Goal: Task Accomplishment & Management: Manage account settings

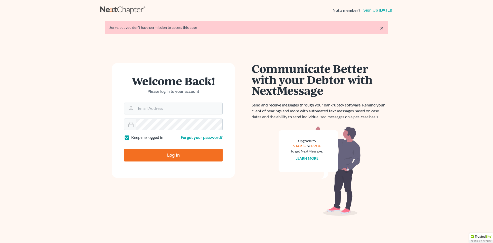
type input "[PERSON_NAME][EMAIL_ADDRESS][DOMAIN_NAME]"
click at [168, 152] on input "Log In" at bounding box center [173, 155] width 99 height 13
type input "Thinking..."
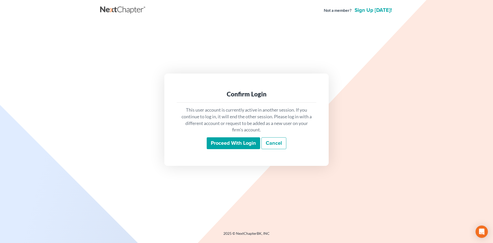
click at [230, 140] on input "Proceed with login" at bounding box center [233, 143] width 53 height 12
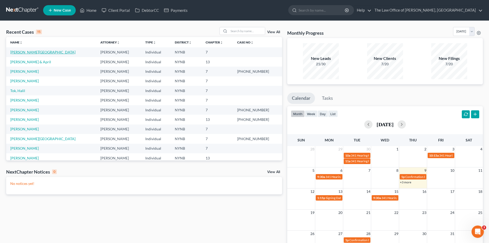
click at [27, 52] on link "[PERSON_NAME][GEOGRAPHIC_DATA]" at bounding box center [42, 52] width 65 height 4
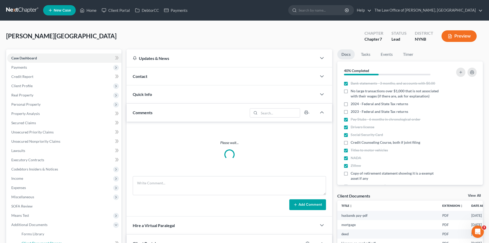
scroll to position [103, 0]
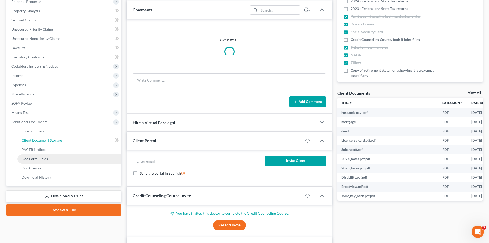
click at [54, 142] on link "Client Document Storage" at bounding box center [69, 140] width 104 height 9
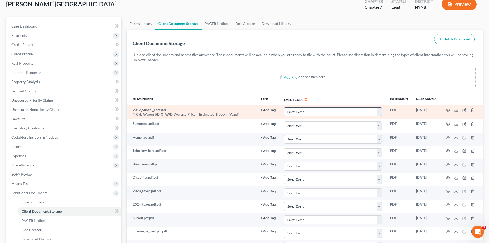
scroll to position [51, 0]
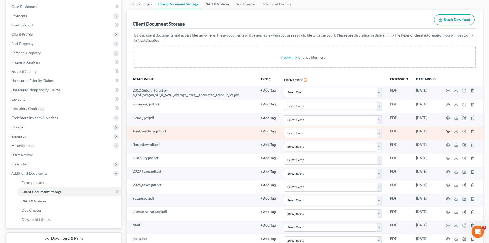
click at [449, 131] on icon "button" at bounding box center [448, 131] width 4 height 4
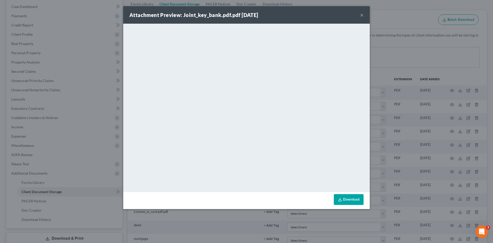
click at [362, 16] on button "×" at bounding box center [362, 15] width 4 height 6
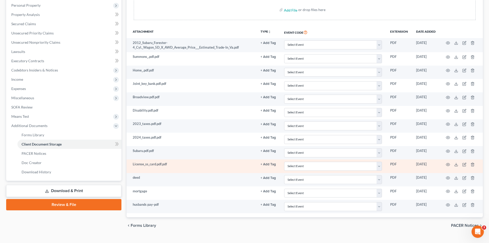
scroll to position [109, 0]
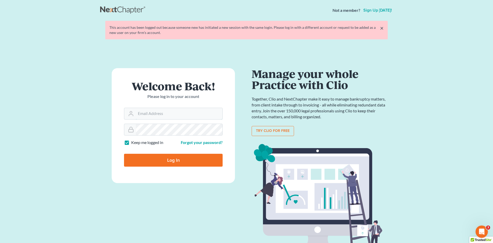
type input "[PERSON_NAME][EMAIL_ADDRESS][DOMAIN_NAME]"
click at [176, 156] on input "Log In" at bounding box center [173, 160] width 99 height 13
type input "Thinking..."
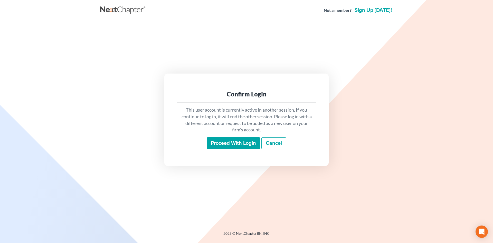
click at [227, 146] on input "Proceed with login" at bounding box center [233, 143] width 53 height 12
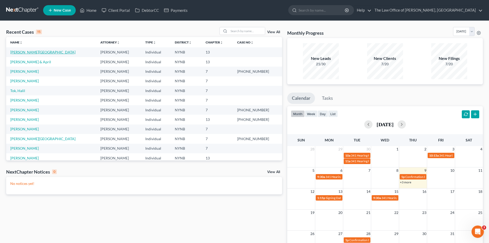
click at [29, 54] on link "[PERSON_NAME][GEOGRAPHIC_DATA]" at bounding box center [42, 52] width 65 height 4
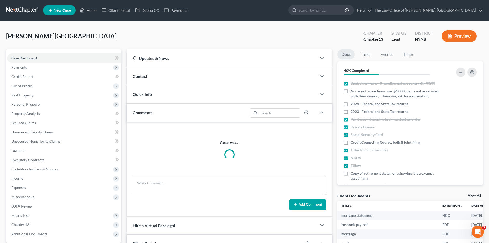
scroll to position [20, 0]
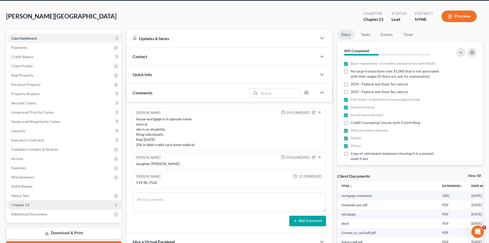
click at [34, 200] on span "Chapter 13" at bounding box center [64, 204] width 114 height 9
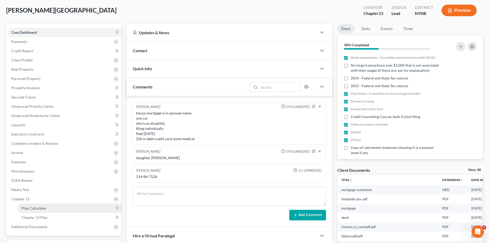
scroll to position [244, 0]
click at [34, 207] on span "Plan Calculator" at bounding box center [34, 208] width 25 height 4
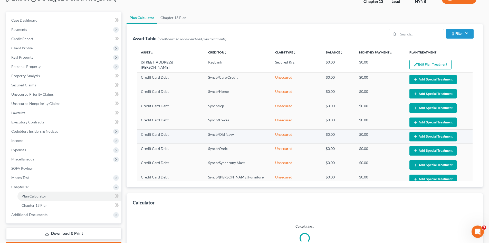
select select "59"
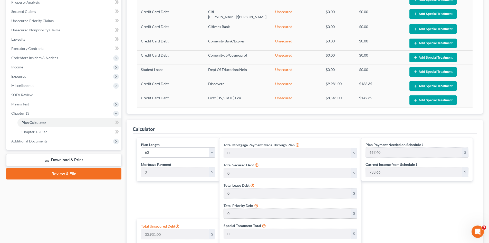
scroll to position [144, 0]
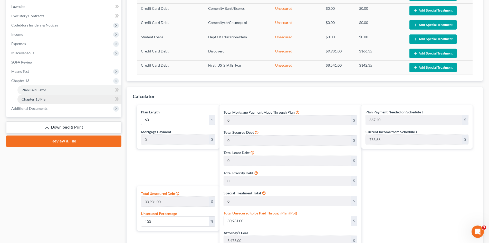
click at [51, 102] on link "Chapter 13 Plan" at bounding box center [69, 99] width 104 height 9
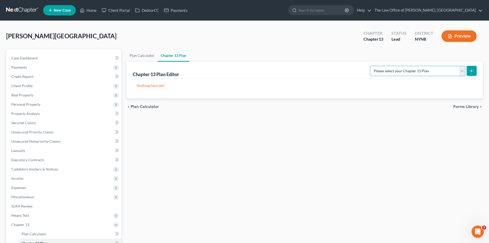
click at [411, 70] on select "Please select your Chapter 13 Plan National Form Plan - Official Form 113 New Y…" at bounding box center [418, 71] width 96 height 10
select select "2"
click at [375, 66] on select "Please select your Chapter 13 Plan National Form Plan - Official Form 113 New Y…" at bounding box center [418, 71] width 96 height 10
click at [467, 75] on button "submit" at bounding box center [472, 71] width 10 height 10
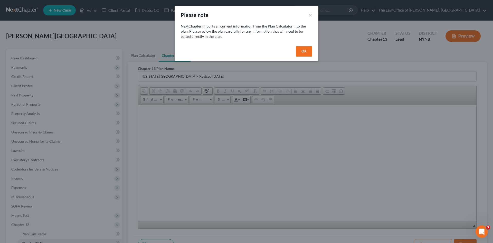
click at [299, 58] on div "OK" at bounding box center [247, 52] width 144 height 16
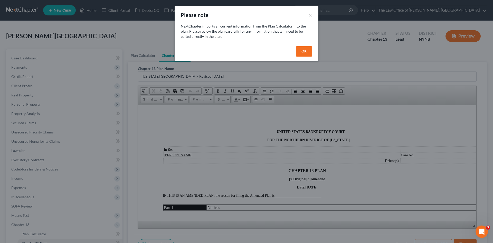
click at [309, 56] on button "OK" at bounding box center [304, 51] width 16 height 10
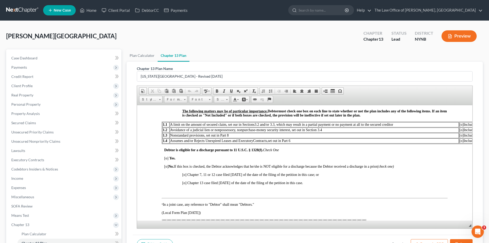
scroll to position [180, 0]
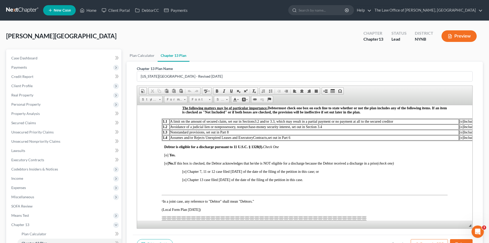
click at [167, 156] on span "[o]" at bounding box center [166, 155] width 4 height 4
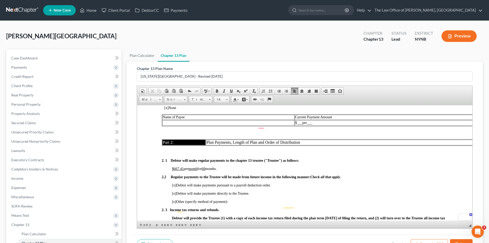
scroll to position [334, 0]
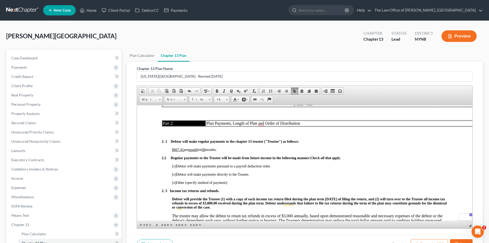
click at [175, 166] on span "[x]" at bounding box center [174, 166] width 4 height 4
click at [175, 183] on span "[o]" at bounding box center [174, 182] width 4 height 4
click at [222, 181] on span "[x ] Other (specify method of payment):" at bounding box center [200, 182] width 56 height 4
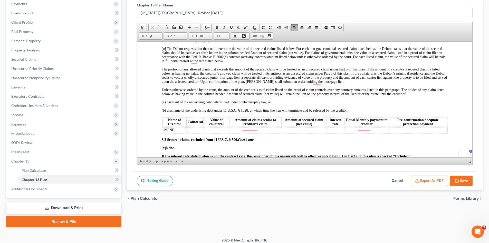
scroll to position [67, 0]
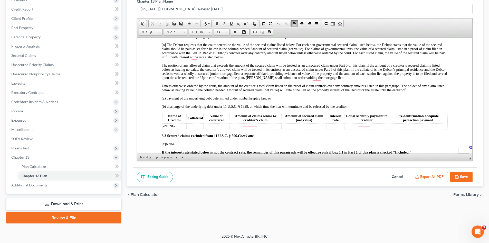
click at [460, 178] on button "Save" at bounding box center [461, 177] width 23 height 11
select select "2"
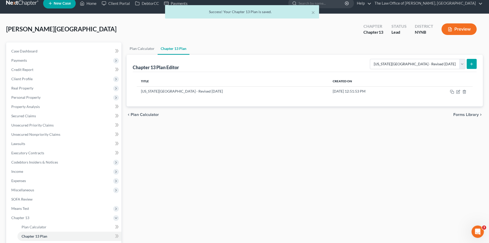
scroll to position [0, 0]
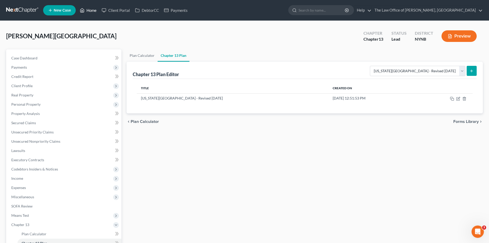
click at [90, 11] on link "Home" at bounding box center [88, 10] width 22 height 9
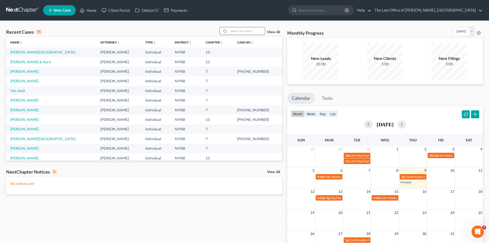
click at [253, 33] on input "search" at bounding box center [247, 30] width 36 height 7
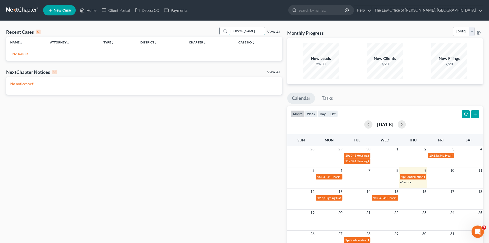
click at [251, 30] on input "valez" at bounding box center [247, 30] width 36 height 7
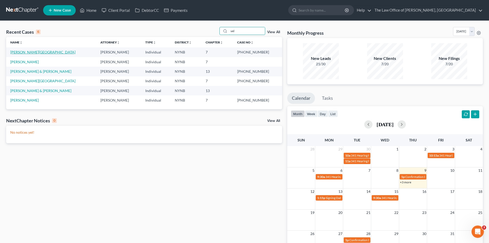
type input "vel"
click at [25, 53] on link "[PERSON_NAME][GEOGRAPHIC_DATA]" at bounding box center [42, 52] width 65 height 4
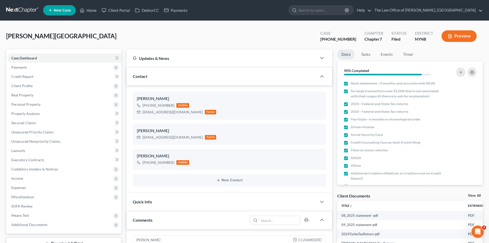
scroll to position [24, 0]
click at [28, 127] on link "Unsecured Priority Claims" at bounding box center [64, 131] width 114 height 9
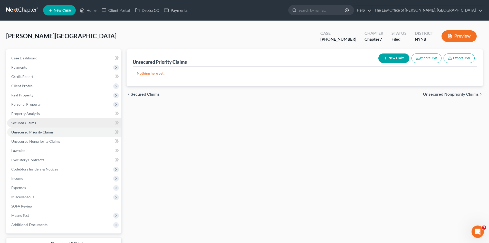
click at [31, 123] on span "Secured Claims" at bounding box center [23, 123] width 25 height 4
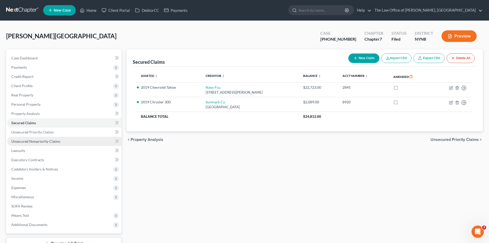
click at [57, 142] on span "Unsecured Nonpriority Claims" at bounding box center [35, 141] width 49 height 4
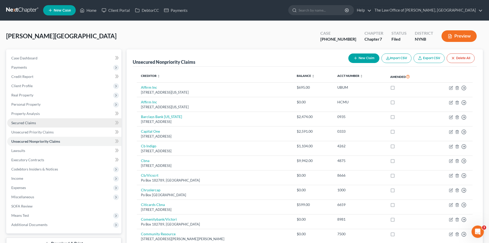
click at [29, 123] on span "Secured Claims" at bounding box center [23, 123] width 25 height 4
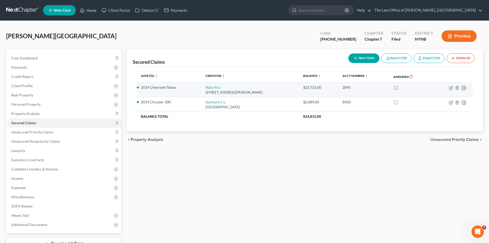
drag, startPoint x: 320, startPoint y: 86, endPoint x: 268, endPoint y: 90, distance: 52.3
click at [272, 90] on tr "2019 Chevrolet Tahoe Navy Fcu Po Box 3700, Merrifield, VA 22119 $22,723.00 2845…" at bounding box center [305, 89] width 336 height 15
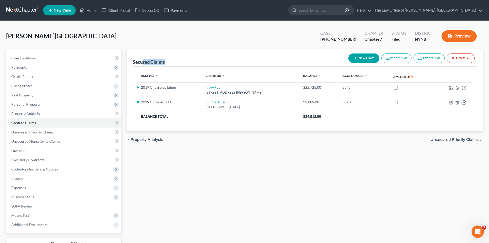
drag, startPoint x: 175, startPoint y: 63, endPoint x: 143, endPoint y: 63, distance: 31.6
click at [143, 63] on div "Secured Claims New Claim Import CSV Export CSV Delete All" at bounding box center [305, 57] width 344 height 17
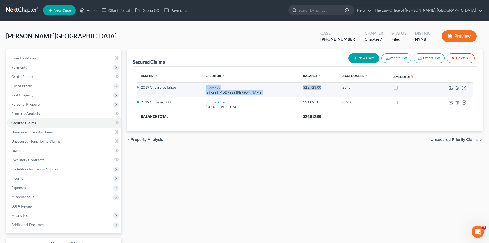
drag, startPoint x: 195, startPoint y: 86, endPoint x: 320, endPoint y: 90, distance: 125.7
click at [320, 90] on tr "2019 Chevrolet Tahoe Navy Fcu Po Box 3700, Merrifield, VA 22119 $22,723.00 2845…" at bounding box center [305, 89] width 336 height 15
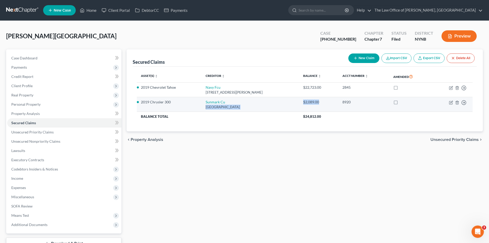
drag, startPoint x: 288, startPoint y: 104, endPoint x: 314, endPoint y: 103, distance: 25.7
click at [314, 103] on tr "2019 Chrysler 300 Sunmark Cu Po Box 16370, Albany, NY 12212 $2,089.00 8920 Move…" at bounding box center [305, 104] width 336 height 15
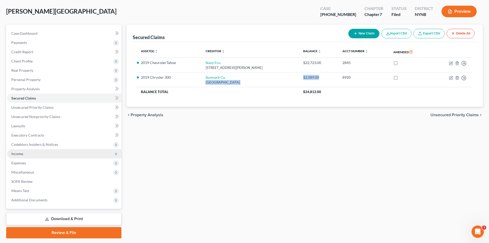
scroll to position [40, 0]
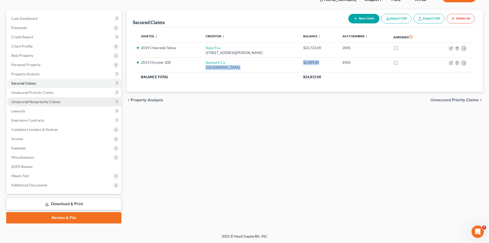
click at [47, 101] on span "Unsecured Nonpriority Claims" at bounding box center [35, 101] width 49 height 4
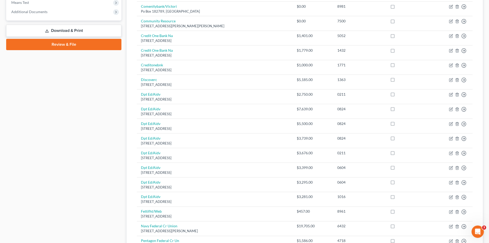
scroll to position [352, 0]
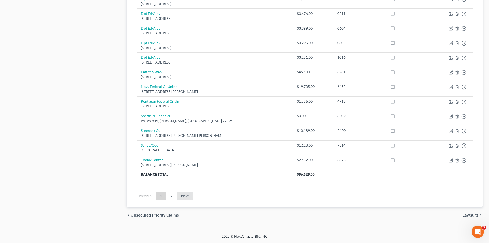
click at [186, 196] on link "Next" at bounding box center [185, 196] width 16 height 8
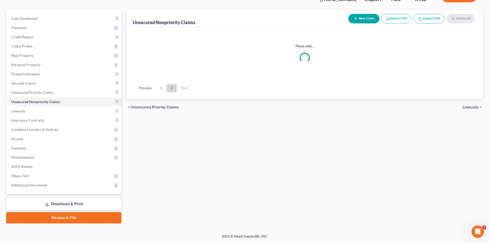
scroll to position [40, 0]
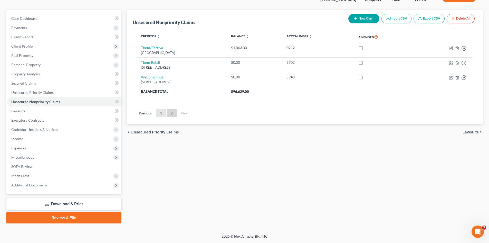
click at [164, 115] on link "1" at bounding box center [161, 113] width 10 height 8
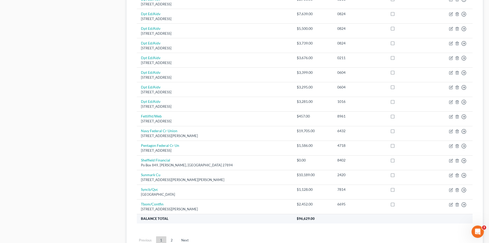
scroll to position [352, 0]
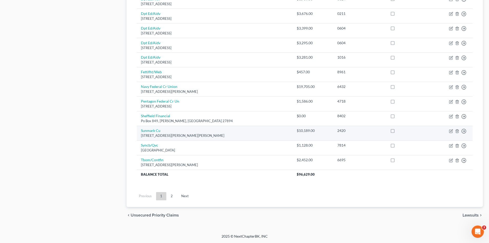
click at [304, 136] on td "$10,189.00" at bounding box center [313, 133] width 41 height 15
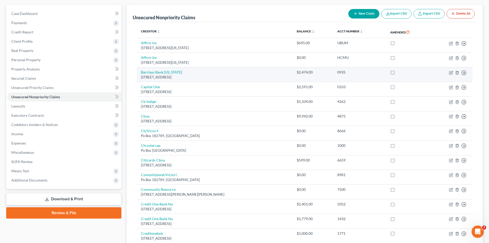
scroll to position [0, 0]
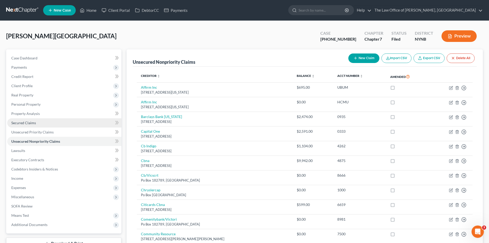
click at [35, 122] on span "Secured Claims" at bounding box center [23, 123] width 25 height 4
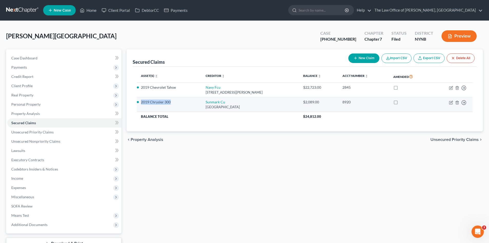
drag, startPoint x: 181, startPoint y: 107, endPoint x: 140, endPoint y: 105, distance: 41.2
click at [140, 105] on td "2019 Chrysler 300" at bounding box center [169, 104] width 65 height 15
drag, startPoint x: 326, startPoint y: 100, endPoint x: 293, endPoint y: 100, distance: 32.4
click at [293, 100] on tr "2019 Chrysler 300 Sunmark Cu Po Box 16370, Albany, NY 12212 $2,089.00 8920 Move…" at bounding box center [305, 104] width 336 height 15
click at [292, 108] on td "Sunmark Cu Po Box 16370, Albany, NY 12212" at bounding box center [251, 104] width 98 height 15
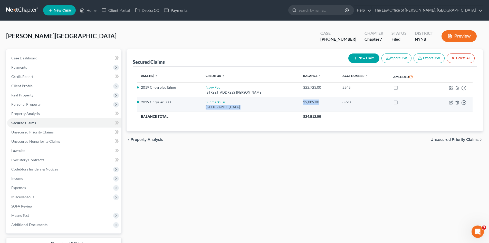
drag, startPoint x: 290, startPoint y: 101, endPoint x: 325, endPoint y: 102, distance: 35.2
click at [325, 102] on tr "2019 Chrysler 300 Sunmark Cu Po Box 16370, Albany, NY 12212 $2,089.00 8920 Move…" at bounding box center [305, 104] width 336 height 15
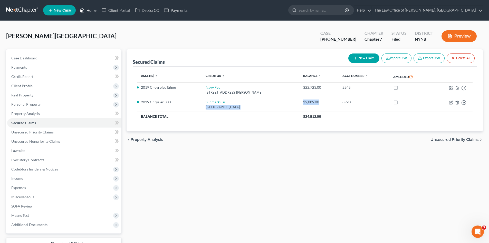
click at [92, 12] on link "Home" at bounding box center [88, 10] width 22 height 9
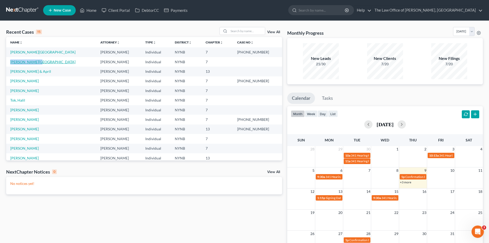
drag, startPoint x: 44, startPoint y: 62, endPoint x: 10, endPoint y: 63, distance: 34.2
click at [10, 63] on td "[PERSON_NAME][GEOGRAPHIC_DATA]" at bounding box center [51, 62] width 90 height 10
drag, startPoint x: 11, startPoint y: 62, endPoint x: 147, endPoint y: 27, distance: 139.7
click at [147, 27] on div "Recent Cases 15 View All" at bounding box center [144, 32] width 276 height 10
click at [30, 61] on link "[PERSON_NAME][GEOGRAPHIC_DATA]" at bounding box center [42, 62] width 65 height 4
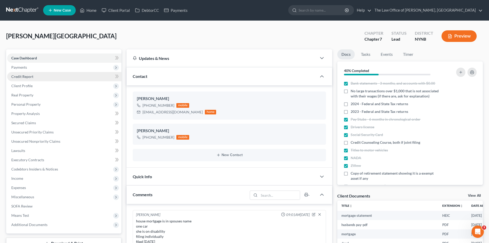
scroll to position [244, 0]
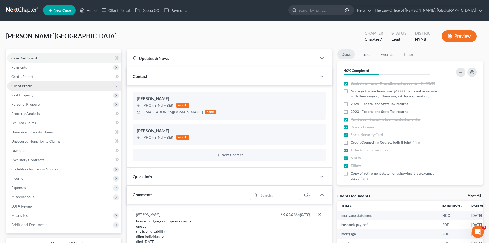
click at [20, 85] on span "Client Profile" at bounding box center [21, 86] width 21 height 4
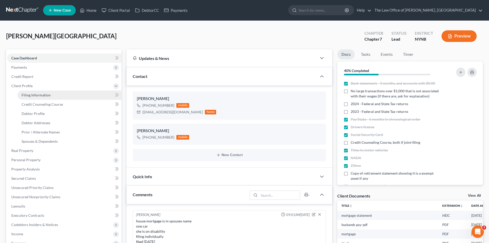
click at [37, 94] on span "Filing Information" at bounding box center [36, 95] width 29 height 4
select select "1"
select select "0"
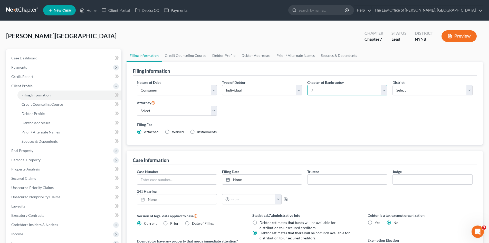
drag, startPoint x: 324, startPoint y: 91, endPoint x: 324, endPoint y: 95, distance: 3.6
click at [324, 91] on select "Select 7 11 12 13" at bounding box center [348, 90] width 80 height 10
select select "3"
click at [308, 85] on select "Select 7 11 12 13" at bounding box center [348, 90] width 80 height 10
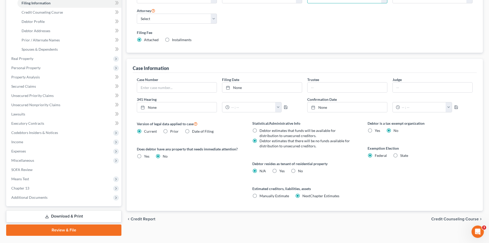
scroll to position [104, 0]
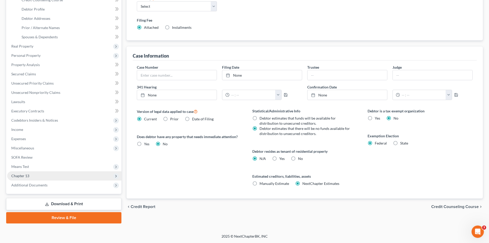
click at [30, 174] on span "Chapter 13" at bounding box center [64, 175] width 114 height 9
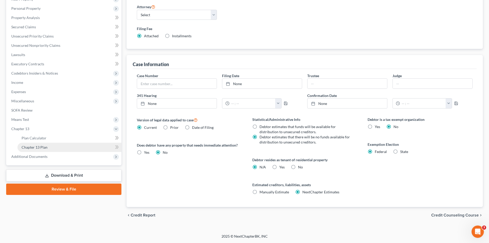
click at [48, 147] on link "Chapter 13 Plan" at bounding box center [69, 147] width 104 height 9
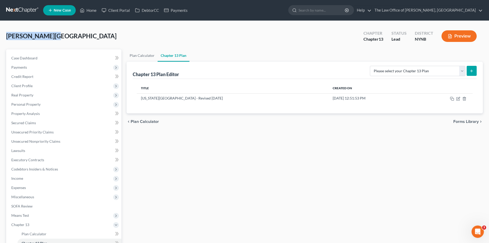
drag, startPoint x: 60, startPoint y: 35, endPoint x: 6, endPoint y: 35, distance: 54.0
click at [6, 35] on div "Romero, Rosibel Upgraded Chapter Chapter 13 Status Lead District NYNB Preview" at bounding box center [244, 38] width 477 height 22
copy span "[PERSON_NAME][GEOGRAPHIC_DATA]"
click at [93, 12] on link "Home" at bounding box center [88, 10] width 22 height 9
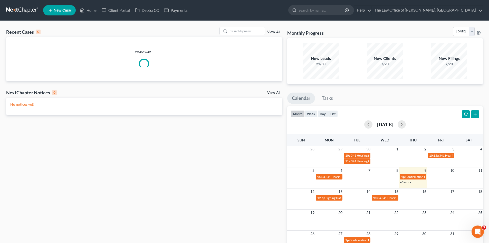
drag, startPoint x: 249, startPoint y: 27, endPoint x: 250, endPoint y: 24, distance: 2.9
click at [249, 27] on div "Recent Cases 0 View All Please wait... NextChapter Notices 0 View All No notice…" at bounding box center [244, 154] width 489 height 267
click at [248, 28] on input "search" at bounding box center [247, 30] width 36 height 7
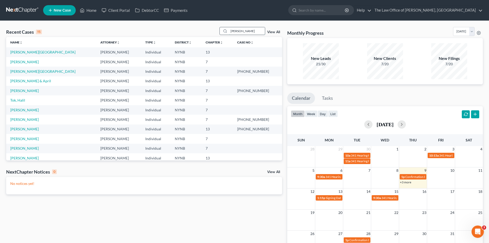
type input "richter"
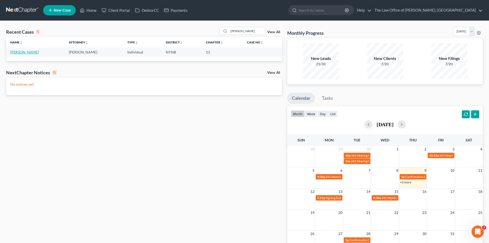
click at [20, 52] on link "[PERSON_NAME]" at bounding box center [24, 52] width 29 height 4
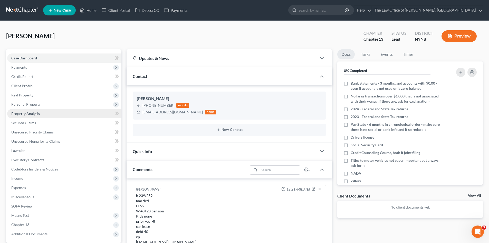
click at [36, 113] on span "Property Analysis" at bounding box center [25, 113] width 29 height 4
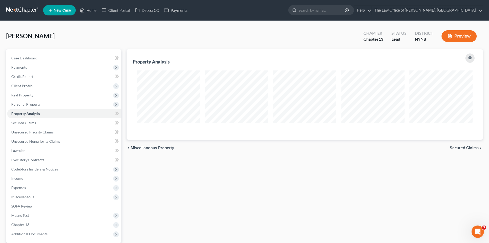
scroll to position [90, 357]
click at [31, 76] on span "Credit Report" at bounding box center [22, 76] width 22 height 4
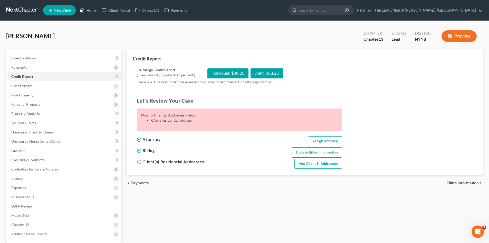
click at [88, 8] on link "Home" at bounding box center [88, 10] width 22 height 9
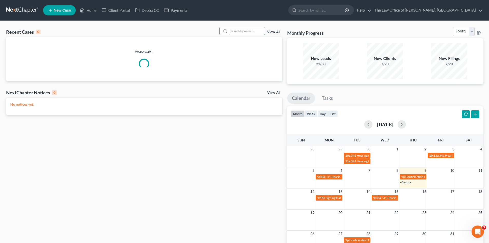
click at [239, 32] on input "search" at bounding box center [247, 30] width 36 height 7
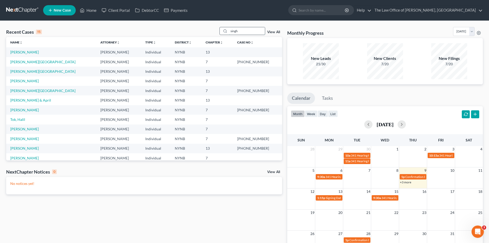
type input "singh"
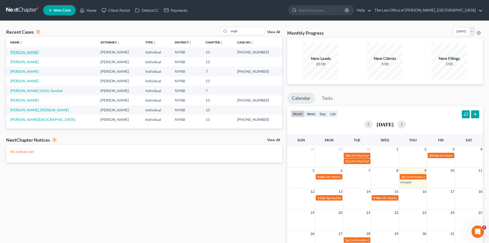
click at [25, 52] on link "Singh, Gurlal" at bounding box center [24, 52] width 29 height 4
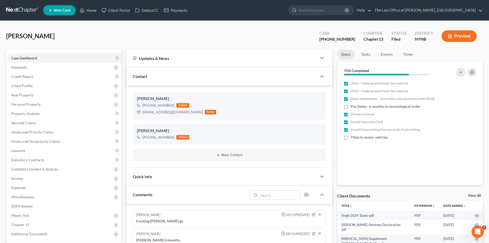
scroll to position [174, 0]
drag, startPoint x: 93, startPoint y: 9, endPoint x: 240, endPoint y: 30, distance: 149.2
click at [93, 9] on link "Home" at bounding box center [88, 10] width 22 height 9
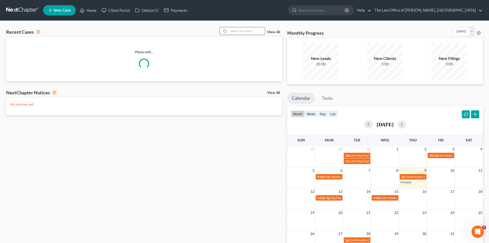
click at [259, 32] on input "search" at bounding box center [247, 30] width 36 height 7
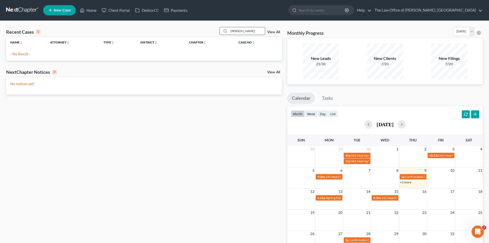
click at [253, 31] on input "dickens" at bounding box center [247, 30] width 36 height 7
drag, startPoint x: 248, startPoint y: 30, endPoint x: 202, endPoint y: 35, distance: 46.1
click at [202, 35] on div "Recent Cases 0 dike View All" at bounding box center [144, 32] width 276 height 10
click at [238, 32] on input "dicken" at bounding box center [247, 30] width 36 height 7
type input "dickin"
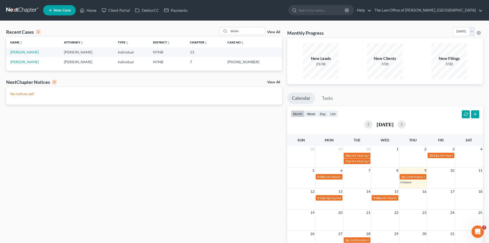
click at [22, 56] on td "Dickinson, Terri" at bounding box center [33, 52] width 54 height 10
click at [22, 53] on link "Dickinson, Terri" at bounding box center [24, 52] width 29 height 4
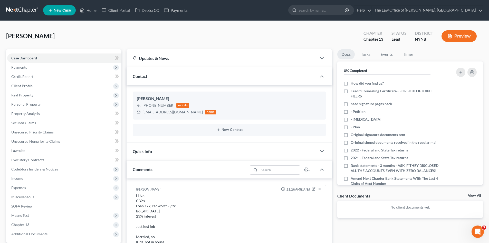
scroll to position [22, 0]
drag, startPoint x: 93, startPoint y: 10, endPoint x: 124, endPoint y: 12, distance: 31.2
click at [93, 10] on link "Home" at bounding box center [88, 10] width 22 height 9
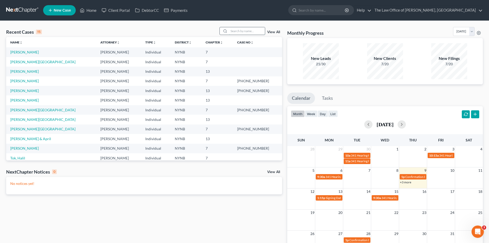
click at [244, 33] on input "search" at bounding box center [247, 30] width 36 height 7
type input "swears"
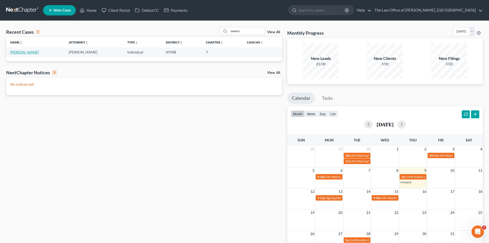
click at [26, 53] on link "Swears, Shawn" at bounding box center [24, 52] width 29 height 4
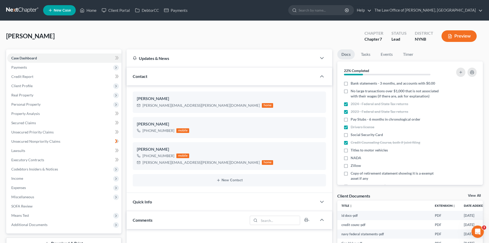
drag, startPoint x: 16, startPoint y: 39, endPoint x: 19, endPoint y: 35, distance: 4.8
drag, startPoint x: 147, startPoint y: 8, endPoint x: 202, endPoint y: 8, distance: 54.7
click at [147, 8] on link "DebtorCC" at bounding box center [147, 10] width 29 height 9
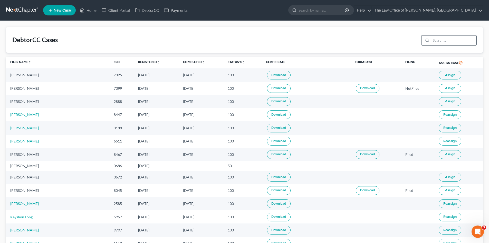
drag, startPoint x: 440, startPoint y: 43, endPoint x: 439, endPoint y: 39, distance: 4.7
click at [441, 43] on input "search" at bounding box center [453, 40] width 45 height 10
type input "swears"
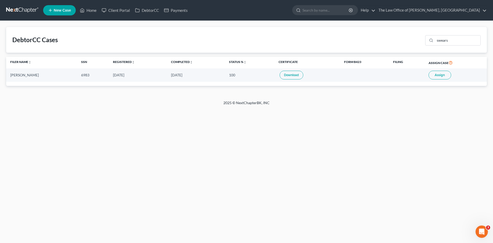
click at [436, 72] on button "Assign" at bounding box center [440, 75] width 23 height 9
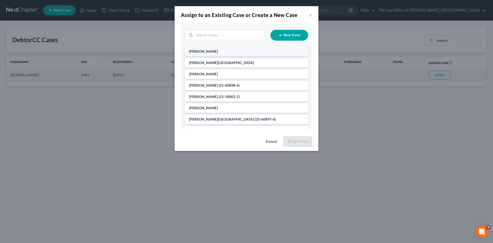
click at [212, 53] on span "Swears, Shawn" at bounding box center [203, 51] width 29 height 4
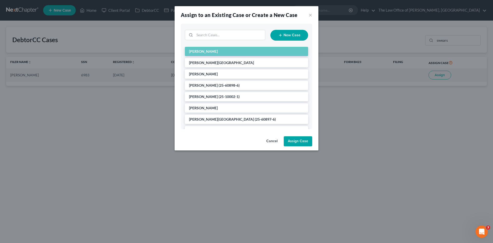
drag, startPoint x: 293, startPoint y: 145, endPoint x: 296, endPoint y: 143, distance: 4.1
click at [294, 145] on button "Assign Case" at bounding box center [298, 141] width 29 height 10
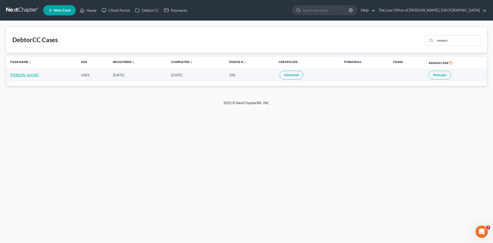
click at [24, 75] on link "[PERSON_NAME]" at bounding box center [24, 75] width 29 height 4
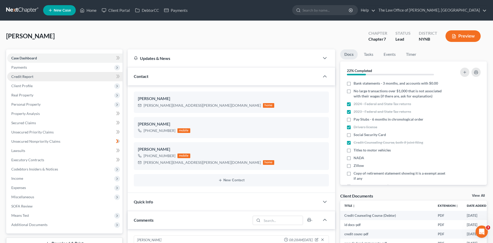
click at [24, 78] on span "Credit Report" at bounding box center [22, 76] width 22 height 4
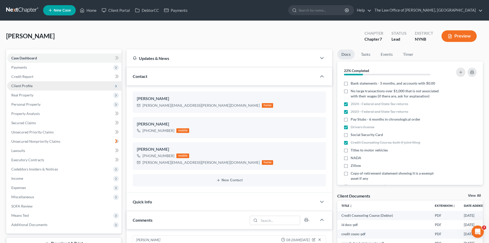
click at [19, 84] on span "Client Profile" at bounding box center [21, 86] width 21 height 4
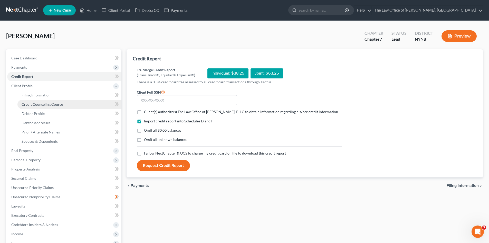
drag, startPoint x: 34, startPoint y: 105, endPoint x: 42, endPoint y: 105, distance: 8.7
click at [34, 105] on span "Credit Counseling Course" at bounding box center [42, 104] width 41 height 4
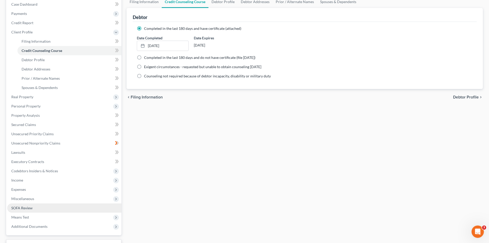
scroll to position [77, 0]
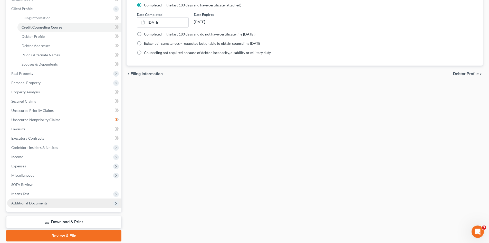
click at [37, 201] on span "Additional Documents" at bounding box center [29, 203] width 36 height 4
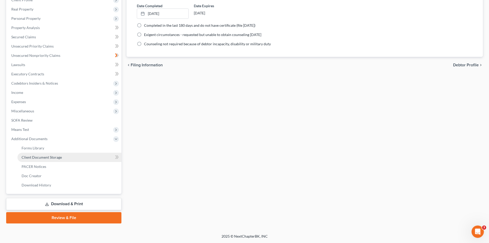
click at [63, 159] on link "Client Document Storage" at bounding box center [69, 157] width 104 height 9
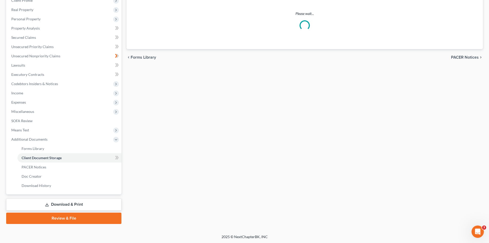
select select "1"
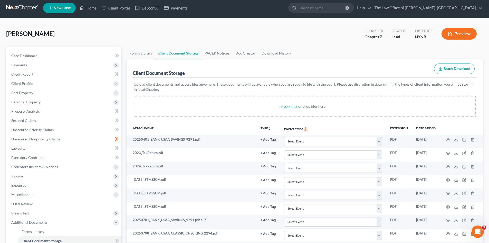
scroll to position [0, 0]
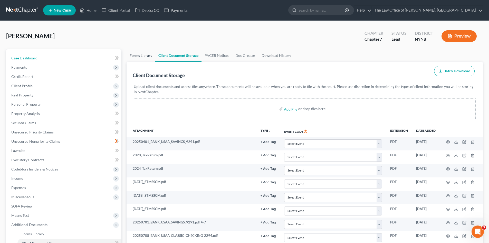
drag, startPoint x: 25, startPoint y: 56, endPoint x: 148, endPoint y: 53, distance: 122.6
click at [25, 56] on span "Case Dashboard" at bounding box center [24, 58] width 26 height 4
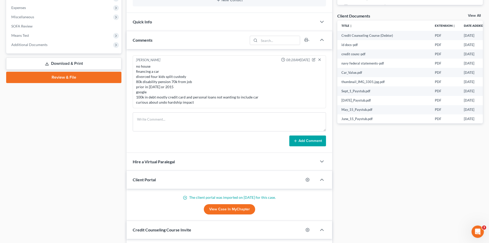
scroll to position [392, 0]
click at [161, 117] on textarea at bounding box center [229, 121] width 193 height 19
drag, startPoint x: 165, startPoint y: 117, endPoint x: 132, endPoint y: 123, distance: 33.6
click at [132, 123] on div "Christiaan VanNiekerk 08:28AM, 09/26/2025 no house financing a car divorced fou…" at bounding box center [230, 101] width 206 height 104
type textarea "072-66-6983"
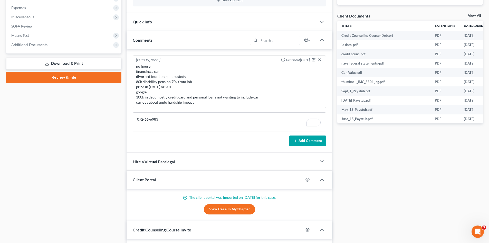
click at [315, 144] on button "Add Comment" at bounding box center [308, 140] width 37 height 11
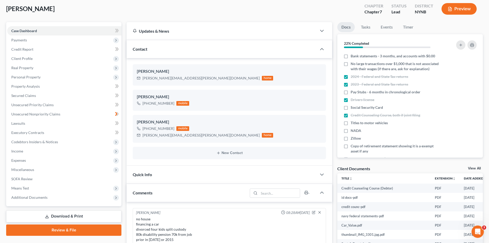
scroll to position [0, 0]
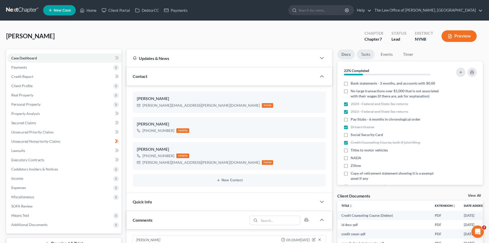
click at [367, 52] on link "Tasks" at bounding box center [366, 54] width 18 height 10
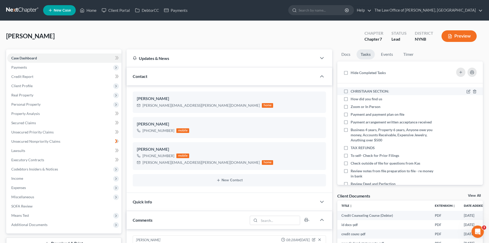
click at [351, 91] on label "CHRISTIAAN SECTION:" at bounding box center [372, 91] width 43 height 5
click at [353, 91] on input "CHRISTIAAN SECTION:" at bounding box center [354, 90] width 3 height 3
checkbox input "true"
click at [467, 98] on icon at bounding box center [469, 99] width 4 height 4
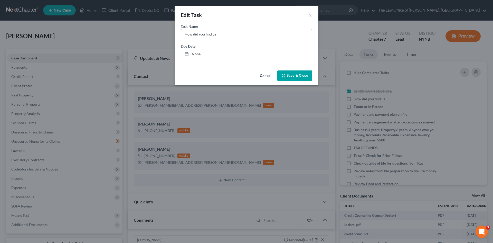
click at [259, 37] on input "How did you find us" at bounding box center [246, 34] width 131 height 10
click at [246, 34] on input "How did you find us" at bounding box center [246, 34] width 131 height 10
type input "How did you find us google"
drag, startPoint x: 291, startPoint y: 75, endPoint x: 350, endPoint y: 98, distance: 63.0
click at [291, 75] on span "Save & Close" at bounding box center [298, 75] width 22 height 4
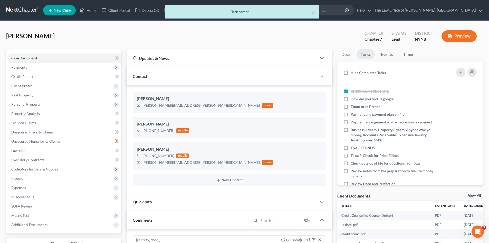
click at [351, 98] on label "How did you find us google" at bounding box center [374, 98] width 47 height 5
click at [353, 98] on input "How did you find us google" at bounding box center [354, 97] width 3 height 3
checkbox input "true"
click at [467, 108] on icon at bounding box center [469, 107] width 4 height 4
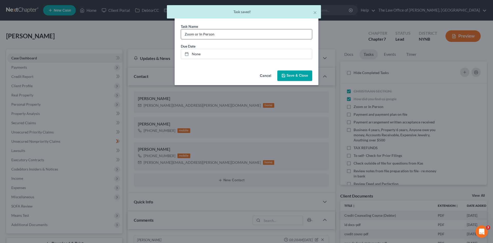
drag, startPoint x: 232, startPoint y: 34, endPoint x: 255, endPoint y: 39, distance: 24.2
click at [232, 34] on input "Zoom or In Person" at bounding box center [246, 34] width 131 height 10
type input "Zoom or In Person - in persn Cp"
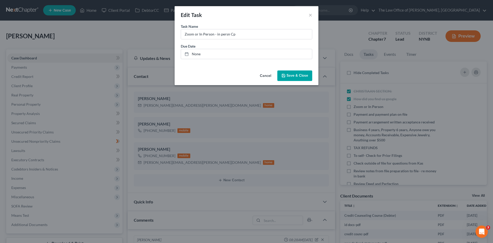
click at [300, 78] on button "Save & Close" at bounding box center [295, 75] width 35 height 11
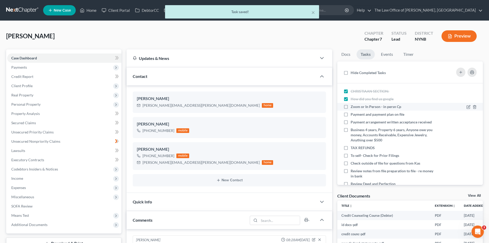
click at [351, 106] on label "Zoom or In Person - in persn Cp" at bounding box center [378, 106] width 55 height 5
click at [353, 106] on input "Zoom or In Person - in persn Cp" at bounding box center [354, 105] width 3 height 3
checkbox input "true"
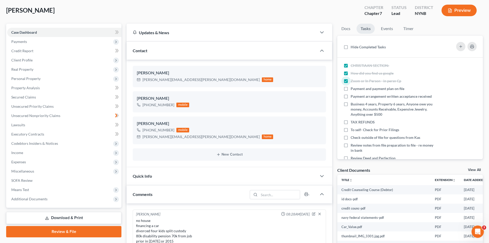
scroll to position [103, 0]
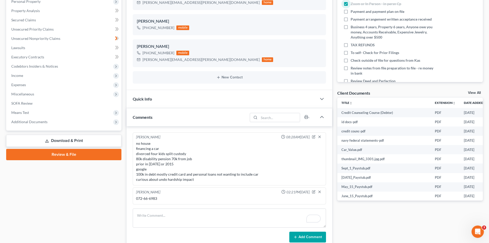
drag, startPoint x: 35, startPoint y: 124, endPoint x: 45, endPoint y: 133, distance: 13.1
click at [35, 124] on span "Additional Documents" at bounding box center [64, 121] width 114 height 9
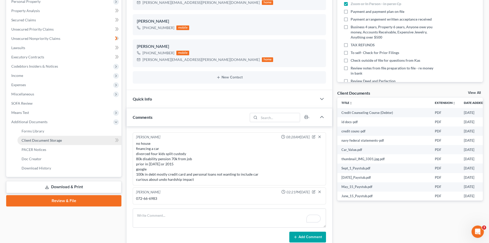
click at [47, 142] on span "Client Document Storage" at bounding box center [42, 140] width 40 height 4
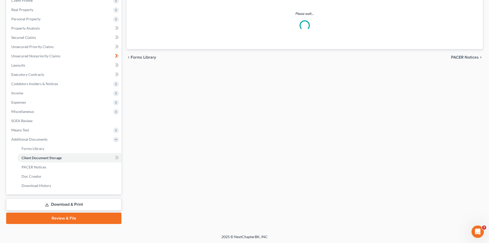
scroll to position [62, 0]
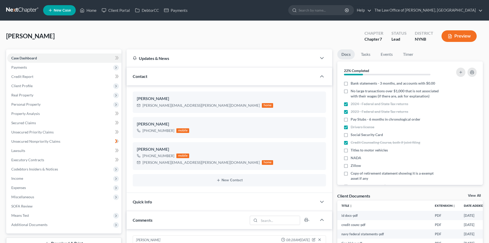
select select "0"
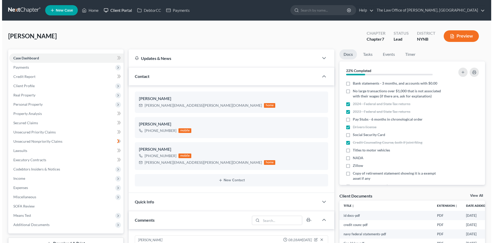
scroll to position [392, 0]
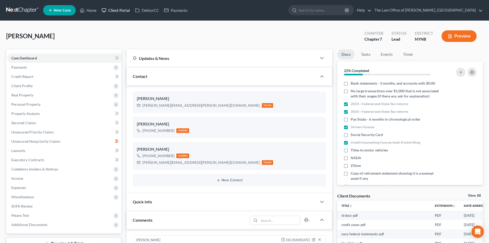
click at [122, 12] on link "Client Portal" at bounding box center [115, 10] width 33 height 9
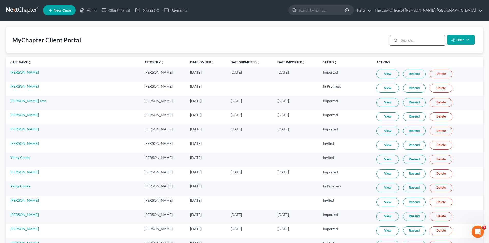
click at [410, 44] on input "search" at bounding box center [422, 40] width 45 height 10
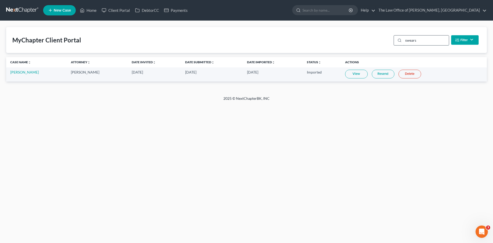
type input "swears"
click at [26, 73] on link "[PERSON_NAME]" at bounding box center [24, 72] width 29 height 4
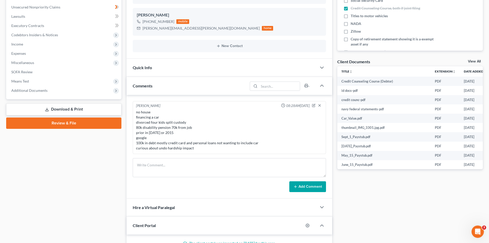
scroll to position [103, 0]
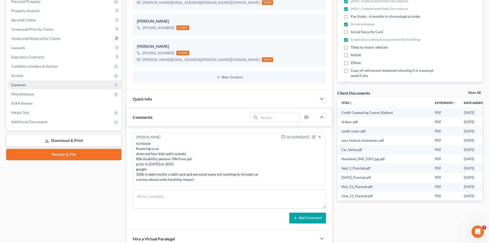
click at [31, 88] on span "Expenses" at bounding box center [64, 84] width 114 height 9
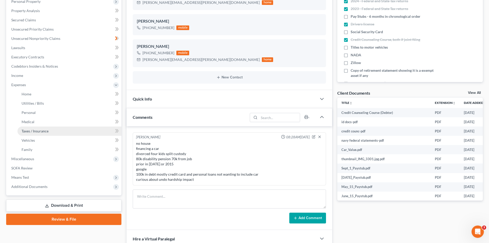
click at [36, 132] on span "Taxes / Insurance" at bounding box center [35, 131] width 27 height 4
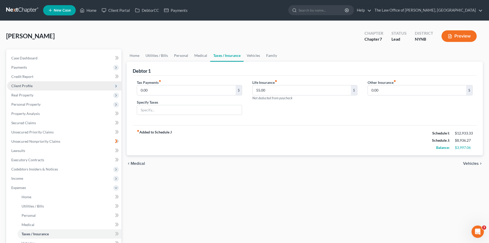
click at [30, 84] on span "Client Profile" at bounding box center [21, 86] width 21 height 4
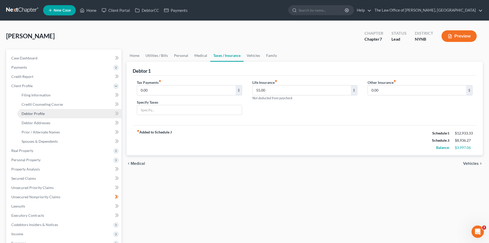
click at [38, 113] on span "Debtor Profile" at bounding box center [33, 113] width 23 height 4
select select "3"
select select "0"
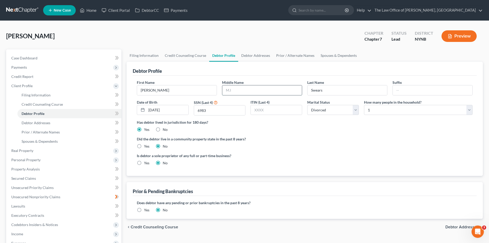
click at [251, 91] on input "text" at bounding box center [263, 90] width 80 height 10
type input "M"
click at [258, 57] on link "Debtor Addresses" at bounding box center [255, 55] width 35 height 12
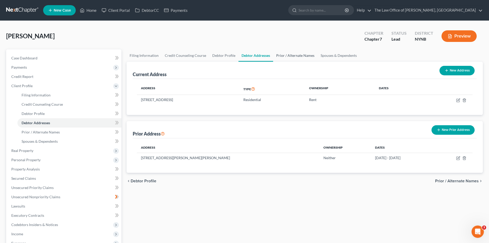
click at [290, 57] on link "Prior / Alternate Names" at bounding box center [295, 55] width 44 height 12
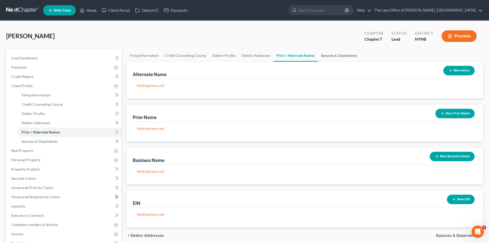
click at [326, 54] on link "Spouses & Dependents" at bounding box center [339, 55] width 42 height 12
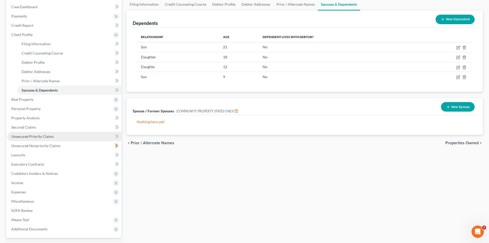
scroll to position [51, 0]
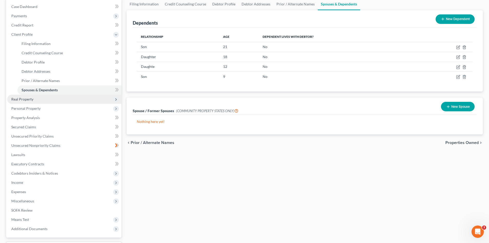
click at [40, 101] on span "Real Property" at bounding box center [64, 99] width 114 height 9
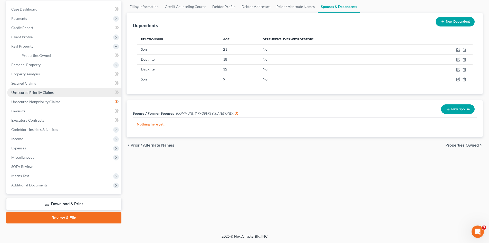
scroll to position [49, 0]
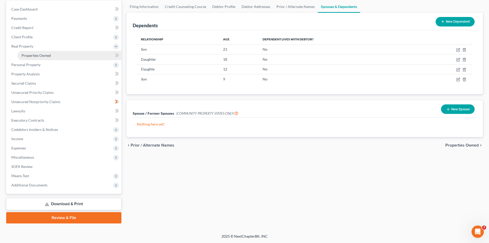
click at [56, 54] on link "Properties Owned" at bounding box center [69, 55] width 104 height 9
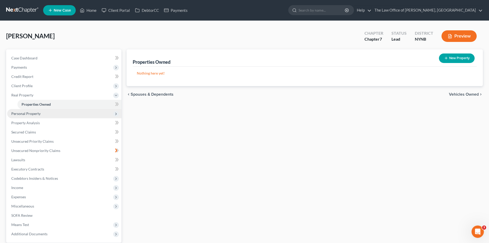
click at [38, 116] on span "Personal Property" at bounding box center [64, 113] width 114 height 9
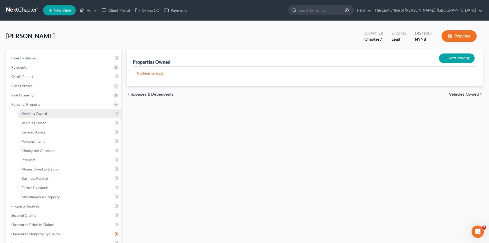
click at [37, 116] on link "Vehicles Owned" at bounding box center [69, 113] width 104 height 9
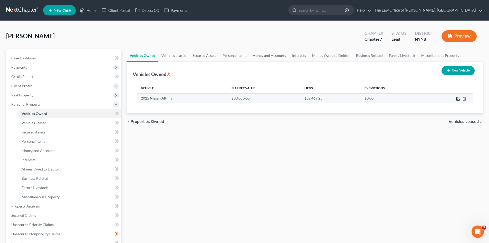
click at [459, 99] on icon "button" at bounding box center [459, 99] width 4 height 4
select select "0"
select select "1"
select select "0"
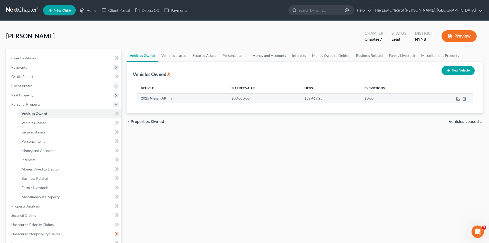
select select "45"
select select "0"
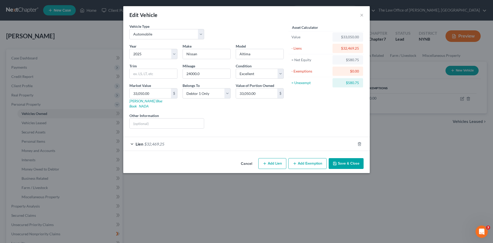
drag, startPoint x: 158, startPoint y: 141, endPoint x: 175, endPoint y: 137, distance: 17.1
click at [158, 141] on span "$32,469.25" at bounding box center [154, 143] width 20 height 5
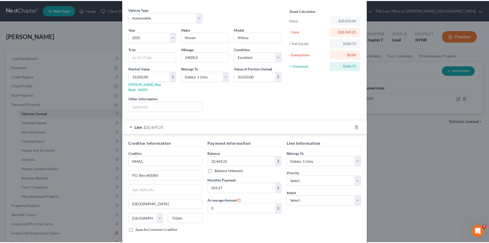
scroll to position [38, 0]
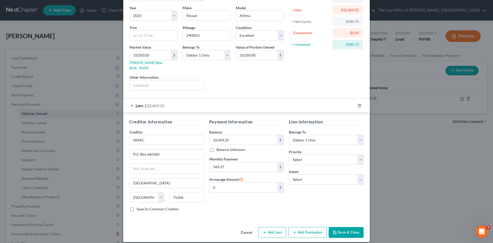
drag, startPoint x: 335, startPoint y: 227, endPoint x: 350, endPoint y: 211, distance: 21.8
click at [335, 230] on icon "button" at bounding box center [335, 232] width 4 height 4
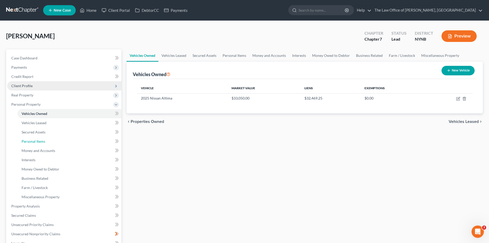
click at [34, 139] on span "Personal Items" at bounding box center [34, 141] width 24 height 4
click at [237, 57] on link "Personal Items" at bounding box center [235, 55] width 30 height 12
click at [22, 87] on span "Client Profile" at bounding box center [21, 86] width 21 height 4
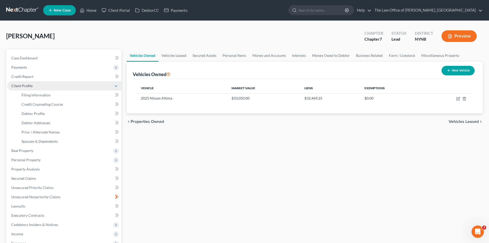
click at [26, 85] on span "Client Profile" at bounding box center [21, 86] width 21 height 4
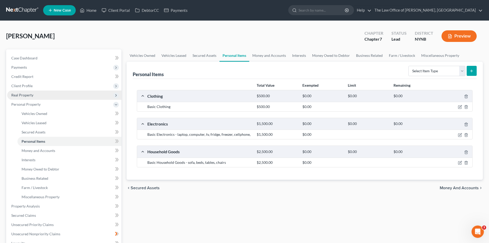
click at [30, 95] on span "Real Property" at bounding box center [22, 95] width 22 height 4
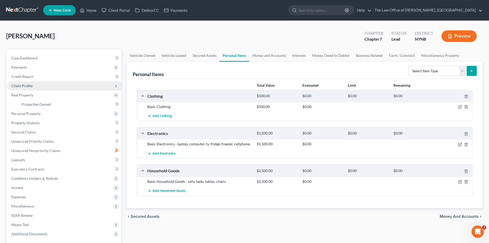
click at [26, 86] on span "Client Profile" at bounding box center [21, 86] width 21 height 4
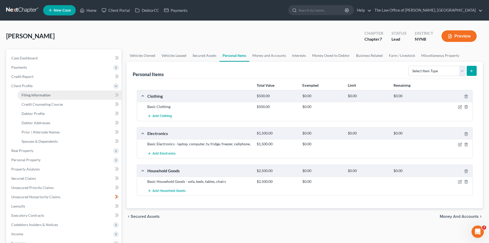
click at [30, 93] on span "Filing Information" at bounding box center [36, 95] width 29 height 4
select select "1"
select select "0"
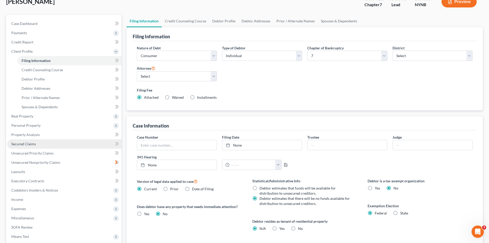
scroll to position [51, 0]
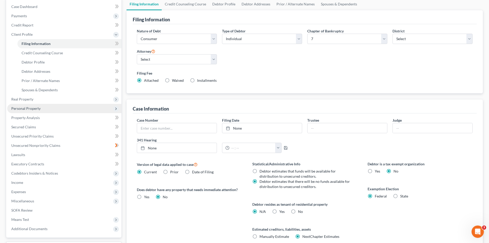
click at [31, 108] on span "Personal Property" at bounding box center [25, 108] width 29 height 4
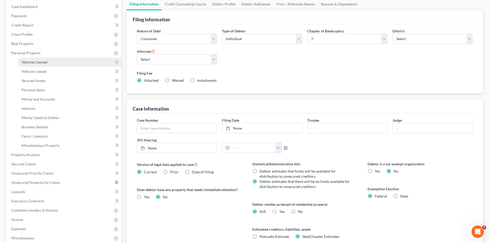
click at [49, 64] on link "Vehicles Owned" at bounding box center [69, 62] width 104 height 9
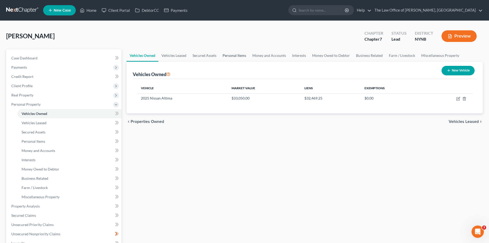
click at [236, 54] on link "Personal Items" at bounding box center [235, 55] width 30 height 12
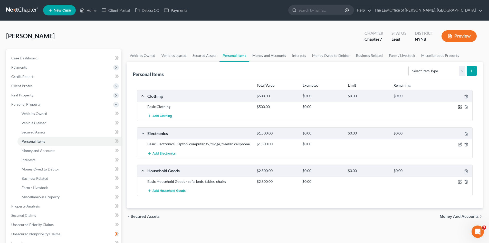
click at [461, 107] on icon "button" at bounding box center [460, 107] width 4 height 4
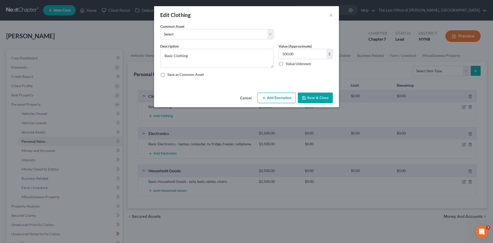
click at [278, 97] on button "Add Exemption" at bounding box center [277, 98] width 38 height 11
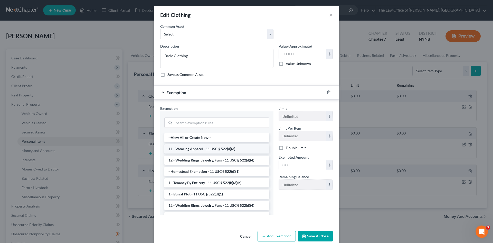
click at [207, 147] on li "11 - Wearing Apparel - 11 USC § 522(d)(3)" at bounding box center [216, 148] width 105 height 9
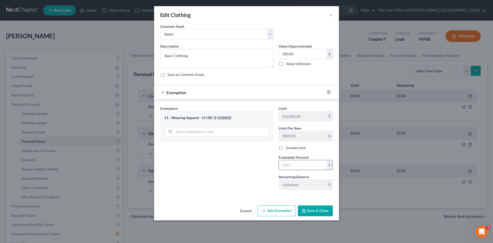
click at [301, 169] on input "text" at bounding box center [303, 165] width 48 height 10
type input "500"
drag, startPoint x: 237, startPoint y: 193, endPoint x: 256, endPoint y: 196, distance: 19.2
click at [239, 193] on div "Exemption Set must be selected for CA. Exemption * 11 - Wearing Apparel - 11 US…" at bounding box center [217, 150] width 118 height 88
click at [306, 212] on icon "button" at bounding box center [304, 210] width 3 height 3
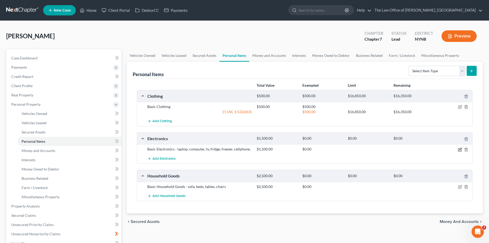
click at [460, 149] on icon "button" at bounding box center [460, 149] width 4 height 4
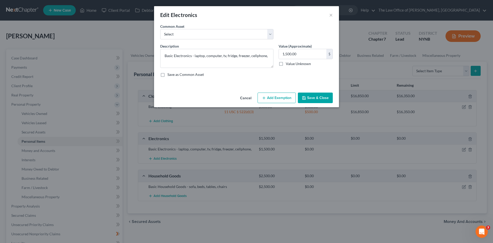
click at [286, 94] on button "Add Exemption" at bounding box center [277, 98] width 38 height 11
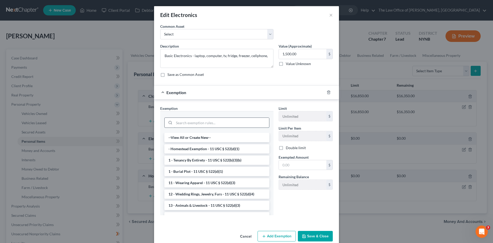
click at [210, 121] on input "search" at bounding box center [221, 123] width 95 height 10
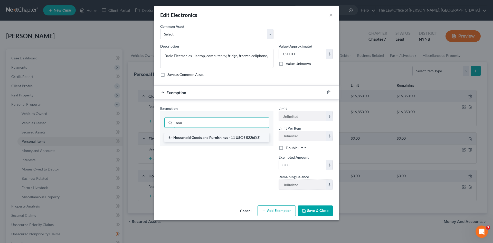
type input "hou"
click at [219, 138] on li "6 - Household Goods and Furnishings - 11 USC § 522(d)(3)" at bounding box center [216, 137] width 105 height 9
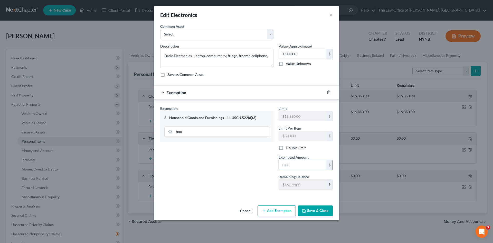
click at [311, 165] on input "text" at bounding box center [303, 165] width 48 height 10
type input "1,500"
drag, startPoint x: 230, startPoint y: 181, endPoint x: 247, endPoint y: 186, distance: 17.3
click at [231, 181] on div "Exemption Set must be selected for CA. Exemption * 6 - Household Goods and Furn…" at bounding box center [217, 150] width 118 height 88
click at [319, 214] on button "Save & Close" at bounding box center [315, 210] width 35 height 11
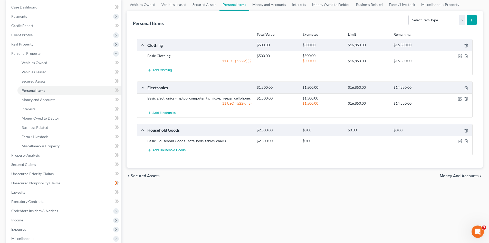
scroll to position [51, 0]
click at [459, 141] on icon "button" at bounding box center [460, 140] width 4 height 4
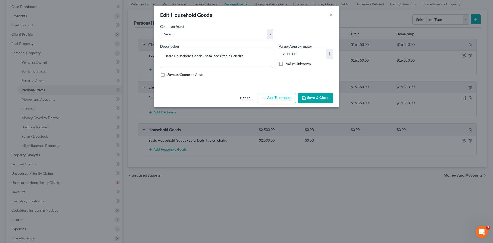
click at [279, 96] on button "Add Exemption" at bounding box center [277, 98] width 38 height 11
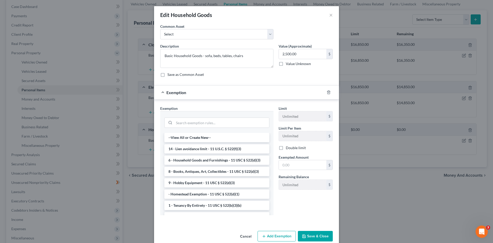
drag, startPoint x: 193, startPoint y: 157, endPoint x: 229, endPoint y: 162, distance: 36.3
click at [193, 158] on li "6 - Household Goods and Furnishings - 11 USC § 522(d)(3)" at bounding box center [216, 159] width 105 height 9
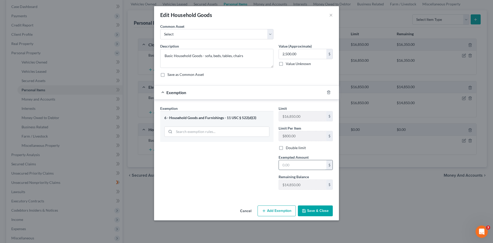
click at [290, 168] on input "text" at bounding box center [303, 165] width 48 height 10
type input "2,500"
click at [319, 213] on button "Save & Close" at bounding box center [315, 210] width 35 height 11
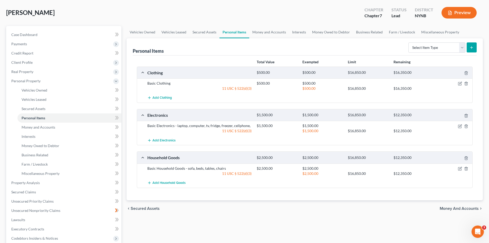
scroll to position [0, 0]
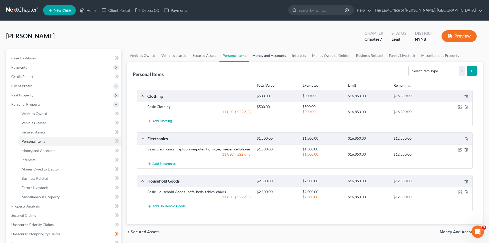
click at [264, 59] on link "Money and Accounts" at bounding box center [270, 55] width 40 height 12
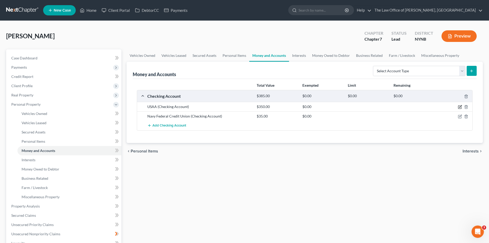
click at [461, 107] on icon "button" at bounding box center [460, 107] width 4 height 4
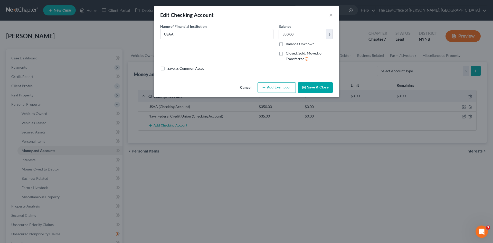
click at [272, 89] on button "Add Exemption" at bounding box center [277, 87] width 38 height 11
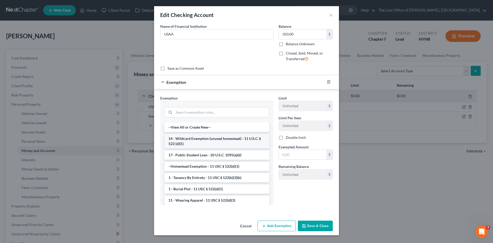
click at [201, 141] on li "14 - Wildcard Exemption (unused homestead) - 11 U.S.C. § 522 (d)(5)" at bounding box center [216, 141] width 105 height 14
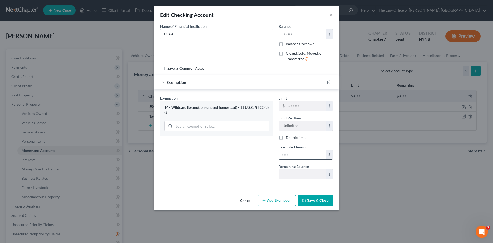
click at [287, 155] on input "text" at bounding box center [303, 155] width 48 height 10
type input "350"
click at [206, 179] on div "Exemption Set must be selected for CA. Exemption * 14 - Wildcard Exemption (unu…" at bounding box center [217, 139] width 118 height 88
click at [318, 201] on button "Save & Close" at bounding box center [315, 200] width 35 height 11
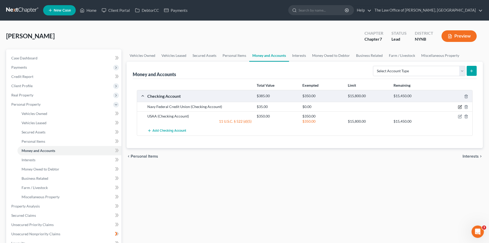
click at [460, 107] on icon "button" at bounding box center [460, 107] width 4 height 4
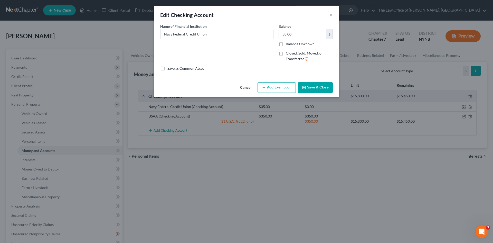
click at [272, 90] on button "Add Exemption" at bounding box center [277, 87] width 38 height 11
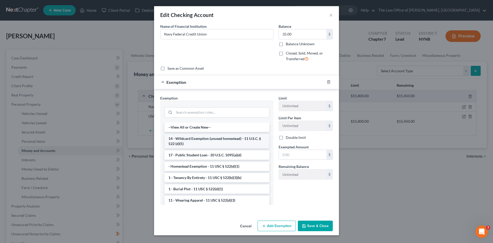
click at [201, 138] on li "14 - Wildcard Exemption (unused homestead) - 11 U.S.C. § 522 (d)(5)" at bounding box center [216, 141] width 105 height 14
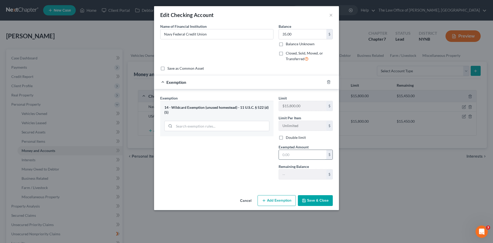
click at [298, 156] on input "text" at bounding box center [303, 155] width 48 height 10
type input "35"
drag, startPoint x: 211, startPoint y: 164, endPoint x: 262, endPoint y: 182, distance: 54.0
click at [211, 164] on div "Exemption Set must be selected for CA. Exemption * 14 - Wildcard Exemption (unu…" at bounding box center [217, 139] width 118 height 88
click at [317, 202] on button "Save & Close" at bounding box center [315, 200] width 35 height 11
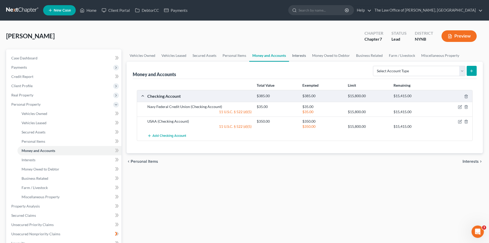
click at [294, 56] on link "Interests" at bounding box center [299, 55] width 20 height 12
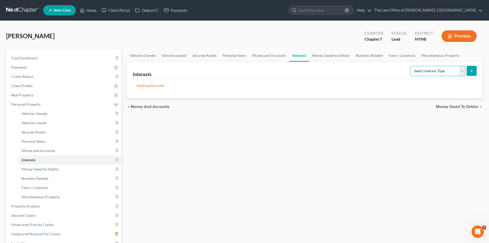
click at [438, 71] on select "Select Interest Type 401K Annuity Bond Education IRA Government Bond Government…" at bounding box center [438, 71] width 55 height 10
select select "government_pension_plan"
click at [411, 66] on select "Select Interest Type 401K Annuity Bond Education IRA Government Bond Government…" at bounding box center [438, 71] width 55 height 10
click at [474, 74] on button "submit" at bounding box center [472, 71] width 10 height 10
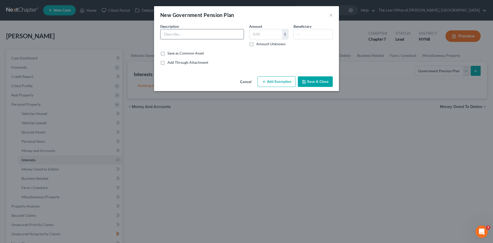
click at [227, 38] on input "text" at bounding box center [202, 34] width 83 height 10
type input "Government Pension Plan"
click at [257, 36] on input "text" at bounding box center [266, 34] width 33 height 10
type input "700"
drag, startPoint x: 225, startPoint y: 67, endPoint x: 275, endPoint y: 78, distance: 51.7
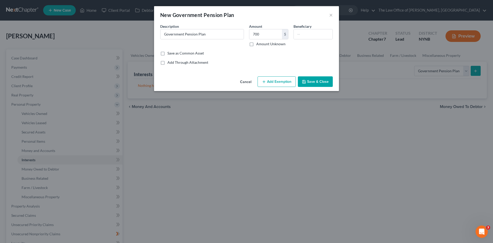
click at [225, 67] on div "An exemption set must first be selected from the Filing Information section. Co…" at bounding box center [246, 49] width 185 height 51
click at [277, 80] on button "Add Exemption" at bounding box center [277, 81] width 38 height 11
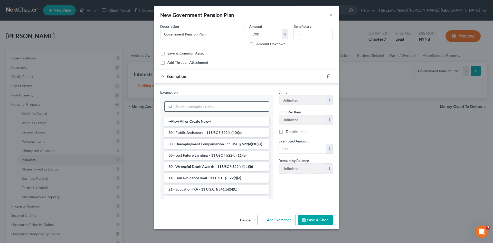
click at [218, 108] on input "search" at bounding box center [221, 106] width 95 height 10
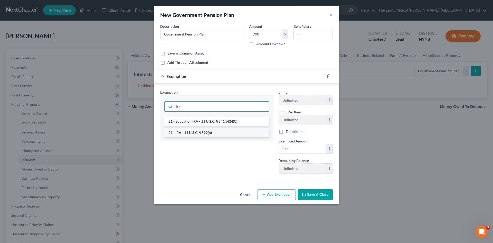
type input "ira"
drag, startPoint x: 194, startPoint y: 131, endPoint x: 276, endPoint y: 131, distance: 82.7
click at [197, 131] on li "21 - IRA - 11 U.S.C. § 522(n)" at bounding box center [216, 132] width 105 height 9
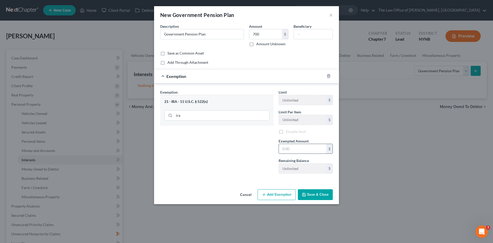
click at [289, 147] on input "text" at bounding box center [303, 149] width 48 height 10
type input "700"
drag, startPoint x: 239, startPoint y: 159, endPoint x: 254, endPoint y: 166, distance: 16.8
click at [239, 159] on div "Exemption Set must be selected for CA. Exemption * 21 - IRA - 11 U.S.C. § 522(n…" at bounding box center [217, 133] width 118 height 88
click at [326, 189] on button "Save & Close" at bounding box center [315, 194] width 35 height 11
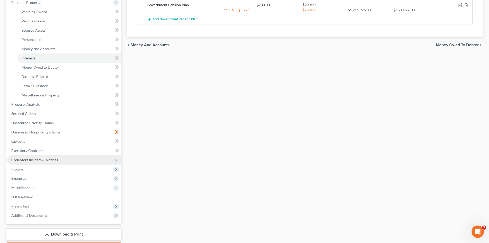
scroll to position [103, 0]
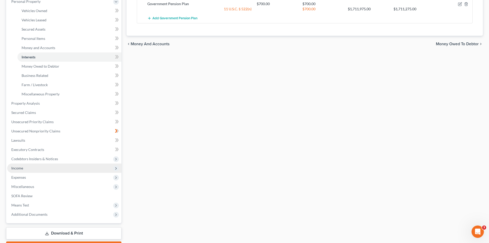
click at [31, 165] on span "Income" at bounding box center [64, 167] width 114 height 9
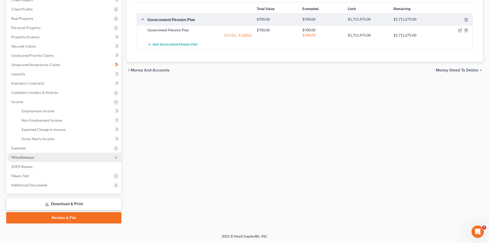
scroll to position [77, 0]
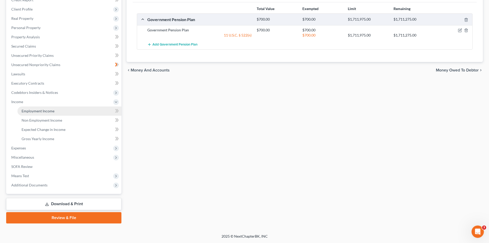
click at [50, 111] on span "Employment Income" at bounding box center [38, 111] width 33 height 4
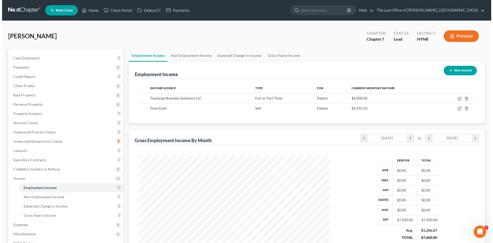
scroll to position [96, 202]
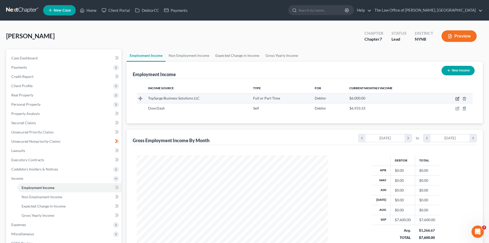
click at [457, 98] on icon "button" at bounding box center [458, 99] width 4 height 4
select select "0"
select select "45"
select select "0"
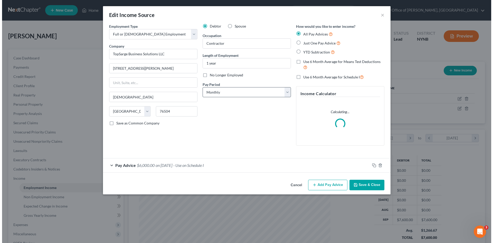
scroll to position [97, 204]
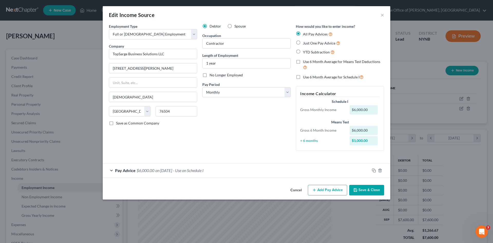
click at [303, 42] on label "Just One Pay Advice" at bounding box center [321, 43] width 37 height 6
click at [305, 42] on input "Just One Pay Advice" at bounding box center [306, 41] width 3 height 3
radio input "true"
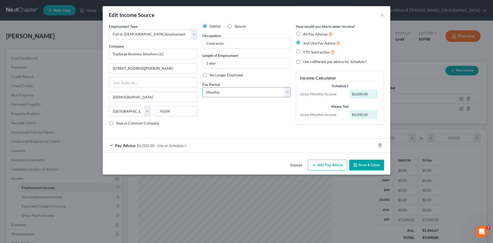
click at [239, 92] on select "Select Monthly Twice Monthly Every Other Week Weekly" at bounding box center [246, 92] width 88 height 10
select select "2"
click at [202, 87] on select "Select Monthly Twice Monthly Every Other Week Weekly" at bounding box center [246, 92] width 88 height 10
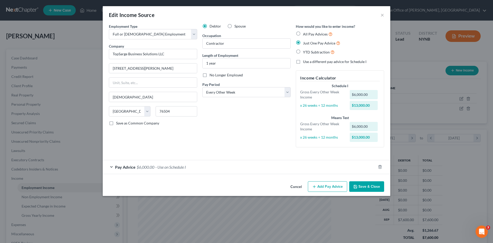
click at [151, 165] on span "$6,000.00" at bounding box center [146, 166] width 18 height 5
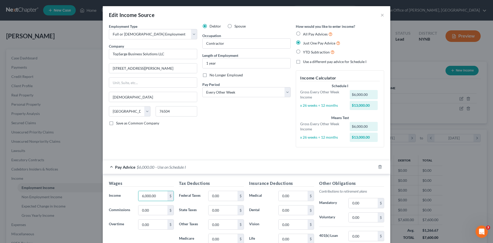
click at [303, 43] on span "Just One Pay Advice" at bounding box center [319, 43] width 32 height 4
click at [305, 43] on input "Just One Pay Advice" at bounding box center [306, 41] width 3 height 3
type input "2,833"
drag, startPoint x: 221, startPoint y: 196, endPoint x: 221, endPoint y: 193, distance: 3.7
click at [221, 196] on input "0.00" at bounding box center [223, 196] width 29 height 10
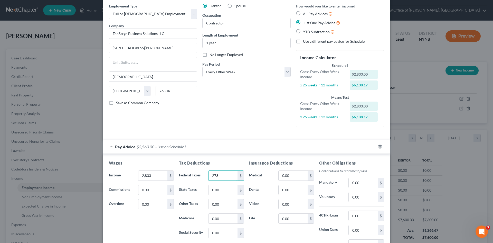
scroll to position [51, 0]
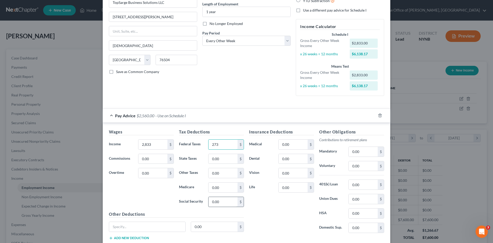
type input "273"
click at [222, 198] on input "0.00" at bounding box center [223, 202] width 29 height 10
type input "175"
type input "122"
type input "41"
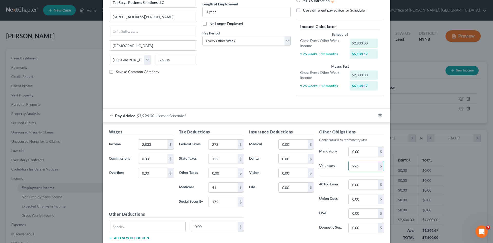
type input "226"
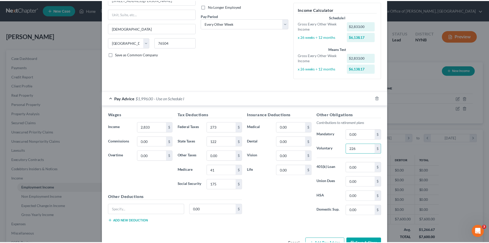
scroll to position [85, 0]
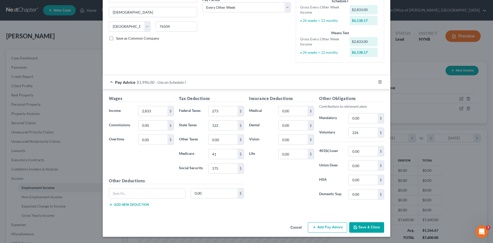
click at [355, 230] on button "Save & Close" at bounding box center [366, 227] width 35 height 11
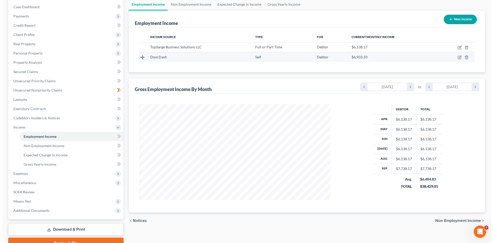
scroll to position [51, 0]
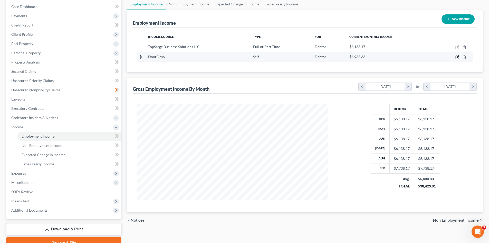
click at [459, 58] on icon "button" at bounding box center [457, 57] width 3 height 3
select select "1"
select select "35"
select select "3"
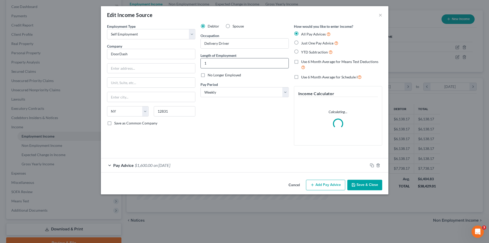
scroll to position [97, 204]
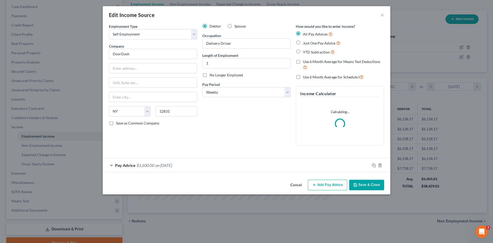
click at [303, 41] on label "Just One Pay Advice" at bounding box center [321, 43] width 37 height 6
click at [305, 41] on input "Just One Pay Advice" at bounding box center [306, 41] width 3 height 3
radio input "true"
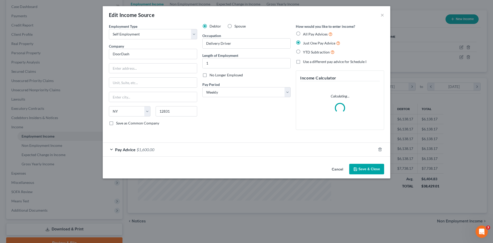
click at [139, 152] on div "Pay Advice $1,600.00" at bounding box center [239, 150] width 273 height 14
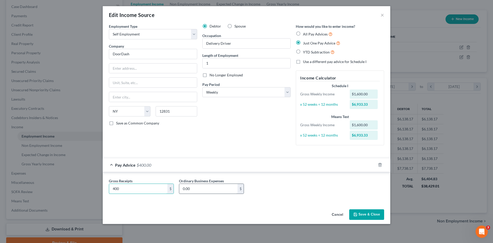
type input "400"
click at [194, 186] on input "0.00" at bounding box center [208, 189] width 58 height 10
type input "200"
drag, startPoint x: 370, startPoint y: 216, endPoint x: 361, endPoint y: 211, distance: 9.5
click at [370, 216] on button "Save & Close" at bounding box center [366, 214] width 35 height 11
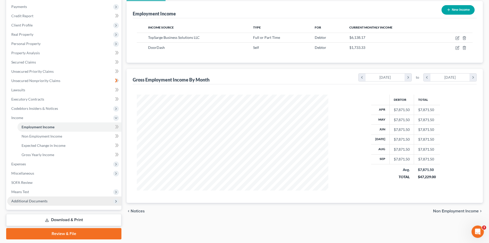
scroll to position [77, 0]
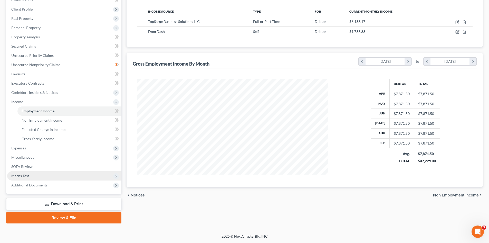
click at [20, 173] on span "Means Test" at bounding box center [64, 175] width 114 height 9
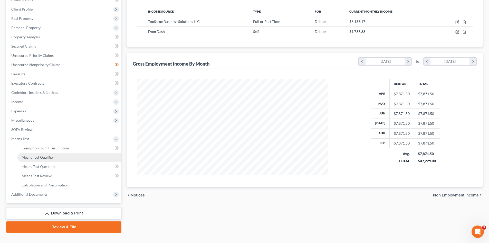
click at [52, 158] on span "Means Test Qualifier" at bounding box center [38, 157] width 33 height 4
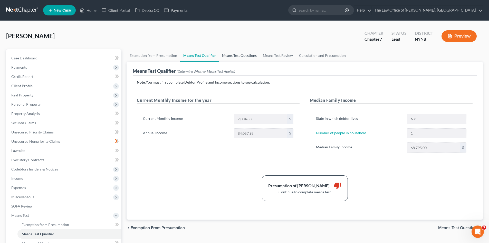
click at [234, 55] on link "Means Test Questions" at bounding box center [239, 55] width 41 height 12
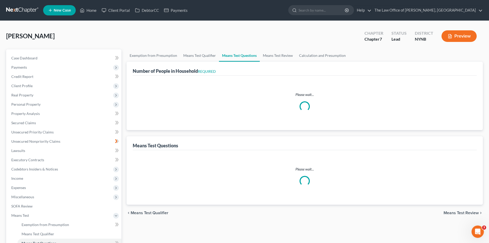
select select "1"
select select "60"
select select "1"
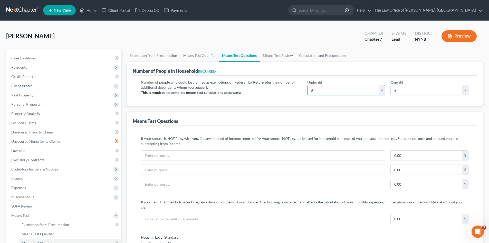
click at [366, 92] on select "# 0 1 2 3 4 5 6 7 8 9 10" at bounding box center [347, 90] width 78 height 10
select select "1"
click at [308, 85] on select "# 0 1 2 3 4 5 6 7 8 9 10" at bounding box center [347, 90] width 78 height 10
click at [35, 179] on span "Income" at bounding box center [64, 178] width 114 height 9
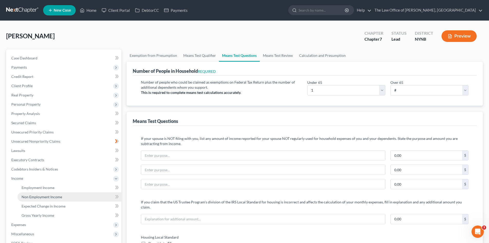
click at [33, 196] on span "Non Employment Income" at bounding box center [42, 197] width 41 height 4
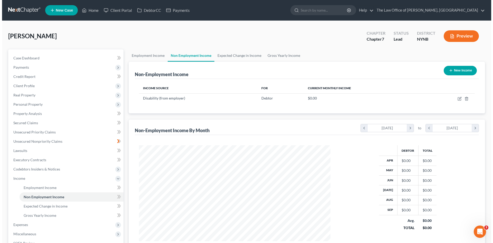
scroll to position [96, 202]
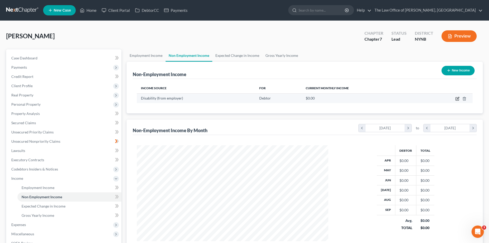
click at [456, 100] on icon "button" at bounding box center [457, 98] width 3 height 3
select select "1"
select select "0"
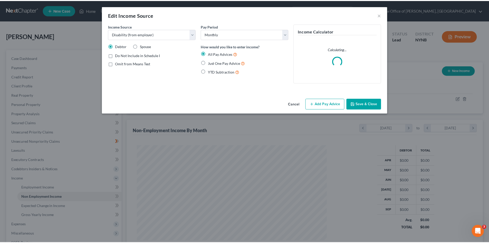
scroll to position [97, 204]
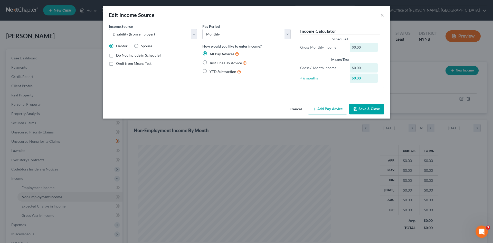
click at [210, 62] on label "Just One Pay Advice" at bounding box center [228, 63] width 37 height 6
click at [212, 62] on input "Just One Pay Advice" at bounding box center [213, 61] width 3 height 3
radio input "true"
click at [328, 109] on button "Add Pay Advice" at bounding box center [327, 109] width 39 height 11
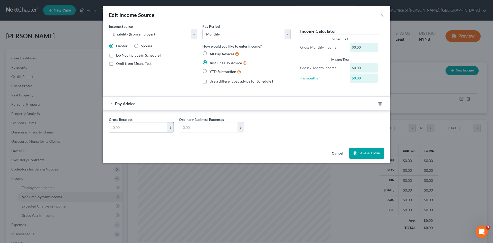
click at [126, 131] on input "text" at bounding box center [138, 127] width 58 height 10
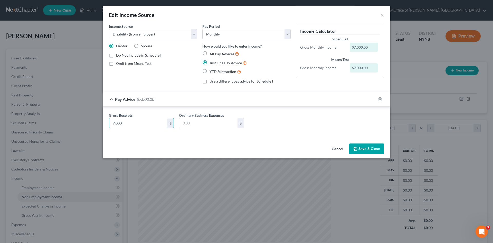
type input "7,000"
click at [372, 149] on button "Save & Close" at bounding box center [366, 148] width 35 height 11
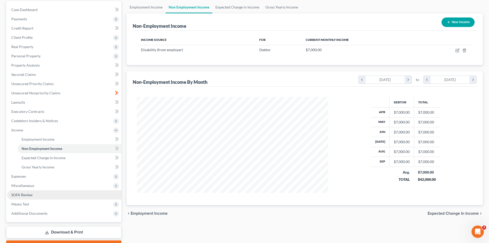
scroll to position [77, 0]
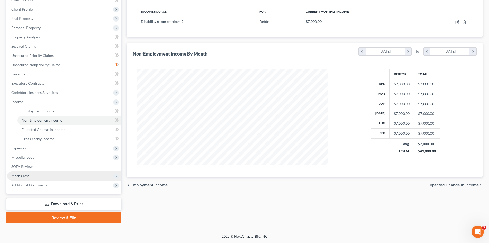
click at [32, 177] on span "Means Test" at bounding box center [64, 175] width 114 height 9
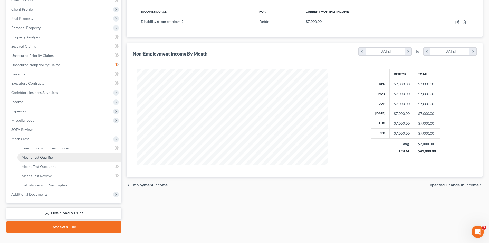
click at [41, 156] on span "Means Test Qualifier" at bounding box center [38, 157] width 33 height 4
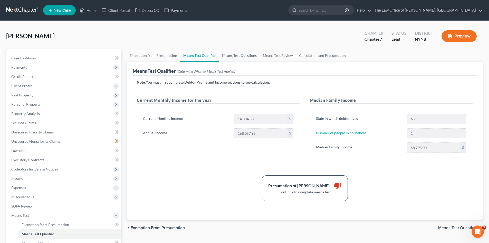
click at [226, 133] on div "Annual Income 168,057.96 $" at bounding box center [219, 133] width 156 height 10
click at [160, 55] on link "Exemption from Presumption" at bounding box center [154, 55] width 54 height 12
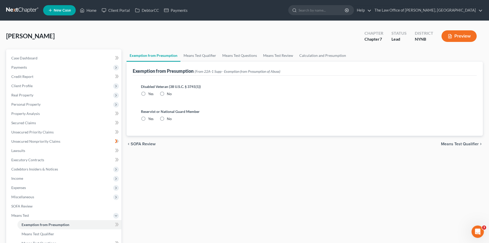
click at [148, 94] on label "Yes" at bounding box center [150, 93] width 5 height 5
click at [150, 94] on input "Yes" at bounding box center [151, 92] width 3 height 3
radio input "true"
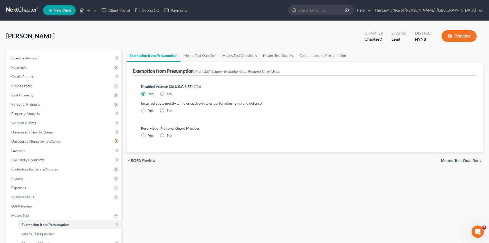
click at [167, 111] on label "No" at bounding box center [169, 110] width 5 height 5
click at [169, 111] on input "No" at bounding box center [170, 109] width 3 height 3
radio input "true"
click at [167, 135] on label "No" at bounding box center [169, 135] width 5 height 5
click at [169, 135] on input "No" at bounding box center [170, 134] width 3 height 3
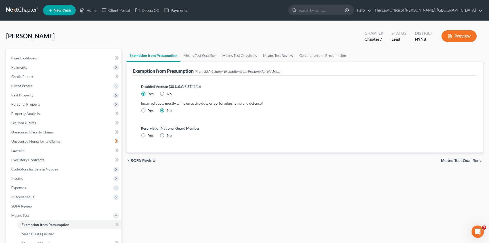
radio input "true"
click at [206, 57] on link "Means Test Qualifier" at bounding box center [200, 55] width 39 height 12
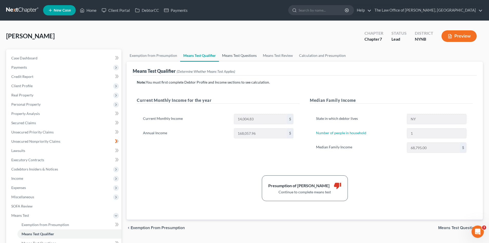
click at [241, 58] on link "Means Test Questions" at bounding box center [239, 55] width 41 height 12
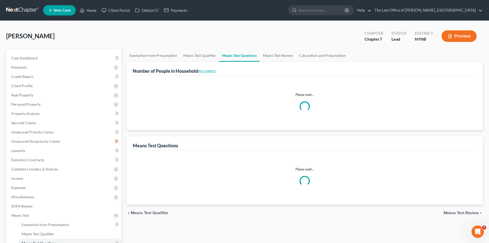
select select "1"
select select "60"
select select "1"
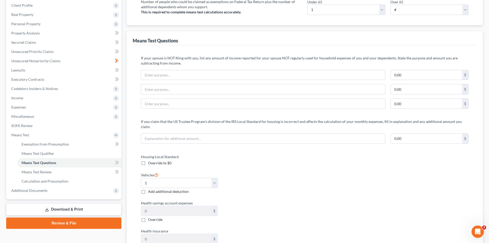
scroll to position [77, 0]
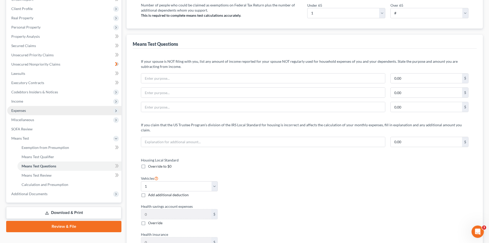
click at [24, 113] on span "Expenses" at bounding box center [64, 110] width 114 height 9
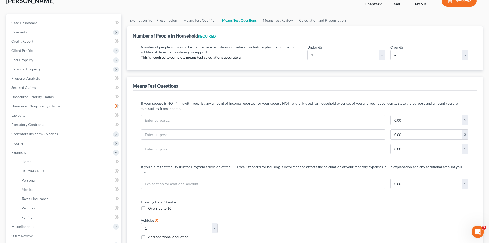
scroll to position [0, 0]
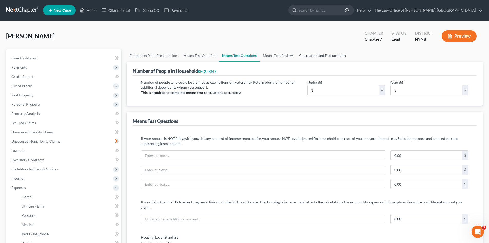
click at [322, 52] on link "Calculation and Presumption" at bounding box center [322, 55] width 53 height 12
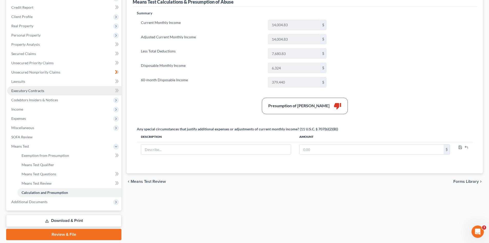
scroll to position [77, 0]
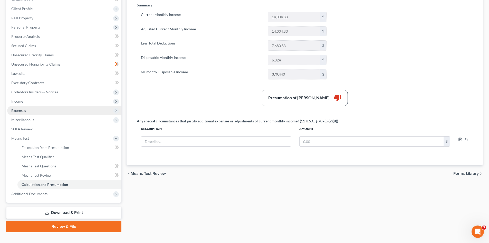
click at [24, 111] on span "Expenses" at bounding box center [18, 110] width 15 height 4
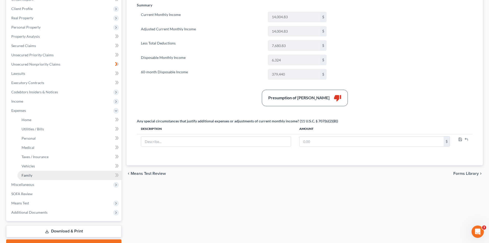
click at [24, 175] on span "Family" at bounding box center [27, 175] width 11 height 4
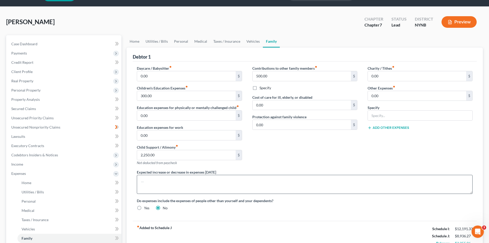
scroll to position [26, 0]
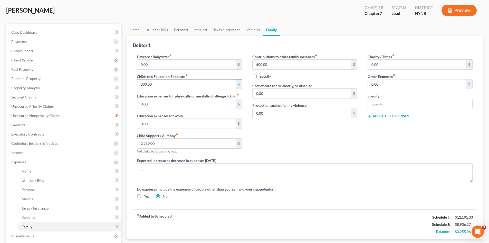
click at [167, 88] on input "300.00" at bounding box center [186, 84] width 98 height 10
click at [25, 49] on span "Credit Report" at bounding box center [22, 51] width 22 height 4
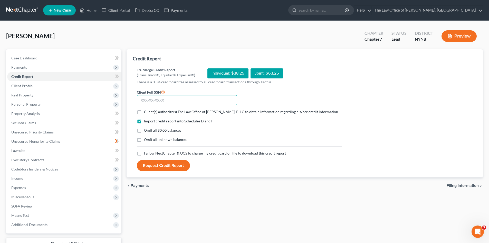
click at [161, 97] on input "text" at bounding box center [187, 100] width 100 height 10
paste input "072-66-6983"
type input "072-66-6983"
click at [144, 111] on label "Client(s) authorize(s) The Law Office of Christiaan Van Niekerk, PLLC to obtain…" at bounding box center [241, 111] width 195 height 5
click at [146, 111] on input "Client(s) authorize(s) The Law Office of Christiaan Van Niekerk, PLLC to obtain…" at bounding box center [147, 110] width 3 height 3
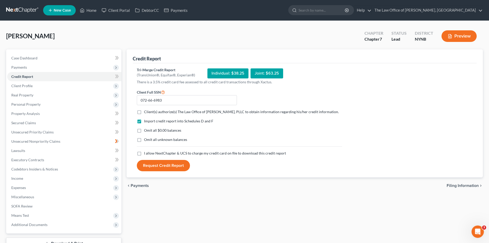
checkbox input "true"
click at [144, 156] on label "I allow NextChapter & UCS to charge my credit card on file to download this cre…" at bounding box center [215, 153] width 142 height 5
click at [146, 154] on input "I allow NextChapter & UCS to charge my credit card on file to download this cre…" at bounding box center [147, 152] width 3 height 3
checkbox input "true"
click at [147, 166] on button "Request Credit Report" at bounding box center [163, 165] width 53 height 11
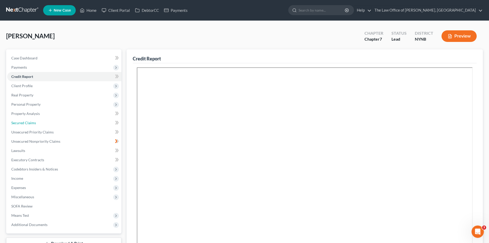
drag, startPoint x: 35, startPoint y: 126, endPoint x: 135, endPoint y: 125, distance: 100.2
click at [35, 125] on link "Secured Claims" at bounding box center [64, 122] width 114 height 9
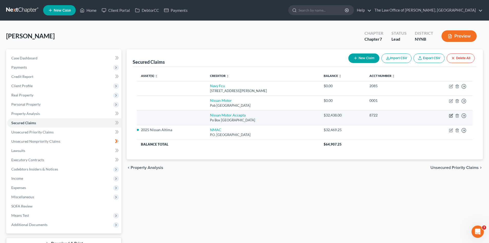
click at [451, 116] on icon "button" at bounding box center [451, 116] width 4 height 4
select select "45"
select select "0"
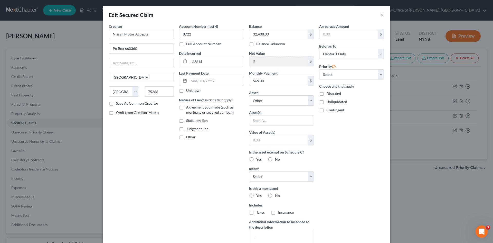
drag, startPoint x: 179, startPoint y: 107, endPoint x: 253, endPoint y: 100, distance: 74.0
click at [186, 107] on label "Agreement you made (such as mortgage or secured car loan)" at bounding box center [215, 110] width 58 height 10
click at [188, 107] on input "Agreement you made (such as mortgage or secured car loan)" at bounding box center [189, 106] width 3 height 3
checkbox input "true"
click at [264, 100] on select "Select Other Multiple Assets Electronics - Basic Electronics - laptop, computer…" at bounding box center [281, 100] width 65 height 10
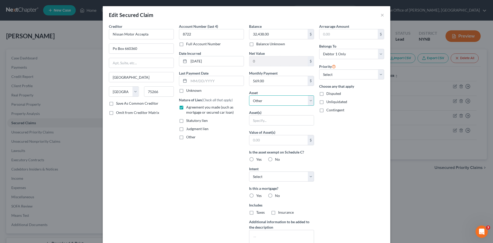
select select "5"
click at [249, 95] on select "Select Other Multiple Assets Electronics - Basic Electronics - laptop, computer…" at bounding box center [281, 100] width 65 height 10
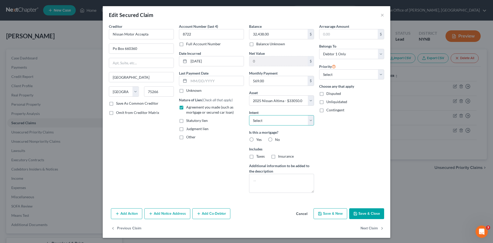
drag, startPoint x: 268, startPoint y: 123, endPoint x: 268, endPoint y: 125, distance: 2.6
click at [268, 123] on select "Select Surrender Redeem Reaffirm Avoid Other" at bounding box center [281, 120] width 65 height 10
select select "2"
click at [249, 115] on select "Select Surrender Redeem Reaffirm Avoid Other" at bounding box center [281, 120] width 65 height 10
click at [275, 140] on label "No" at bounding box center [277, 139] width 5 height 5
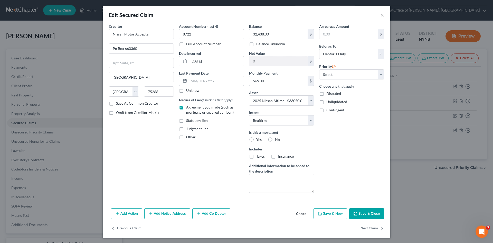
click at [277, 140] on input "No" at bounding box center [278, 138] width 3 height 3
radio input "true"
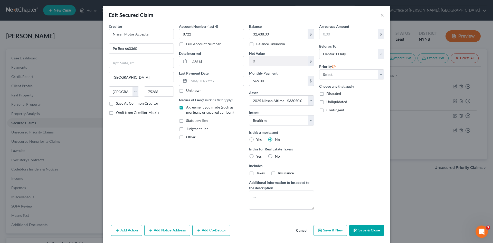
click at [275, 156] on label "No" at bounding box center [277, 156] width 5 height 5
click at [277, 156] on input "No" at bounding box center [278, 155] width 3 height 3
radio input "true"
click at [352, 32] on input "text" at bounding box center [349, 34] width 58 height 10
type input "1"
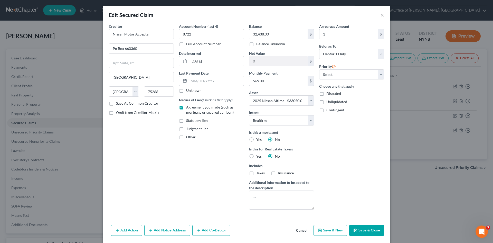
drag, startPoint x: 251, startPoint y: 69, endPoint x: 244, endPoint y: 79, distance: 12.0
click at [248, 70] on div "Balance 32,438.00 $ Balance Unknown Balance Undetermined 32,438.00 $ Balance Un…" at bounding box center [282, 119] width 70 height 190
click at [365, 228] on button "Save & Close" at bounding box center [366, 230] width 35 height 11
select select
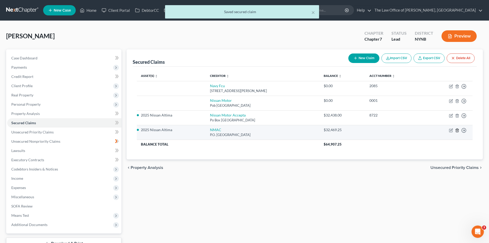
click at [457, 130] on icon "button" at bounding box center [458, 130] width 4 height 4
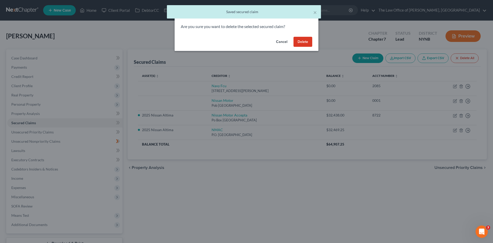
click at [307, 39] on button "Delete" at bounding box center [303, 42] width 19 height 10
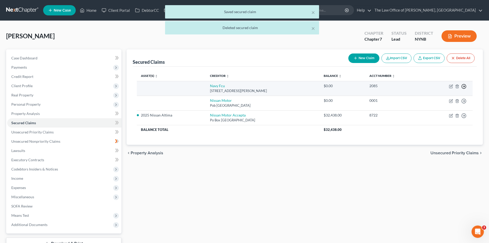
click at [463, 86] on icon "button" at bounding box center [464, 86] width 5 height 5
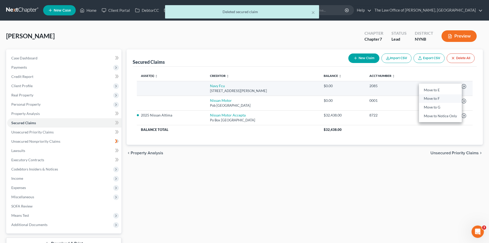
drag, startPoint x: 433, startPoint y: 98, endPoint x: 452, endPoint y: 94, distance: 19.7
click at [433, 98] on link "Move to F" at bounding box center [440, 98] width 43 height 9
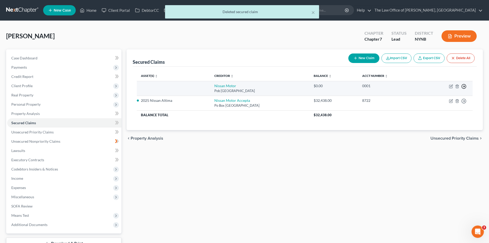
click at [466, 85] on circle "button" at bounding box center [464, 86] width 4 height 4
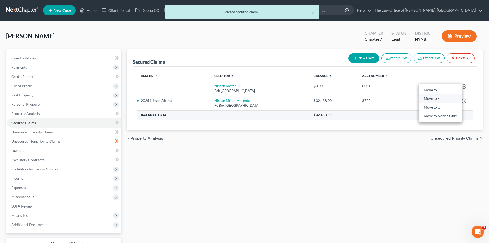
drag, startPoint x: 444, startPoint y: 98, endPoint x: 259, endPoint y: 118, distance: 186.3
click at [444, 98] on link "Move to F" at bounding box center [440, 98] width 43 height 9
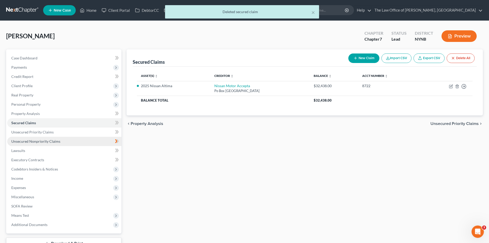
click at [49, 142] on span "Unsecured Nonpriority Claims" at bounding box center [35, 141] width 49 height 4
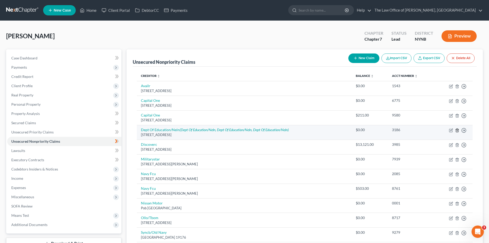
click at [456, 132] on icon "button" at bounding box center [457, 129] width 2 height 3
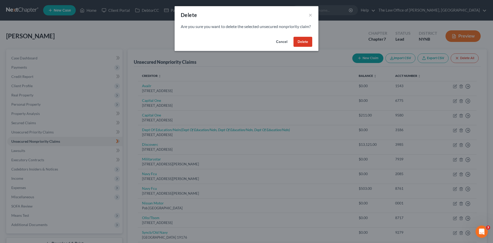
click at [305, 47] on button "Delete" at bounding box center [303, 42] width 19 height 10
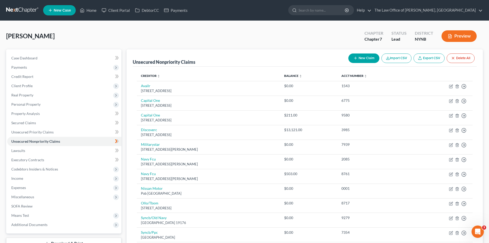
click at [366, 60] on button "New Claim" at bounding box center [364, 58] width 31 height 10
select select "0"
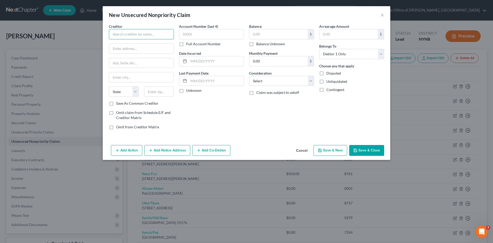
click at [142, 35] on input "text" at bounding box center [141, 34] width 65 height 10
type input "Sofi"
click at [255, 108] on div "Balance $ Balance Unknown Balance Undetermined $ Balance Unknown Monthly Paymen…" at bounding box center [282, 79] width 70 height 110
click at [143, 49] on input "text" at bounding box center [141, 49] width 64 height 10
paste input "234 1st St"
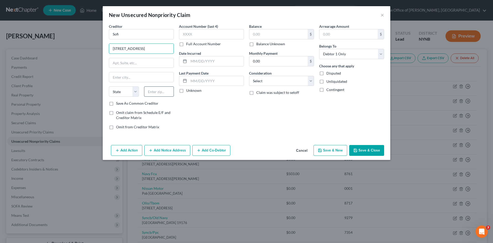
type input "234 1st St"
drag, startPoint x: 155, startPoint y: 91, endPoint x: 159, endPoint y: 88, distance: 4.2
click at [156, 91] on input "text" at bounding box center [159, 91] width 30 height 10
type input "94105"
type input "San Francisco"
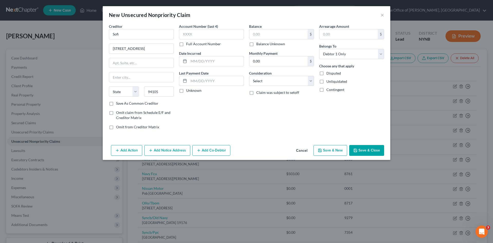
select select "4"
drag, startPoint x: 191, startPoint y: 115, endPoint x: 194, endPoint y: 105, distance: 10.3
click at [191, 115] on div "Account Number (last 4) Full Account Number Date Incurred Last Payment Date Unk…" at bounding box center [212, 79] width 70 height 110
click at [203, 40] on div "Account Number (last 4) Full Account Number" at bounding box center [211, 35] width 65 height 23
click at [201, 46] on label "Full Account Number" at bounding box center [203, 43] width 35 height 5
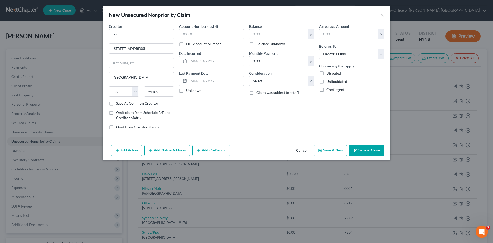
click at [192, 45] on input "Full Account Number" at bounding box center [189, 42] width 3 height 3
click at [204, 35] on input "text" at bounding box center [211, 34] width 65 height 10
type input "unknown"
click at [259, 34] on input "text" at bounding box center [279, 34] width 58 height 10
type input "60,000"
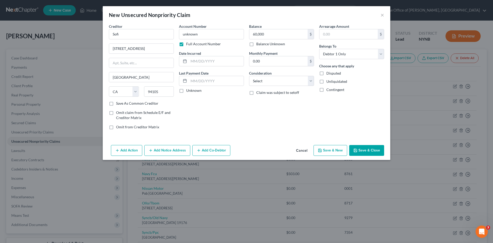
click at [356, 151] on polyline "button" at bounding box center [356, 150] width 2 height 1
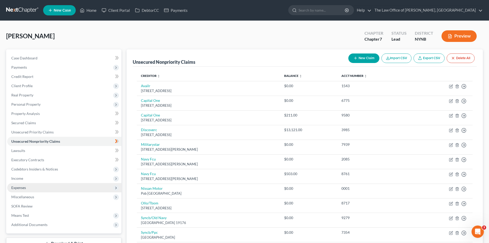
click at [20, 186] on span "Expenses" at bounding box center [18, 187] width 15 height 4
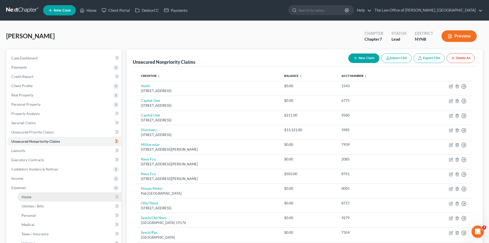
click at [47, 195] on link "Home" at bounding box center [69, 196] width 104 height 9
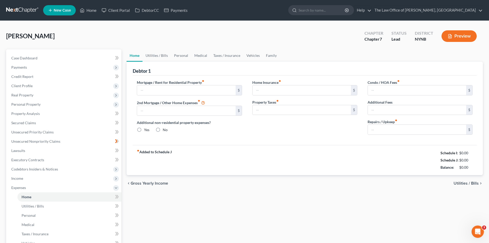
type input "975.00"
type input "0.00"
radio input "true"
type input "0.00"
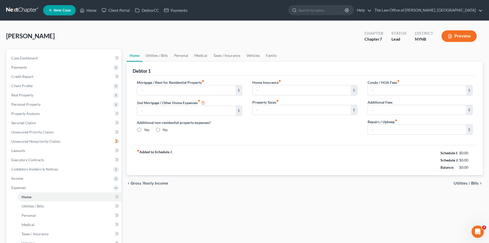
type input "0.00"
click at [263, 64] on div "Debtor 1" at bounding box center [305, 69] width 344 height 14
click at [193, 87] on input "975.00" at bounding box center [186, 90] width 98 height 10
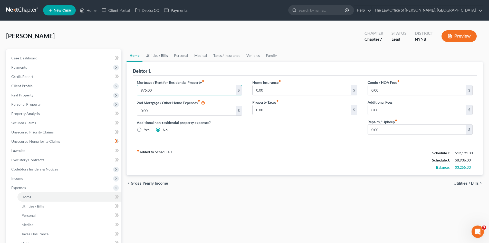
click at [165, 59] on link "Utilities / Bills" at bounding box center [157, 55] width 29 height 12
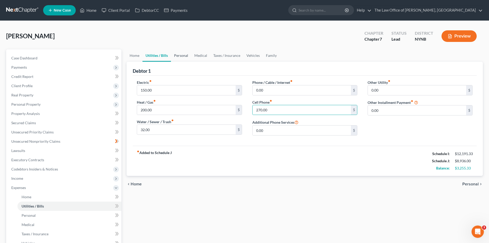
click at [182, 56] on link "Personal" at bounding box center [181, 55] width 20 height 12
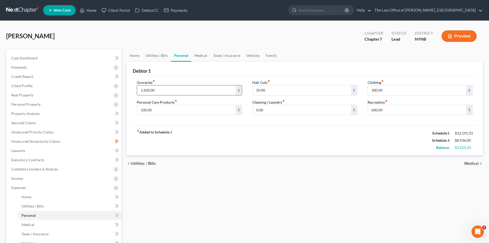
click at [168, 90] on input "1,500.00" at bounding box center [186, 90] width 98 height 10
click at [386, 112] on input "600.00" at bounding box center [417, 110] width 98 height 10
click at [185, 93] on input "1,500.00" at bounding box center [186, 90] width 98 height 10
click at [171, 106] on input "100.00" at bounding box center [186, 110] width 98 height 10
click at [273, 89] on input "50.00" at bounding box center [302, 90] width 98 height 10
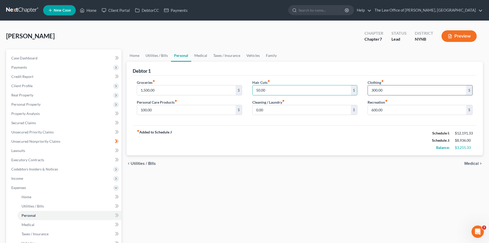
click at [377, 89] on input "300.00" at bounding box center [417, 90] width 98 height 10
click at [381, 113] on input "600.00" at bounding box center [417, 110] width 98 height 10
click at [206, 57] on link "Medical" at bounding box center [200, 55] width 19 height 12
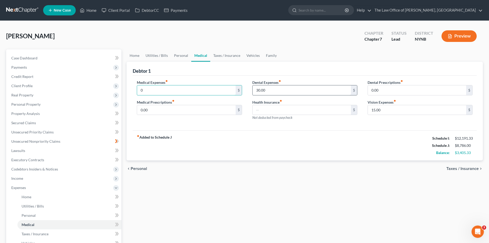
type input "0"
click at [303, 141] on div "fiber_manual_record Added to Schedule J Schedule I: $12,191.33 Schedule J: $8,7…" at bounding box center [305, 145] width 344 height 30
click at [230, 57] on link "Taxes / Insurance" at bounding box center [226, 55] width 33 height 12
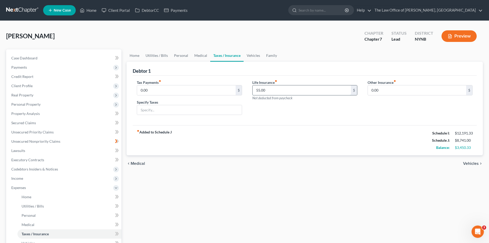
click at [285, 94] on input "55.00" at bounding box center [302, 90] width 98 height 10
click at [251, 55] on link "Vehicles" at bounding box center [254, 55] width 20 height 12
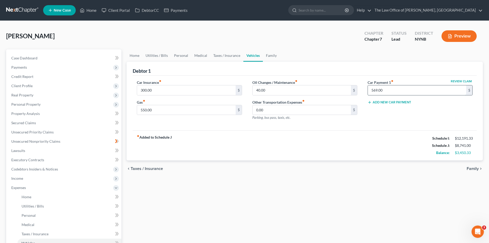
click at [389, 89] on input "569.00" at bounding box center [417, 90] width 98 height 10
click at [184, 113] on input "550.00" at bounding box center [186, 110] width 98 height 10
click at [180, 92] on input "300.00" at bounding box center [186, 90] width 98 height 10
click at [269, 87] on input "40.00" at bounding box center [302, 90] width 98 height 10
click at [273, 53] on link "Family" at bounding box center [271, 55] width 17 height 12
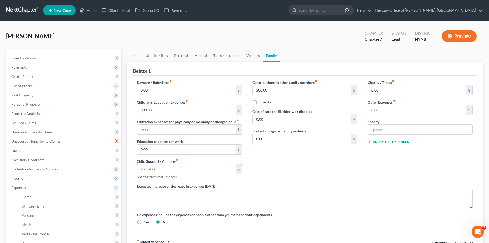
click at [159, 173] on input "2,250.00" at bounding box center [186, 169] width 98 height 10
click at [166, 111] on input "300.00" at bounding box center [186, 110] width 98 height 10
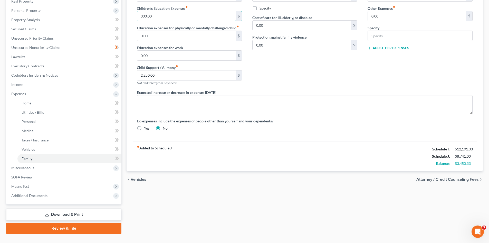
scroll to position [104, 0]
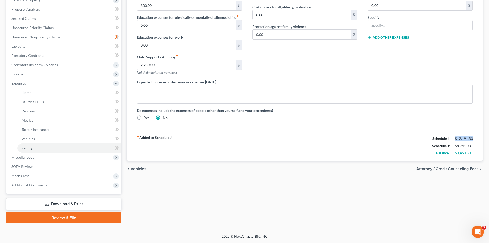
drag, startPoint x: 483, startPoint y: 137, endPoint x: 453, endPoint y: 137, distance: 29.8
click at [453, 137] on div "Debtor 1 Daycare / Babysitter fiber_manual_record 0.00 $ Children's Education E…" at bounding box center [305, 58] width 357 height 203
drag, startPoint x: 475, startPoint y: 146, endPoint x: 455, endPoint y: 147, distance: 20.8
click at [455, 147] on div "$8,741.00" at bounding box center [464, 145] width 23 height 5
drag, startPoint x: 455, startPoint y: 153, endPoint x: 474, endPoint y: 154, distance: 18.5
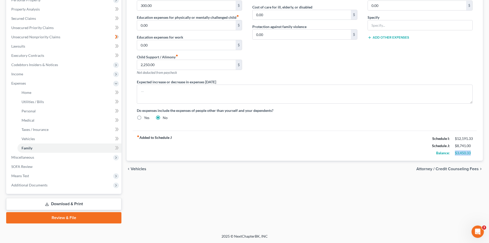
click at [474, 154] on div "$3,450.33" at bounding box center [464, 152] width 23 height 5
click at [394, 155] on div "fiber_manual_record Added to Schedule J Schedule I: $12,191.33 Schedule J: $8,7…" at bounding box center [305, 146] width 344 height 30
drag, startPoint x: 481, startPoint y: 155, endPoint x: 441, endPoint y: 155, distance: 40.1
click at [441, 155] on div "Debtor 1 Daycare / Babysitter fiber_manual_record 0.00 $ Children's Education E…" at bounding box center [305, 58] width 357 height 203
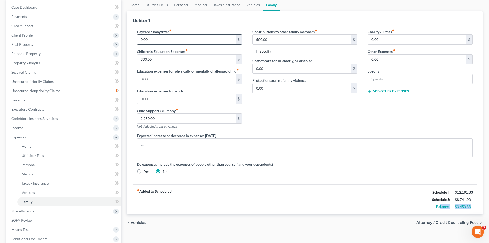
scroll to position [0, 0]
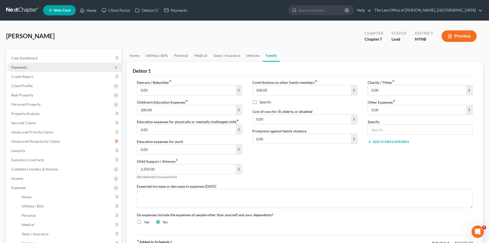
click at [31, 68] on span "Payments" at bounding box center [64, 67] width 114 height 9
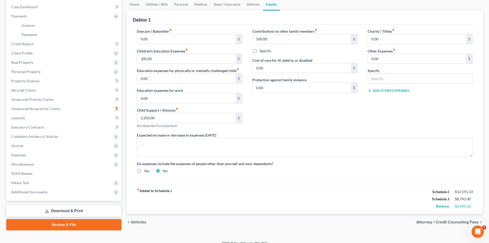
scroll to position [51, 0]
click at [28, 164] on span "Miscellaneous" at bounding box center [22, 164] width 23 height 4
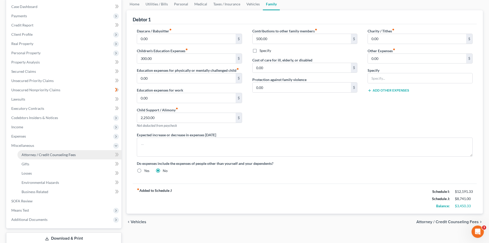
click at [47, 158] on link "Attorney / Credit Counseling Fees" at bounding box center [69, 154] width 104 height 9
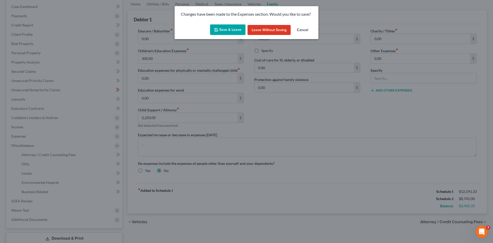
click at [218, 31] on icon "button" at bounding box center [216, 29] width 3 height 3
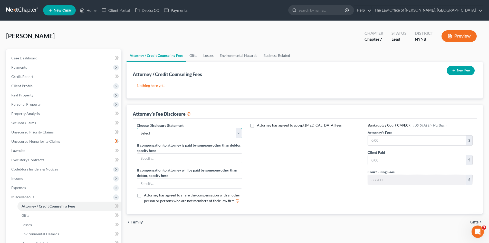
drag, startPoint x: 198, startPoint y: 134, endPoint x: 191, endPoint y: 138, distance: 8.6
click at [198, 134] on select "Select Southern District The Law Office of Christiaan van Niekerk, PLLC" at bounding box center [189, 133] width 105 height 10
select select "1"
click at [137, 128] on select "Select Southern District The Law Office of Christiaan van Niekerk, PLLC" at bounding box center [189, 133] width 105 height 10
click at [397, 144] on input "text" at bounding box center [417, 140] width 98 height 10
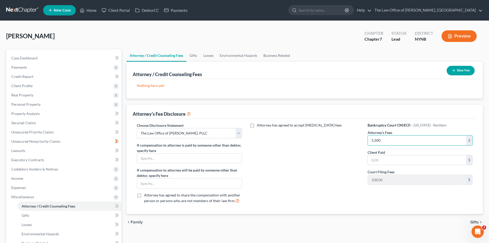
type input "5,500"
drag, startPoint x: 389, startPoint y: 154, endPoint x: 382, endPoint y: 159, distance: 7.7
click at [382, 159] on div "Client Paid $" at bounding box center [420, 158] width 105 height 16
drag, startPoint x: 382, startPoint y: 159, endPoint x: 380, endPoint y: 149, distance: 9.7
click at [383, 159] on input "text" at bounding box center [417, 160] width 98 height 10
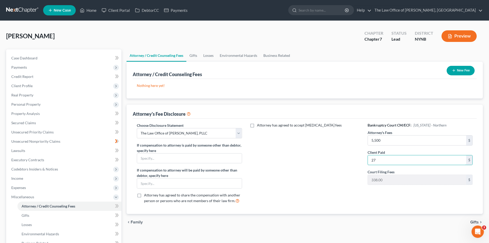
type input "27"
click at [458, 69] on button "New Fee" at bounding box center [461, 71] width 28 height 10
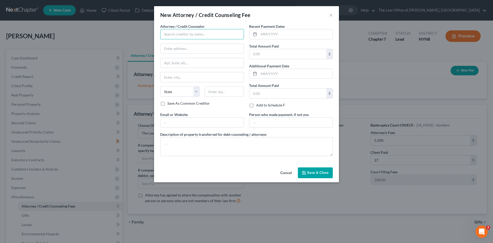
click at [182, 34] on input "text" at bounding box center [202, 34] width 84 height 10
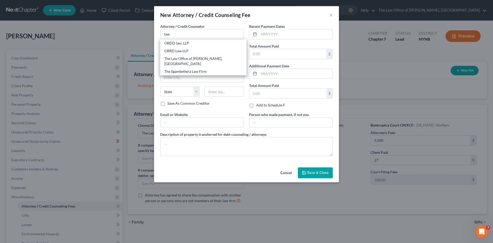
drag, startPoint x: 203, startPoint y: 61, endPoint x: 276, endPoint y: 48, distance: 73.8
click at [209, 60] on div "The Law Office of [PERSON_NAME], [GEOGRAPHIC_DATA]" at bounding box center [203, 61] width 78 height 10
type input "The Law Office of [PERSON_NAME], [GEOGRAPHIC_DATA]"
type input "146 Jay Street"
type input "Schenectady"
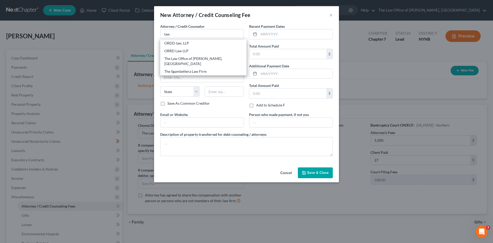
select select "35"
type input "12309"
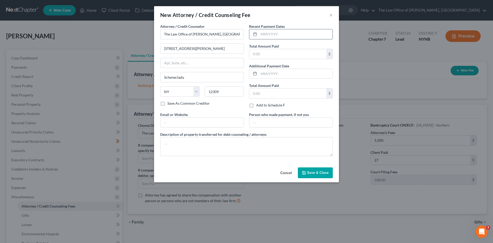
click at [284, 33] on input "text" at bounding box center [296, 34] width 74 height 10
type input "10/2025"
click at [278, 54] on input "text" at bounding box center [288, 54] width 77 height 10
type input "350"
click at [303, 178] on button "Save & Close" at bounding box center [315, 172] width 35 height 11
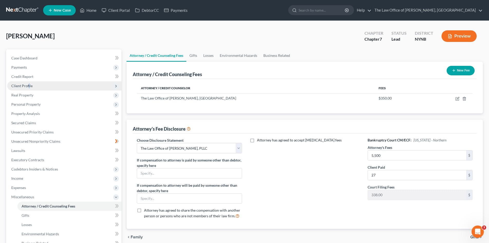
click at [29, 88] on span "Client Profile" at bounding box center [64, 85] width 114 height 9
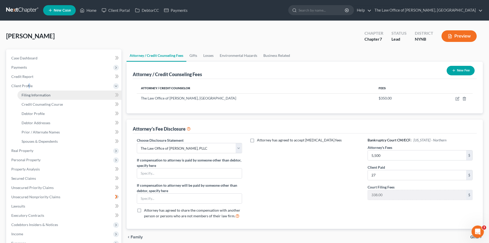
drag, startPoint x: 39, startPoint y: 95, endPoint x: 108, endPoint y: 91, distance: 69.2
click at [40, 95] on span "Filing Information" at bounding box center [36, 95] width 29 height 4
select select "1"
select select "0"
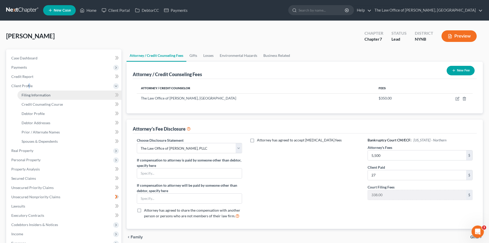
select select "54"
select select "0"
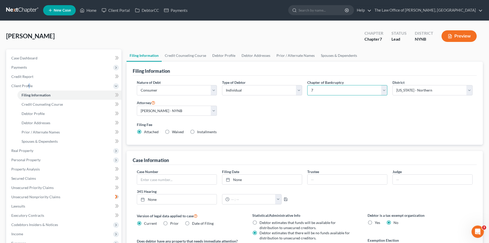
click at [322, 91] on select "Select 7 11 12 13" at bounding box center [348, 90] width 80 height 10
select select "3"
click at [308, 85] on select "Select 7 11 12 13" at bounding box center [348, 90] width 80 height 10
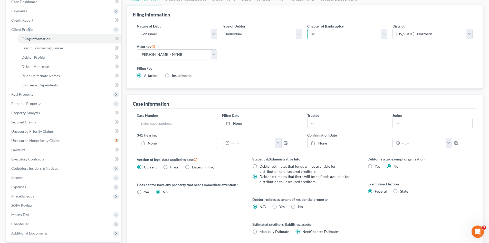
scroll to position [104, 0]
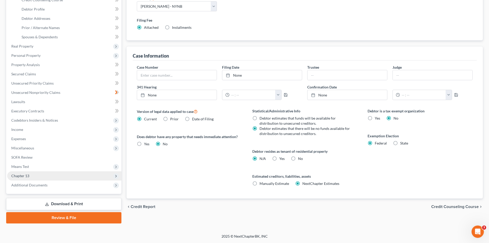
click at [28, 178] on span "Chapter 13" at bounding box center [64, 175] width 114 height 9
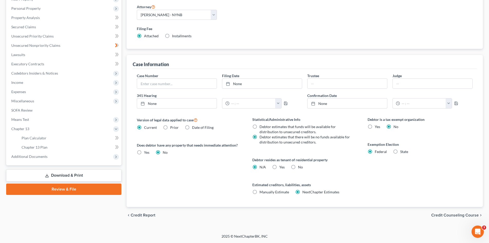
scroll to position [96, 0]
click at [53, 138] on link "Plan Calculator" at bounding box center [69, 137] width 104 height 9
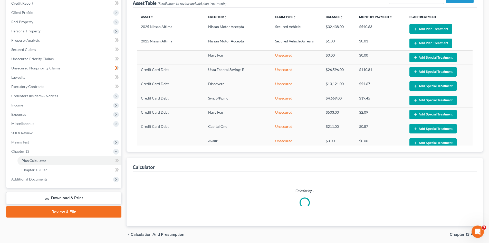
select select "59"
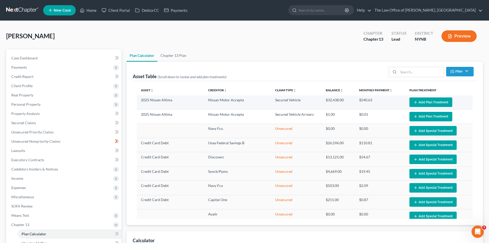
click at [417, 106] on button "Add Plan Treatment" at bounding box center [431, 102] width 43 height 10
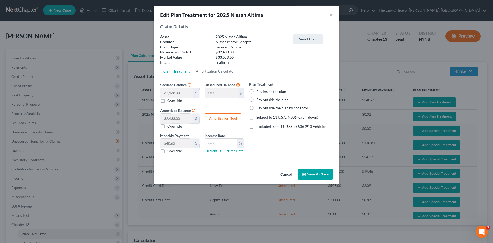
click at [256, 98] on label "Pay outside the plan" at bounding box center [272, 99] width 32 height 5
click at [258, 98] on input "Pay outside the plan" at bounding box center [259, 98] width 3 height 3
radio input "true"
click at [168, 149] on label "Override" at bounding box center [175, 150] width 14 height 5
click at [170, 149] on input "Override" at bounding box center [171, 149] width 3 height 3
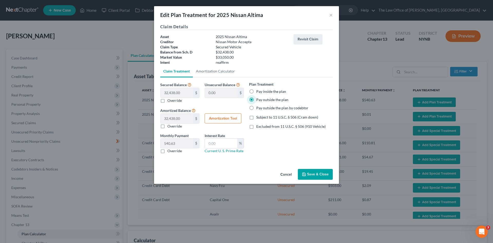
checkbox input "true"
drag, startPoint x: 315, startPoint y: 173, endPoint x: 402, endPoint y: 94, distance: 116.9
click at [316, 173] on button "Save & Close" at bounding box center [315, 174] width 35 height 11
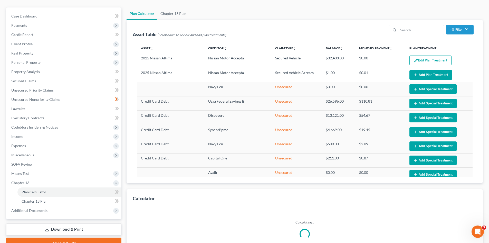
scroll to position [93, 0]
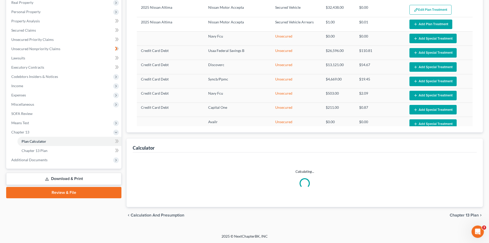
select select "59"
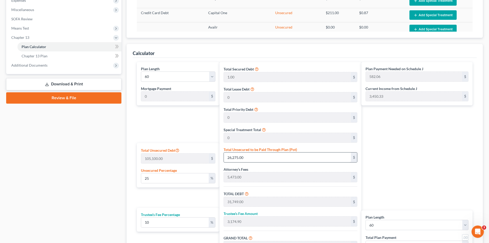
scroll to position [195, 0]
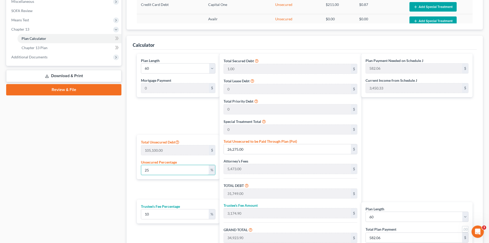
drag, startPoint x: 166, startPoint y: 171, endPoint x: 127, endPoint y: 175, distance: 39.3
click at [127, 175] on div "Calculator Plan Length 1 2 3 4 5 6 7 8 9 10 11 12 13 14 15 16 17 18 19 20 21 22…" at bounding box center [305, 152] width 357 height 233
type input "1"
type input "1,051.00"
type input "6,525.00"
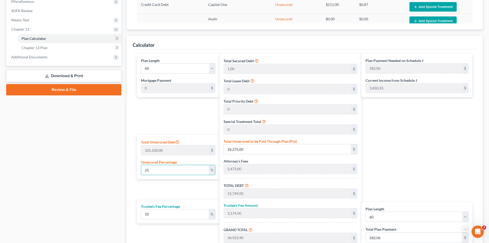
type input "652.50"
type input "7,177.50"
type input "119.62"
type input "10"
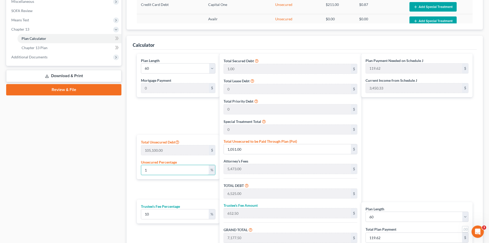
type input "10,510.00"
type input "15,984.00"
type input "1,598.40"
type input "17,582.40"
type input "293.04"
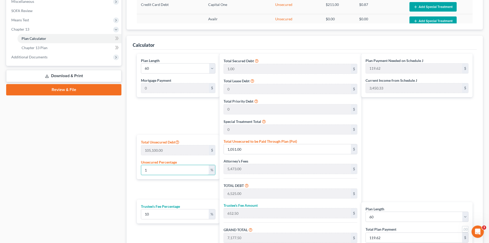
type input "293.04"
type input "100"
type input "105,100.00"
type input "110,574.00"
type input "11,057.40"
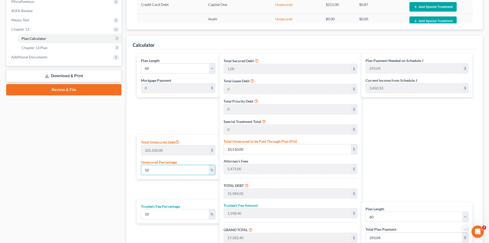
type input "121,631.40"
type input "2,027.18"
type input "100"
drag, startPoint x: 102, startPoint y: 188, endPoint x: 116, endPoint y: 191, distance: 13.9
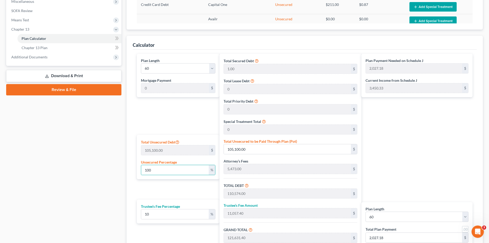
click at [103, 189] on div "Case Dashboard Payments Invoices Payments Payments Credit Report Client Profile" at bounding box center [64, 69] width 121 height 431
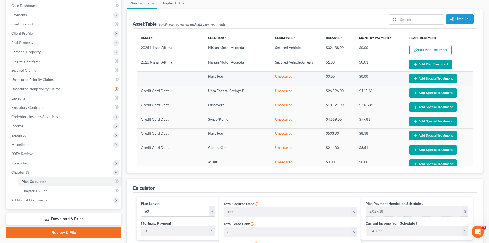
scroll to position [0, 0]
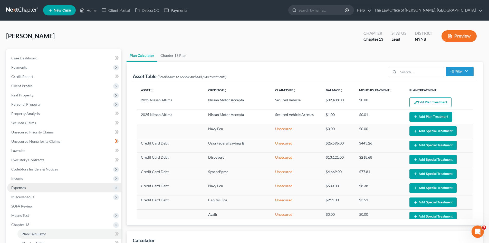
click at [30, 187] on span "Expenses" at bounding box center [64, 187] width 114 height 9
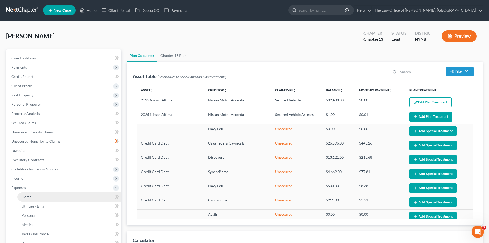
click at [33, 195] on link "Home" at bounding box center [69, 196] width 104 height 9
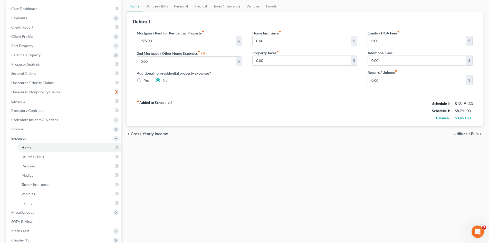
scroll to position [51, 0]
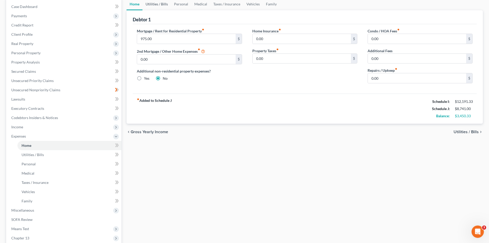
click at [163, 6] on link "Utilities / Bills" at bounding box center [157, 4] width 29 height 12
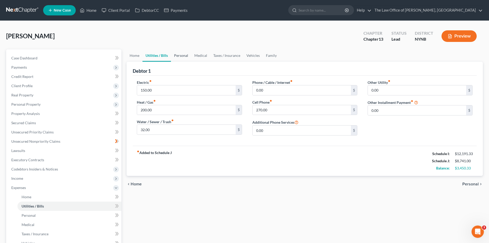
click at [183, 54] on link "Personal" at bounding box center [181, 55] width 20 height 12
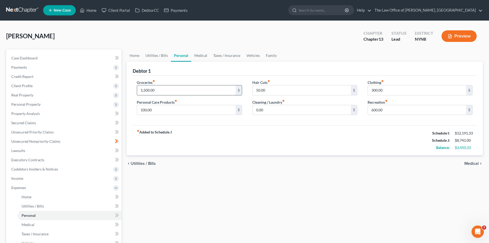
click at [175, 92] on input "1,500.00" at bounding box center [186, 90] width 98 height 10
type input "2,000"
click at [162, 108] on input "100.00" at bounding box center [186, 110] width 98 height 10
type input "300"
drag, startPoint x: 268, startPoint y: 90, endPoint x: 267, endPoint y: 83, distance: 7.0
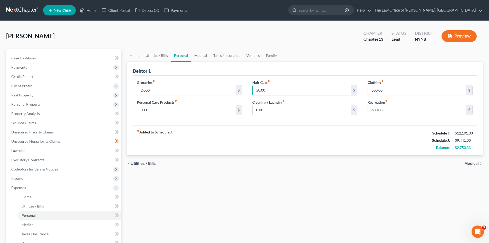
click at [268, 90] on input "50.00" at bounding box center [302, 90] width 98 height 10
type input "150"
drag, startPoint x: 264, startPoint y: 108, endPoint x: 264, endPoint y: 103, distance: 5.1
click at [264, 108] on input "0.00" at bounding box center [302, 110] width 98 height 10
type input "200"
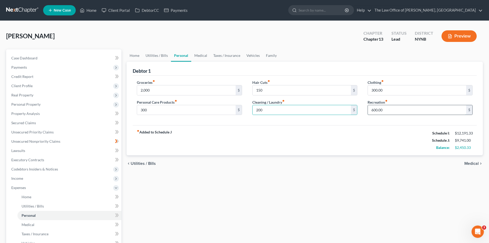
click at [385, 112] on input "600.00" at bounding box center [417, 110] width 98 height 10
click at [195, 55] on link "Medical" at bounding box center [200, 55] width 19 height 12
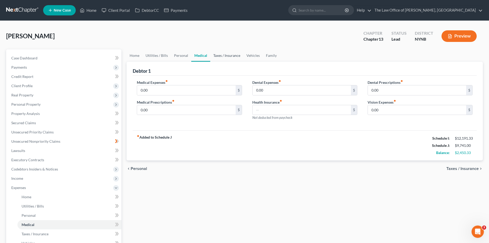
click at [227, 56] on link "Taxes / Insurance" at bounding box center [226, 55] width 33 height 12
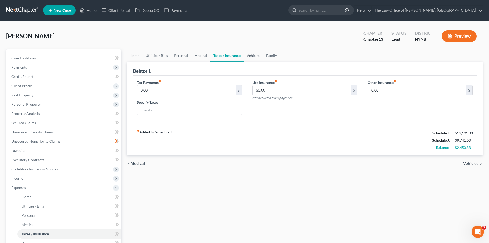
click at [255, 60] on link "Vehicles" at bounding box center [254, 55] width 20 height 12
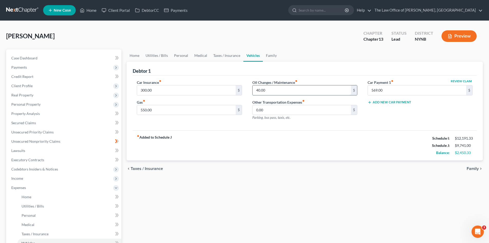
click at [273, 91] on input "40.00" at bounding box center [302, 90] width 98 height 10
type input "100"
drag, startPoint x: 265, startPoint y: 53, endPoint x: 268, endPoint y: 56, distance: 4.0
click at [265, 53] on link "Family" at bounding box center [271, 55] width 17 height 12
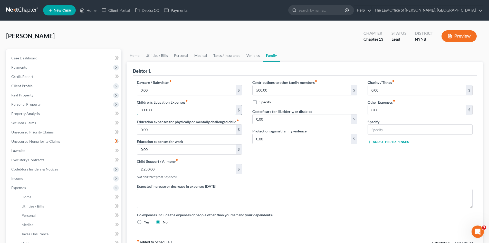
click at [160, 112] on input "300.00" at bounding box center [186, 110] width 98 height 10
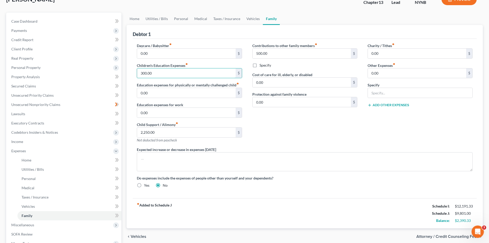
scroll to position [36, 0]
click at [417, 185] on div "Do expenses include the expenses of people other than yourself and your depende…" at bounding box center [305, 181] width 346 height 13
click at [373, 144] on div "Charity / Tithes fiber_manual_record 0.00 $ Other Expenses fiber_manual_record …" at bounding box center [420, 95] width 115 height 104
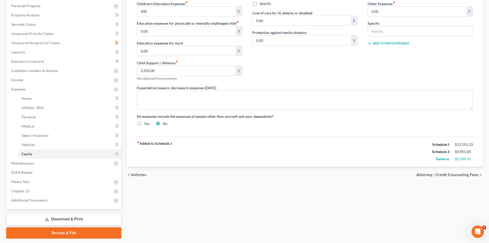
scroll to position [114, 0]
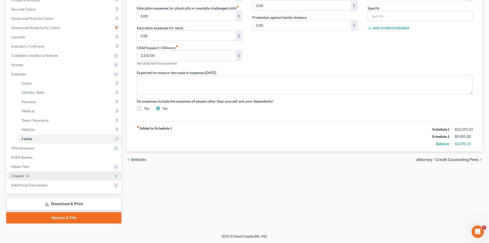
click at [32, 175] on span "Chapter 13" at bounding box center [64, 175] width 114 height 9
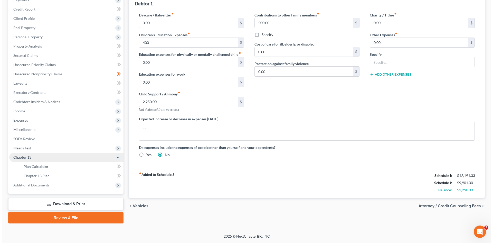
scroll to position [67, 0]
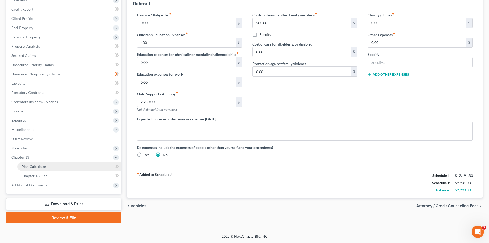
click at [32, 167] on span "Plan Calculator" at bounding box center [34, 166] width 25 height 4
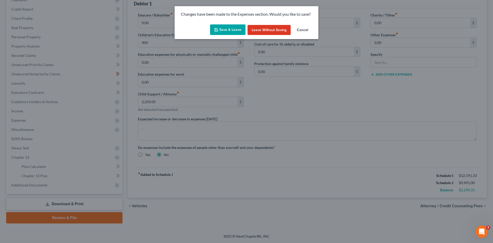
click at [225, 26] on button "Save & Leave" at bounding box center [227, 29] width 35 height 11
type input "400.00"
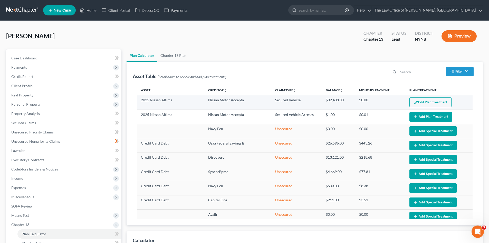
select select "59"
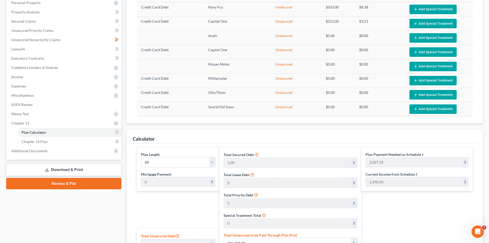
scroll to position [103, 0]
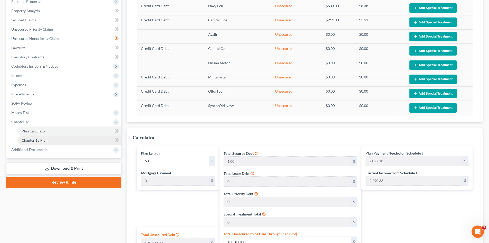
click at [41, 141] on span "Chapter 13 Plan" at bounding box center [35, 140] width 26 height 4
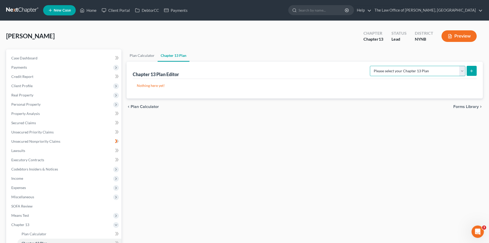
click at [424, 72] on select "Please select your Chapter 13 Plan National Form Plan - Official Form 113 New Y…" at bounding box center [418, 71] width 96 height 10
select select "2"
click at [375, 66] on select "Please select your Chapter 13 Plan National Form Plan - Official Form 113 New Y…" at bounding box center [418, 71] width 96 height 10
click at [473, 69] on icon "submit" at bounding box center [472, 71] width 4 height 4
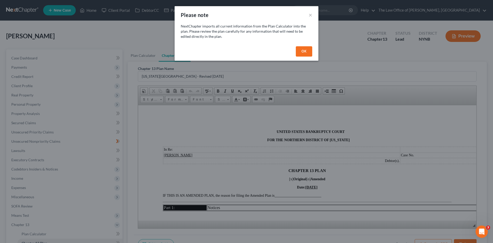
click at [308, 51] on button "OK" at bounding box center [304, 51] width 16 height 10
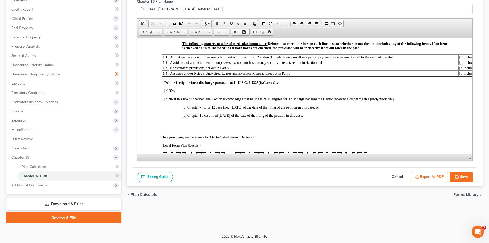
scroll to position [180, 0]
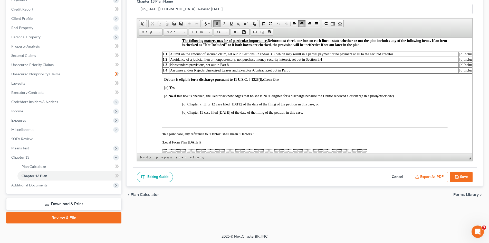
click at [168, 88] on span "[o]" at bounding box center [166, 88] width 4 height 4
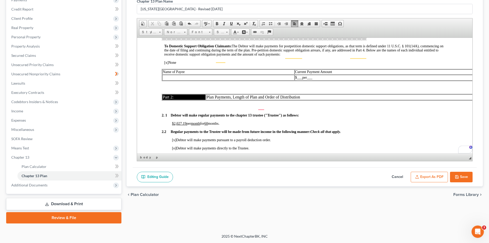
scroll to position [308, 0]
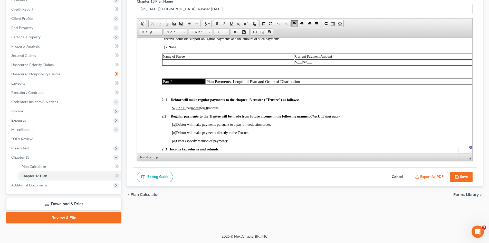
click at [175, 124] on span "[x]" at bounding box center [174, 124] width 4 height 4
click at [176, 141] on span "[o]" at bounding box center [174, 141] width 4 height 4
click at [254, 142] on p "[x] Other (specify method of payment):" at bounding box center [310, 141] width 276 height 4
click at [248, 117] on strong "2.2 Regular payments to the Trustee will be made from future income in the foll…" at bounding box center [251, 116] width 179 height 4
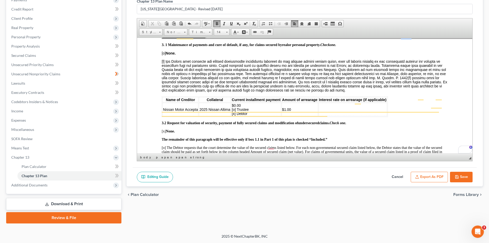
scroll to position [565, 0]
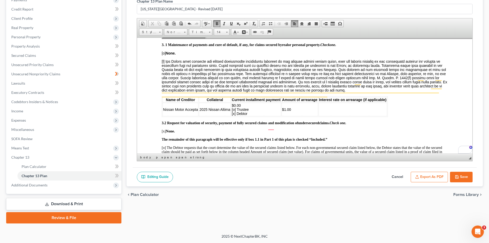
click at [434, 176] on button "Export as PDF" at bounding box center [429, 177] width 37 height 11
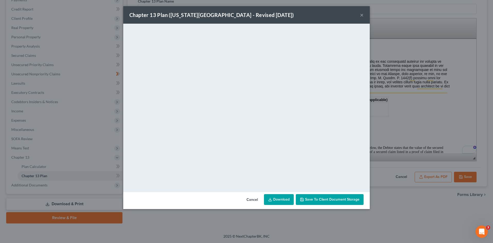
click at [363, 15] on button "×" at bounding box center [362, 15] width 4 height 6
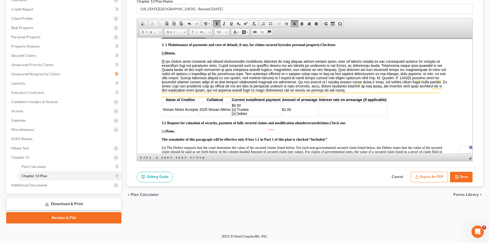
click at [459, 180] on button "Save" at bounding box center [461, 177] width 23 height 11
select select "2"
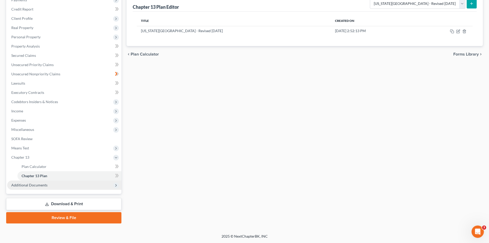
drag, startPoint x: 56, startPoint y: 203, endPoint x: 96, endPoint y: 188, distance: 42.7
click at [56, 203] on link "Download & Print" at bounding box center [63, 204] width 115 height 12
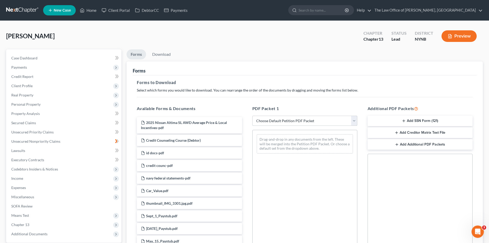
click at [271, 119] on select "Choose Default Petition PDF Packet Complete Bankruptcy Petition (all forms and …" at bounding box center [305, 121] width 105 height 10
select select "0"
click at [253, 116] on select "Choose Default Petition PDF Packet Complete Bankruptcy Petition (all forms and …" at bounding box center [305, 121] width 105 height 10
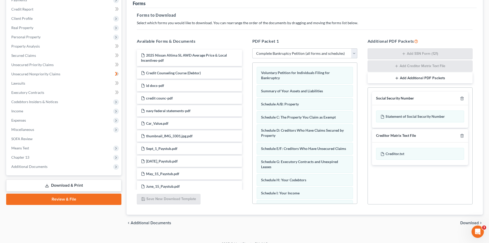
scroll to position [75, 0]
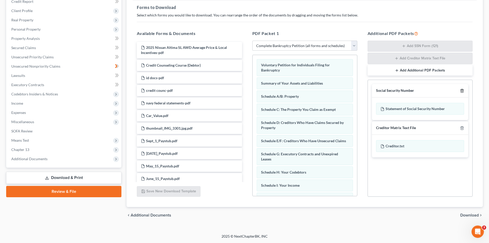
click at [461, 91] on icon "button" at bounding box center [462, 91] width 4 height 4
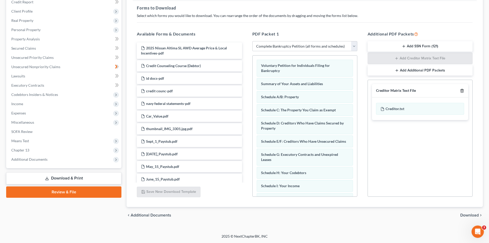
scroll to position [75, 0]
click at [463, 91] on icon "button" at bounding box center [462, 91] width 4 height 4
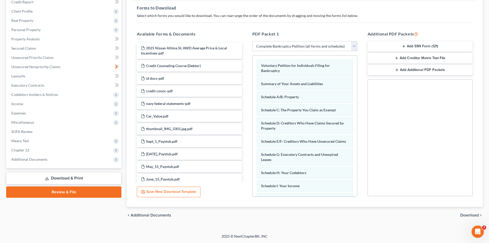
click at [470, 212] on div "chevron_left Additional Documents Download chevron_right" at bounding box center [305, 215] width 357 height 16
click at [470, 213] on span "Download" at bounding box center [470, 215] width 19 height 4
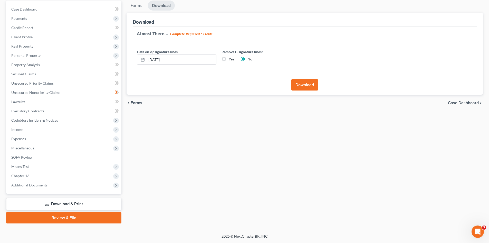
scroll to position [49, 0]
click at [310, 82] on button "Download" at bounding box center [305, 84] width 27 height 11
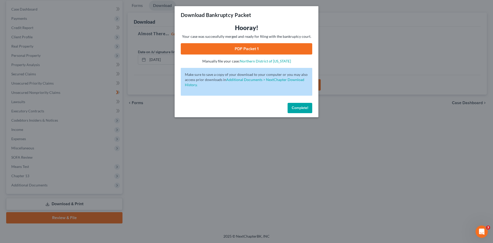
click at [278, 47] on link "PDF Packet 1" at bounding box center [247, 48] width 132 height 11
drag, startPoint x: 301, startPoint y: 101, endPoint x: 297, endPoint y: 106, distance: 5.9
click at [300, 101] on div "Complete!" at bounding box center [247, 109] width 144 height 16
click at [297, 106] on span "Complete!" at bounding box center [300, 108] width 16 height 4
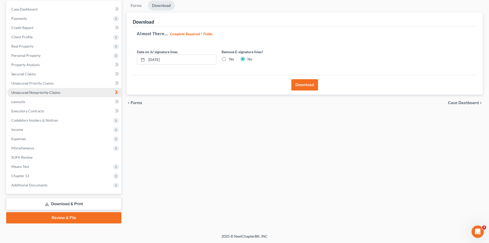
click at [25, 93] on span "Unsecured Nonpriority Claims" at bounding box center [35, 92] width 49 height 4
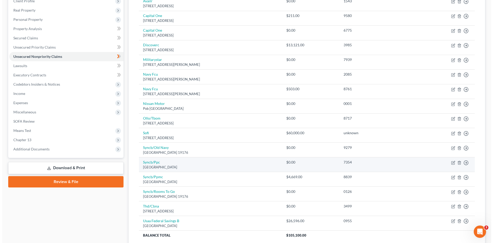
scroll to position [128, 0]
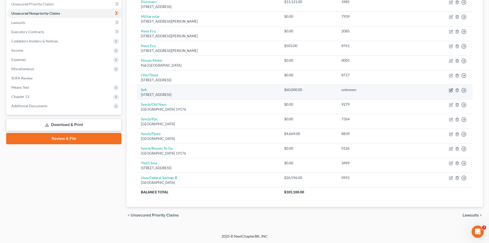
click at [451, 89] on icon "button" at bounding box center [451, 90] width 4 height 4
select select "4"
select select "0"
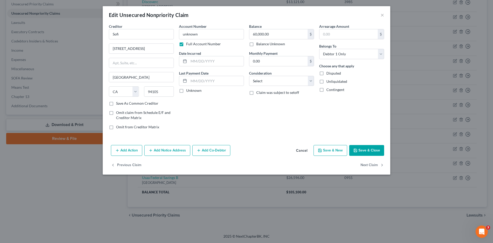
click at [167, 148] on button "Add Notice Address" at bounding box center [167, 150] width 46 height 11
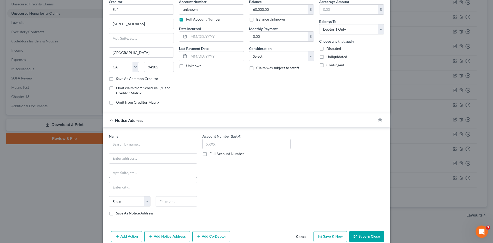
scroll to position [49, 0]
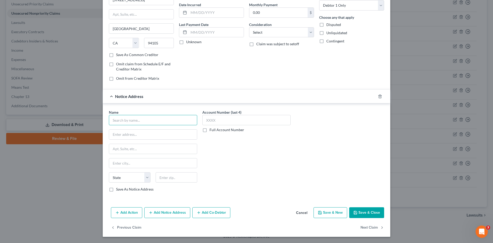
click at [140, 121] on input "text" at bounding box center [153, 120] width 88 height 10
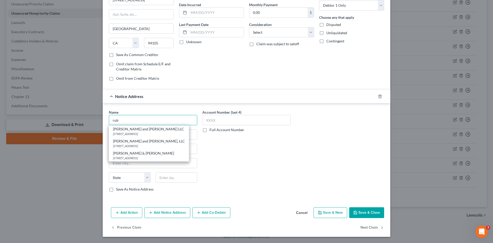
drag, startPoint x: 123, startPoint y: 122, endPoint x: 87, endPoint y: 125, distance: 36.4
click at [87, 125] on div "Edit Unsecured Nonpriority Claim × Creditor * Sofi 234 1st St San Francisco Sta…" at bounding box center [246, 121] width 493 height 243
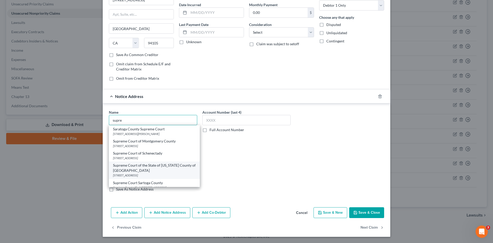
scroll to position [8, 0]
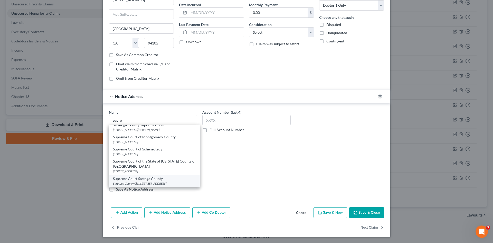
click at [133, 176] on div "Supreme Court Sartoga County" at bounding box center [154, 178] width 83 height 5
type input "Supreme Court Sartoga County"
type input "Saratoga County Clerk 40"
type input "McMaster Street"
type input "Ballston Spa"
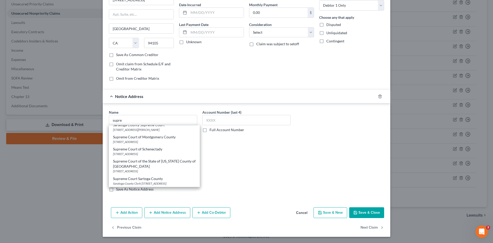
select select "35"
type input "12020"
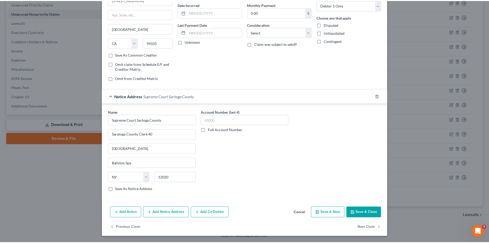
scroll to position [0, 0]
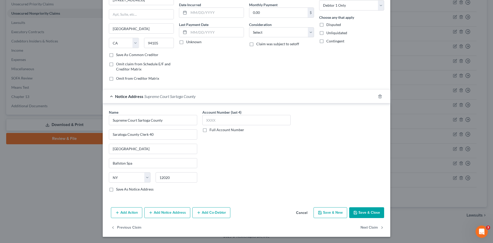
click at [210, 130] on label "Full Account Number" at bounding box center [227, 129] width 35 height 5
click at [212, 130] on input "Full Account Number" at bounding box center [213, 128] width 3 height 3
click at [208, 119] on input "text" at bounding box center [246, 120] width 88 height 10
click at [297, 215] on button "Cancel" at bounding box center [302, 213] width 20 height 10
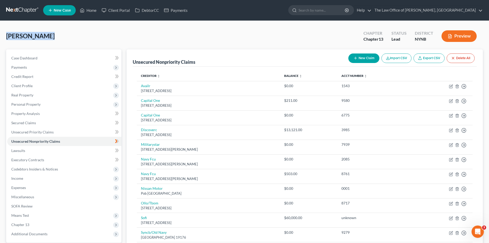
drag, startPoint x: 57, startPoint y: 36, endPoint x: 12, endPoint y: 36, distance: 45.7
click at [4, 36] on div "Swears, Shawn Upgraded Chapter Chapter 13 Status Lead District NYNB Preview Pet…" at bounding box center [244, 191] width 489 height 341
copy span "[PERSON_NAME]"
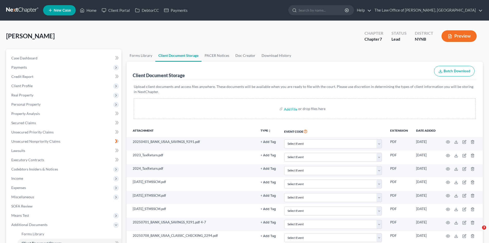
select select "1"
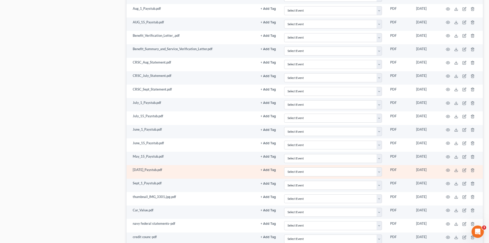
scroll to position [404, 0]
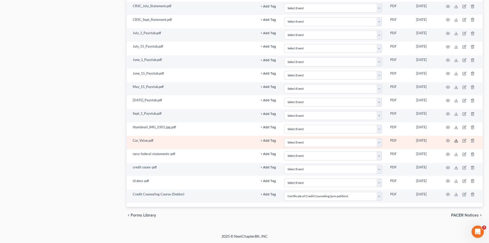
click at [456, 141] on polyline at bounding box center [457, 140] width 2 height 1
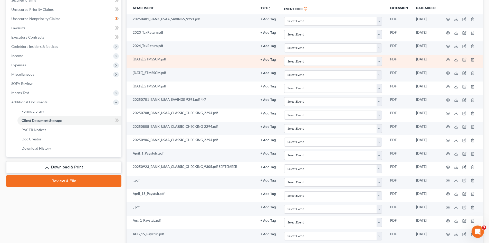
scroll to position [70, 0]
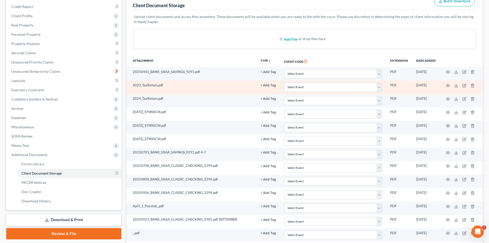
drag, startPoint x: 295, startPoint y: 39, endPoint x: 216, endPoint y: 88, distance: 92.9
click at [295, 39] on input "file" at bounding box center [290, 38] width 12 height 9
type input "C:\fakepath\2025 Nissan Altima SL AWD Average Price & Local Incentives.pdf"
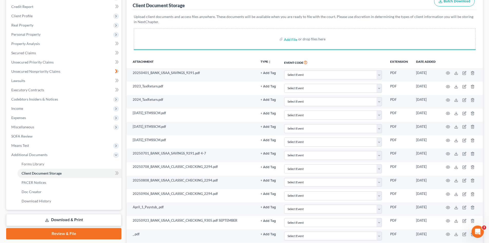
select select "1"
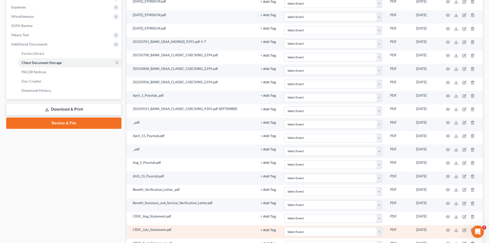
scroll to position [250, 0]
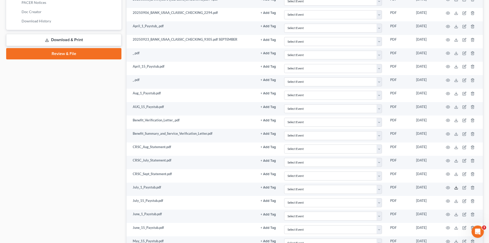
drag, startPoint x: 455, startPoint y: 187, endPoint x: 64, endPoint y: 62, distance: 410.1
click at [455, 187] on icon at bounding box center [457, 188] width 4 height 4
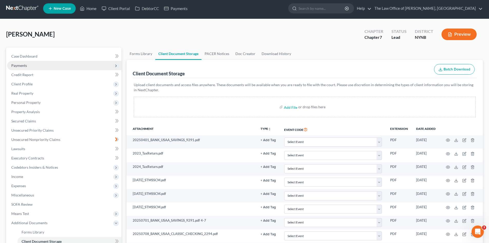
scroll to position [0, 0]
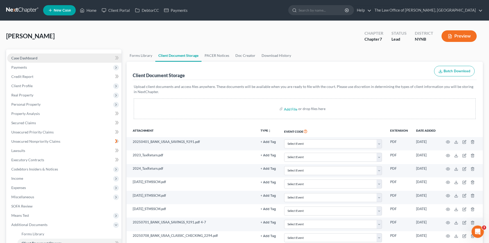
click at [32, 56] on span "Case Dashboard" at bounding box center [24, 58] width 26 height 4
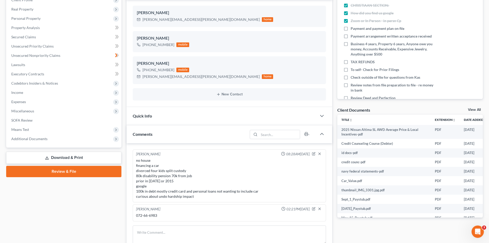
scroll to position [392, 0]
drag, startPoint x: 146, startPoint y: 214, endPoint x: 133, endPoint y: 215, distance: 13.7
click at [133, 215] on div "Christiaan VanNiekerk 02:21PM, 10/09/2025 072-66-6983" at bounding box center [229, 212] width 193 height 17
copy div "072-66-6983"
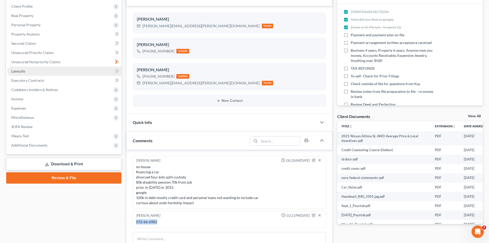
scroll to position [51, 0]
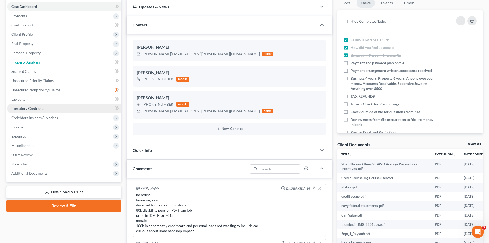
drag, startPoint x: 32, startPoint y: 63, endPoint x: 76, endPoint y: 106, distance: 61.6
click at [32, 63] on span "Property Analysis" at bounding box center [25, 62] width 29 height 4
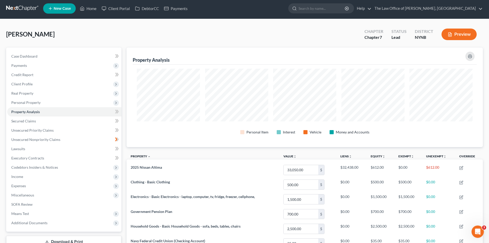
scroll to position [75, 0]
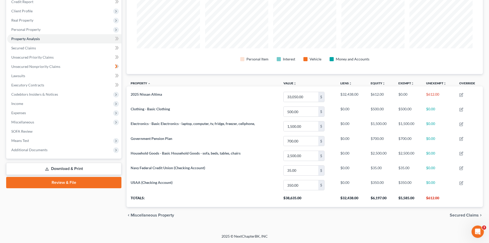
click at [64, 170] on link "Download & Print" at bounding box center [63, 169] width 115 height 12
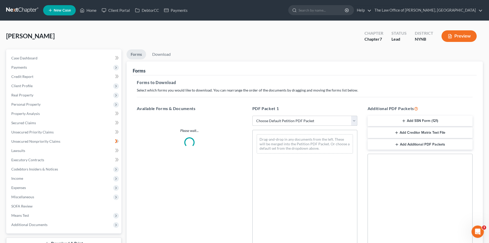
click at [286, 120] on select "Choose Default Petition PDF Packet Complete Bankruptcy Petition (all forms and …" at bounding box center [305, 121] width 105 height 10
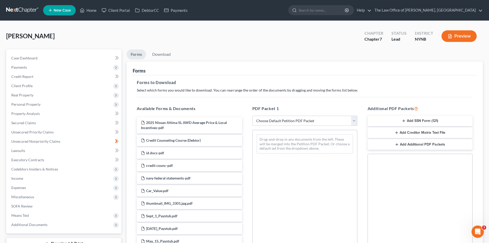
select select "3"
click at [253, 116] on select "Choose Default Petition PDF Packet Complete Bankruptcy Petition (all forms and …" at bounding box center [305, 121] width 105 height 10
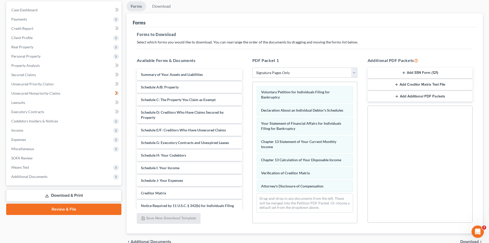
scroll to position [75, 0]
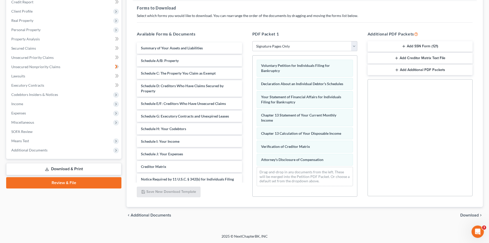
click at [461, 219] on div "chevron_left Additional Documents Download chevron_right" at bounding box center [305, 215] width 357 height 16
click at [465, 214] on span "Download" at bounding box center [470, 215] width 19 height 4
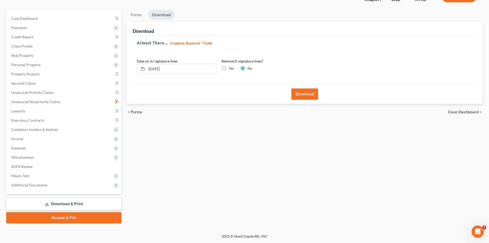
scroll to position [40, 0]
click at [312, 97] on button "Download" at bounding box center [305, 93] width 27 height 11
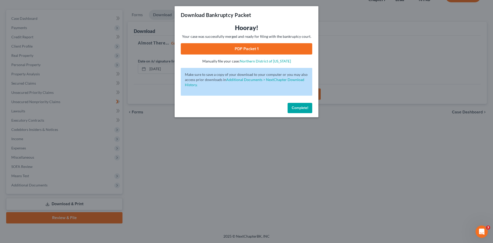
click at [271, 53] on link "PDF Packet 1" at bounding box center [247, 48] width 132 height 11
click at [296, 107] on span "Complete!" at bounding box center [300, 108] width 16 height 4
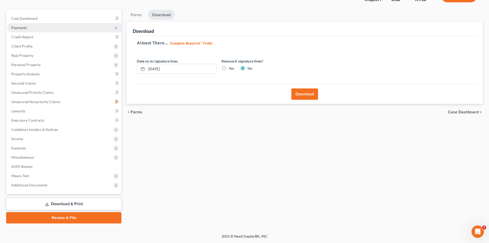
click at [29, 27] on span "Payments" at bounding box center [64, 27] width 114 height 9
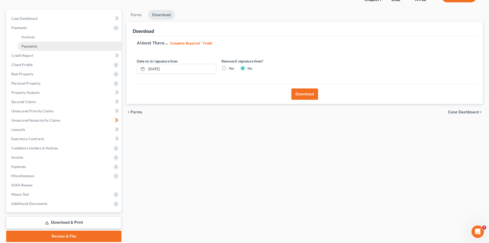
click at [55, 49] on link "Payments" at bounding box center [69, 46] width 104 height 9
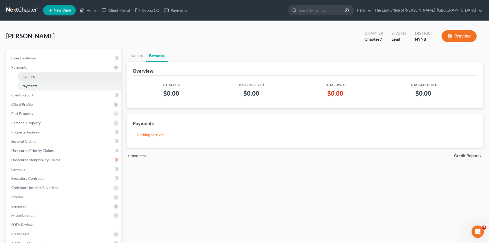
click at [58, 76] on link "Invoices" at bounding box center [69, 76] width 104 height 9
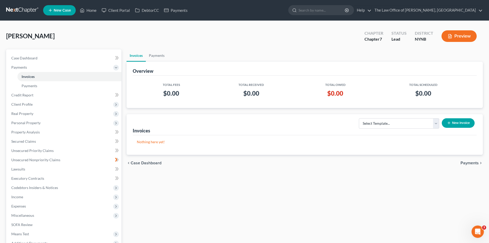
click at [452, 126] on button "New Invoice" at bounding box center [458, 123] width 33 height 10
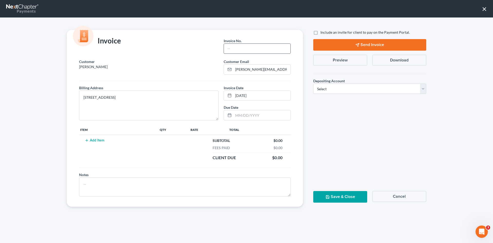
click at [234, 50] on input "text" at bounding box center [257, 49] width 67 height 10
type input "2031"
drag, startPoint x: 322, startPoint y: 91, endPoint x: 325, endPoint y: 91, distance: 3.1
click at [322, 91] on select "Select Operation Trust" at bounding box center [369, 89] width 113 height 10
select select "0"
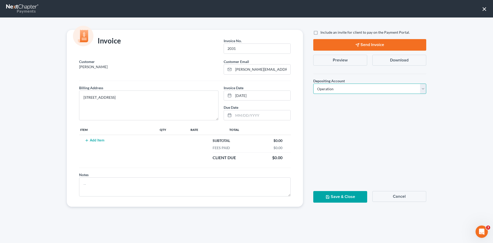
click at [313, 84] on select "Select Operation Trust" at bounding box center [369, 89] width 113 height 10
click at [103, 139] on button "Add Item" at bounding box center [94, 140] width 23 height 4
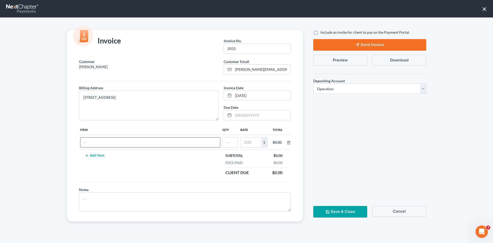
click at [101, 140] on input "text" at bounding box center [150, 142] width 140 height 10
type input "cf"
click at [232, 145] on input "text" at bounding box center [230, 142] width 15 height 10
type input "1"
click at [253, 145] on input "text" at bounding box center [251, 142] width 21 height 10
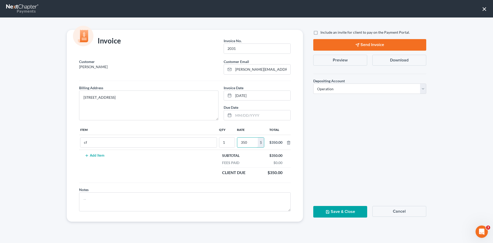
type input "350"
click at [343, 208] on button "Save & Close" at bounding box center [340, 212] width 54 height 12
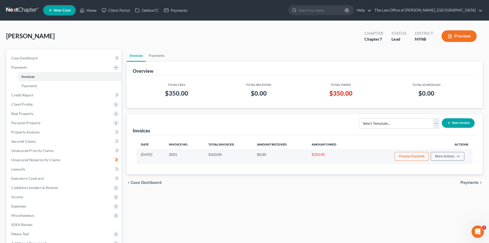
click at [409, 158] on button "Process Payment" at bounding box center [412, 156] width 34 height 9
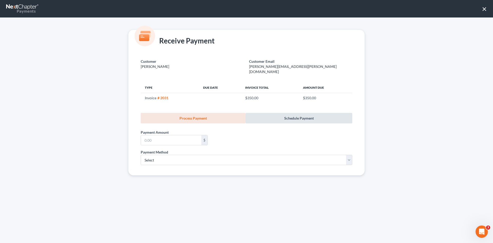
click at [329, 114] on link "Schedule Payment" at bounding box center [299, 118] width 107 height 11
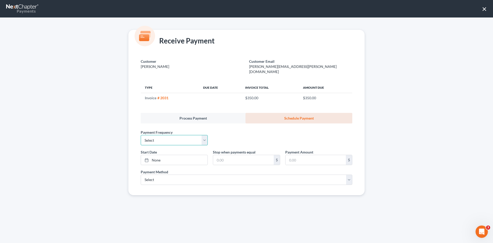
click at [191, 135] on select "Select One-Time Weekly Bi-Weekly Monthly Bi-Monthly Custom" at bounding box center [174, 140] width 67 height 10
select select "0"
click at [141, 135] on select "Select One-Time Weekly Bi-Weekly Monthly Bi-Monthly Custom" at bounding box center [174, 140] width 67 height 10
click at [161, 155] on link "None" at bounding box center [174, 160] width 67 height 10
click at [243, 156] on input "text" at bounding box center [243, 160] width 60 height 10
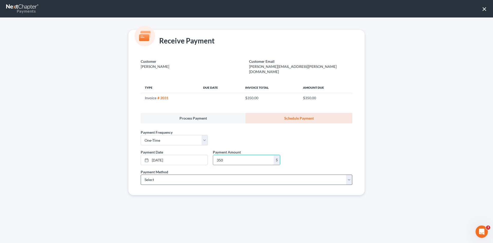
type input "350"
click at [207, 174] on select "Select ACH Credit Card" at bounding box center [247, 179] width 212 height 10
select select "1"
click at [141, 174] on select "Select ACH Credit Card" at bounding box center [247, 179] width 212 height 10
select select "35"
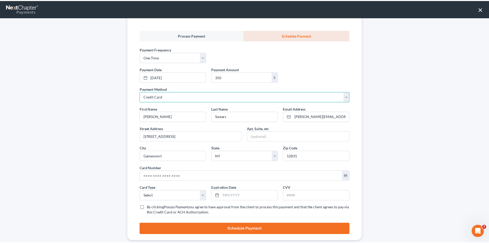
scroll to position [88, 0]
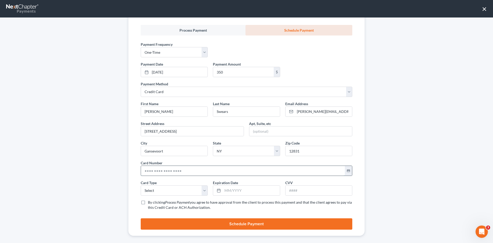
click at [159, 166] on input "text" at bounding box center [243, 171] width 204 height 10
type input "4574 3102 6440 9724"
click at [175, 185] on select "Select Visa MasterCard Discover American Express" at bounding box center [174, 190] width 67 height 10
select select "0"
click at [141, 185] on select "Select Visa MasterCard Discover American Express" at bounding box center [174, 190] width 67 height 10
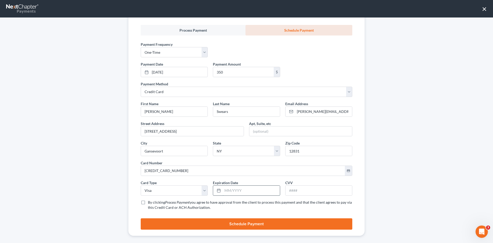
click at [228, 186] on input "text" at bounding box center [251, 191] width 57 height 10
type input "04/2030"
click at [312, 187] on input "text" at bounding box center [319, 191] width 67 height 10
type input "651"
drag, startPoint x: 143, startPoint y: 196, endPoint x: 173, endPoint y: 215, distance: 35.7
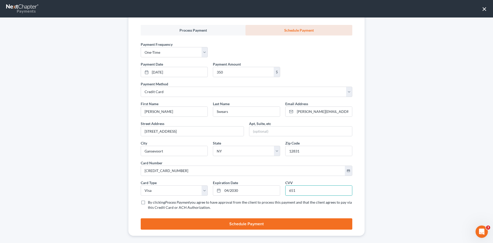
click at [148, 200] on label "By clicking Process Payment you agree to have approval from the client to proce…" at bounding box center [250, 205] width 205 height 10
click at [150, 200] on input "By clicking Process Payment you agree to have approval from the client to proce…" at bounding box center [151, 201] width 3 height 3
checkbox input "true"
drag, startPoint x: 196, startPoint y: 221, endPoint x: 200, endPoint y: 222, distance: 4.3
click at [197, 221] on button "Schedule Payment" at bounding box center [247, 223] width 212 height 11
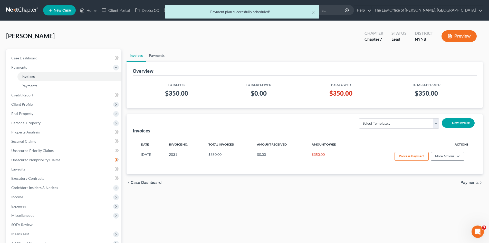
drag, startPoint x: 163, startPoint y: 58, endPoint x: 200, endPoint y: 82, distance: 44.3
click at [163, 58] on link "Payments" at bounding box center [157, 55] width 22 height 12
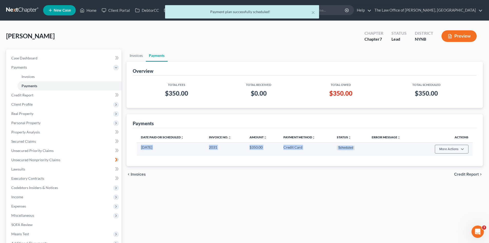
drag, startPoint x: 365, startPoint y: 150, endPoint x: 139, endPoint y: 152, distance: 225.6
click at [139, 152] on tr "11/01/2025 2031 $350.00 Credit Card Scheduled More Actions Cancel Edit Payment …" at bounding box center [305, 148] width 336 height 13
copy tr "11/01/2025 2031 $350.00 Credit Card Scheduled"
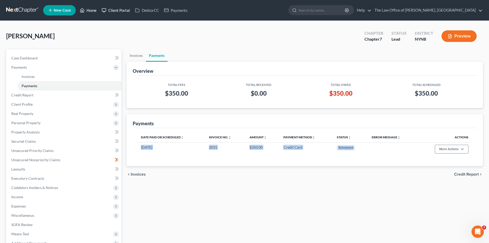
drag, startPoint x: 95, startPoint y: 10, endPoint x: 106, endPoint y: 11, distance: 10.6
click at [95, 10] on link "Home" at bounding box center [88, 10] width 22 height 9
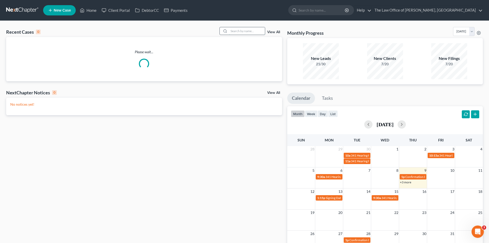
click at [252, 29] on input "search" at bounding box center [247, 30] width 36 height 7
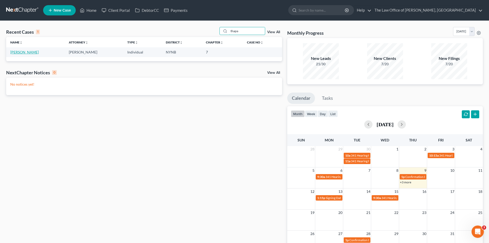
type input "thapa"
click at [31, 53] on link "[PERSON_NAME]" at bounding box center [24, 52] width 29 height 4
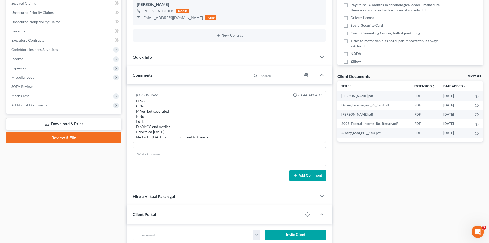
scroll to position [128, 0]
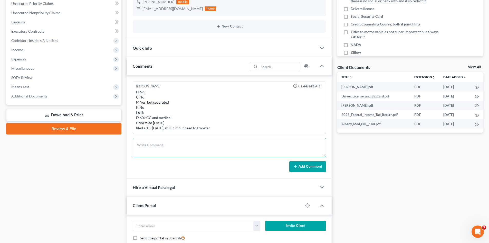
click at [184, 151] on textarea at bounding box center [229, 147] width 193 height 19
drag, startPoint x: 173, startPoint y: 146, endPoint x: 121, endPoint y: 151, distance: 52.3
click at [121, 151] on div "Petition Navigation Case Dashboard Payments Invoices Payments Payments Credit R…" at bounding box center [245, 120] width 482 height 399
type textarea "052-62-2888"
drag, startPoint x: 308, startPoint y: 164, endPoint x: 406, endPoint y: 5, distance: 186.7
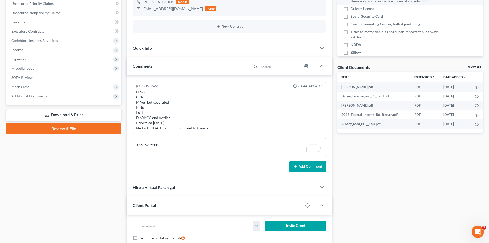
click at [308, 164] on button "Add Comment" at bounding box center [308, 166] width 37 height 11
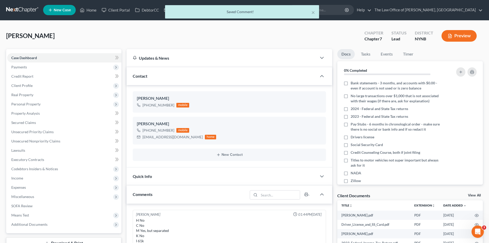
scroll to position [0, 0]
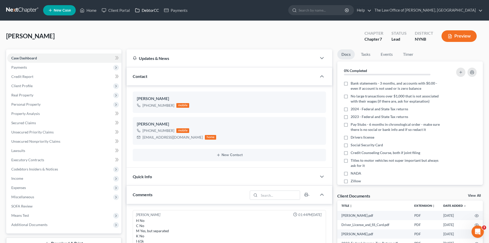
click at [149, 12] on link "DebtorCC" at bounding box center [147, 10] width 29 height 9
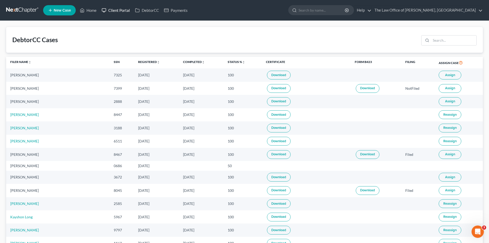
click at [114, 12] on link "Client Portal" at bounding box center [115, 10] width 33 height 9
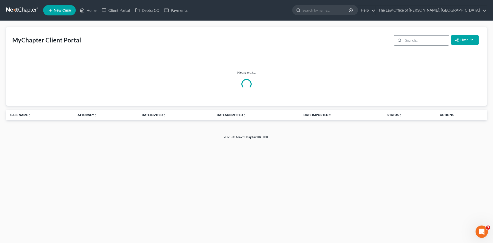
click at [427, 42] on input "search" at bounding box center [426, 40] width 45 height 10
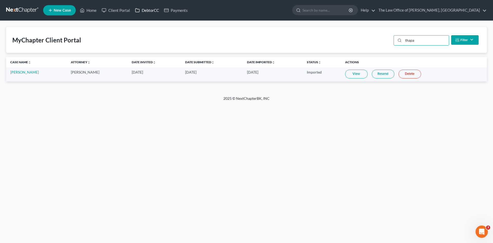
type input "thapa"
click at [146, 12] on link "DebtorCC" at bounding box center [147, 10] width 29 height 9
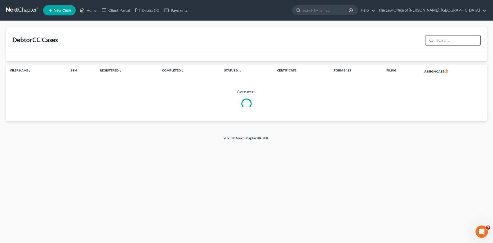
click at [445, 42] on input "search" at bounding box center [457, 40] width 45 height 10
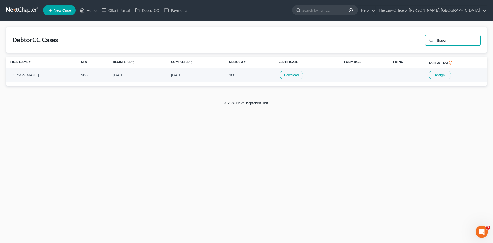
type input "thapa"
click at [441, 77] on button "Assign" at bounding box center [440, 75] width 23 height 9
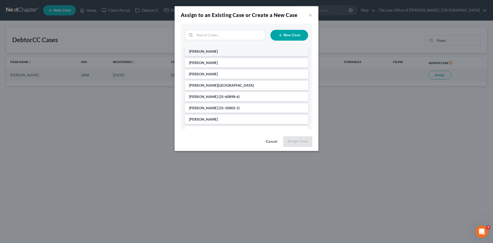
click at [207, 54] on li "[PERSON_NAME]" at bounding box center [246, 51] width 123 height 9
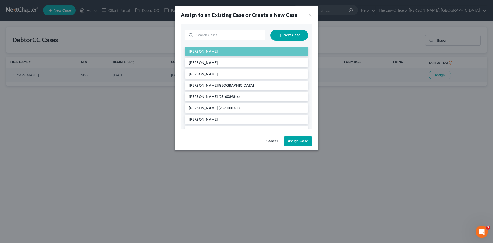
click at [298, 140] on button "Assign Case" at bounding box center [298, 141] width 29 height 10
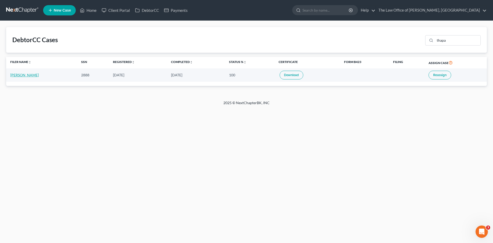
click at [24, 75] on link "[PERSON_NAME]" at bounding box center [24, 75] width 29 height 4
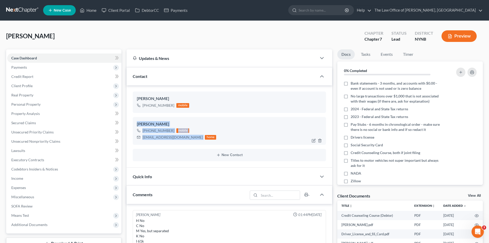
drag, startPoint x: 136, startPoint y: 122, endPoint x: 184, endPoint y: 141, distance: 52.2
click at [188, 140] on div "Melissa Thapa +1 (518) 545-0218 mobile melissathapa41@gmail.com home" at bounding box center [229, 131] width 193 height 28
click at [165, 138] on div "[EMAIL_ADDRESS][DOMAIN_NAME]" at bounding box center [173, 137] width 60 height 5
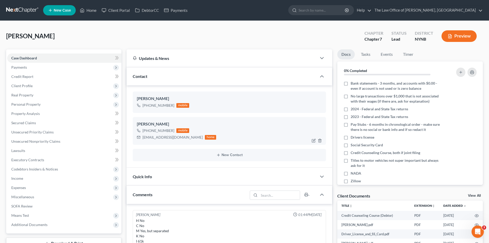
click at [251, 122] on div "[PERSON_NAME]" at bounding box center [229, 124] width 185 height 6
click at [172, 139] on div "[EMAIL_ADDRESS][DOMAIN_NAME]" at bounding box center [173, 137] width 60 height 5
copy div "[EMAIL_ADDRESS][DOMAIN_NAME]"
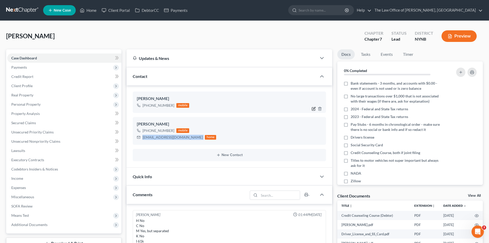
click at [313, 109] on icon "button" at bounding box center [314, 109] width 4 height 4
select select "0"
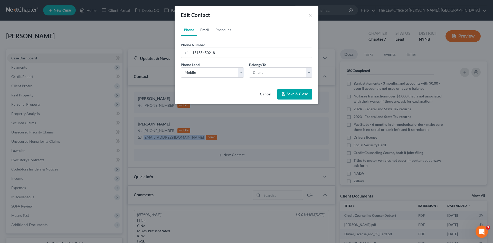
click at [204, 32] on link "Email" at bounding box center [204, 30] width 15 height 12
click at [206, 54] on input "email" at bounding box center [252, 53] width 122 height 10
paste input "[EMAIL_ADDRESS][DOMAIN_NAME]"
type input "[EMAIL_ADDRESS][DOMAIN_NAME]"
click at [292, 92] on button "Save & Close" at bounding box center [295, 94] width 35 height 11
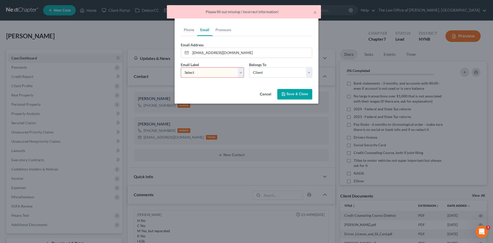
drag, startPoint x: 218, startPoint y: 73, endPoint x: 212, endPoint y: 77, distance: 6.8
click at [218, 73] on select "Select Home Work Other" at bounding box center [212, 72] width 63 height 10
click at [181, 67] on select "Select Home Work Other" at bounding box center [212, 72] width 63 height 10
drag, startPoint x: 199, startPoint y: 74, endPoint x: 199, endPoint y: 77, distance: 3.1
click at [199, 74] on select "Select Home Work Other" at bounding box center [212, 72] width 63 height 10
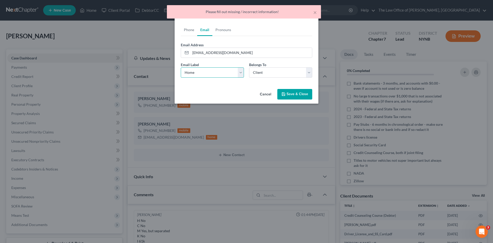
select select "1"
click at [181, 67] on select "Select Home Work Other" at bounding box center [212, 72] width 63 height 10
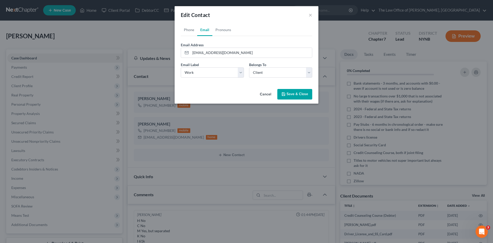
click at [288, 94] on button "Save & Close" at bounding box center [295, 94] width 35 height 11
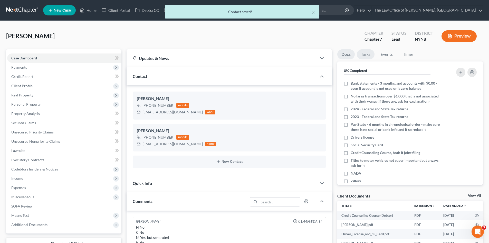
click at [366, 55] on link "Tasks" at bounding box center [366, 54] width 18 height 10
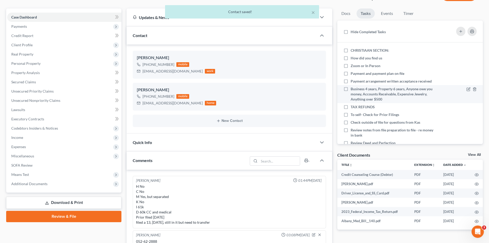
scroll to position [51, 0]
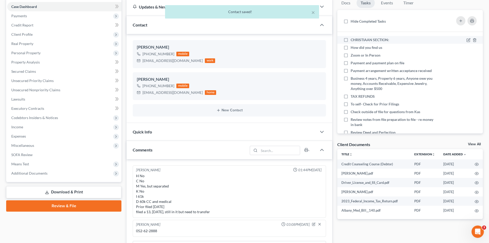
click at [351, 41] on label "CHRISTIAAN SECTION:" at bounding box center [372, 39] width 43 height 5
click at [353, 41] on input "CHRISTIAAN SECTION:" at bounding box center [354, 38] width 3 height 3
checkbox input "true"
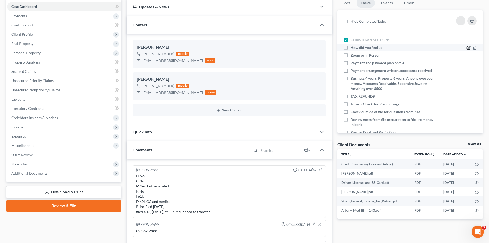
click at [467, 47] on icon at bounding box center [469, 48] width 4 height 4
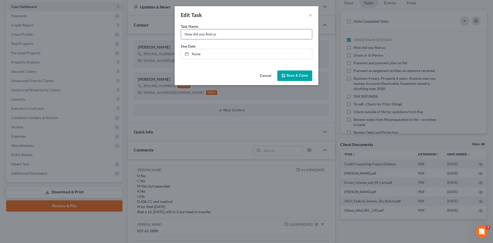
click at [247, 31] on input "How did you find us" at bounding box center [246, 34] width 131 height 10
type input "How did you find us google"
drag, startPoint x: 298, startPoint y: 74, endPoint x: 364, endPoint y: 56, distance: 68.2
click at [298, 75] on span "Save & Close" at bounding box center [298, 75] width 22 height 4
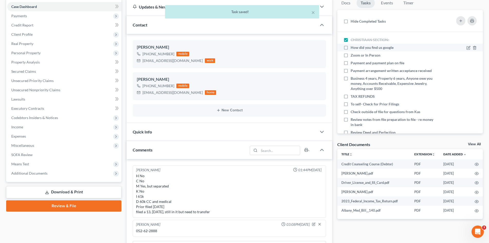
click at [351, 49] on label "How did you find us google" at bounding box center [374, 47] width 47 height 5
click at [353, 48] on input "How did you find us google" at bounding box center [354, 46] width 3 height 3
checkbox input "true"
click at [467, 55] on icon at bounding box center [469, 55] width 4 height 4
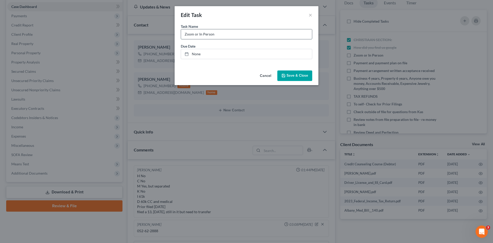
drag, startPoint x: 246, startPoint y: 32, endPoint x: 252, endPoint y: 39, distance: 8.6
click at [246, 32] on input "Zoom or In Person" at bounding box center [246, 34] width 131 height 10
type input "Zoom or In Person - in persn Cp"
click at [302, 76] on span "Save & Close" at bounding box center [298, 75] width 22 height 4
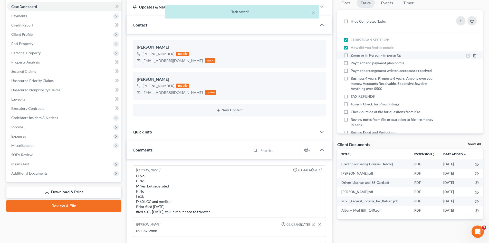
click at [351, 55] on label "Zoom or In Person - in persn Cp" at bounding box center [378, 55] width 55 height 5
click at [353, 55] on input "Zoom or In Person - in persn Cp" at bounding box center [354, 54] width 3 height 3
checkbox input "true"
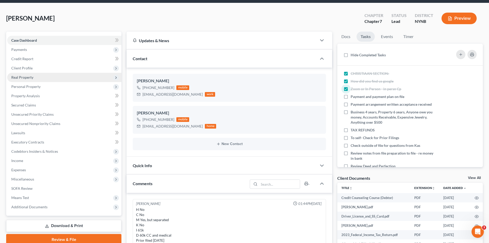
scroll to position [0, 0]
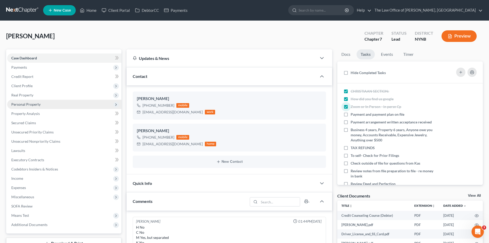
drag, startPoint x: 29, startPoint y: 86, endPoint x: 40, endPoint y: 106, distance: 23.7
click at [29, 86] on span "Client Profile" at bounding box center [21, 86] width 21 height 4
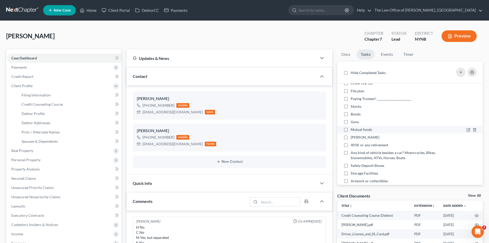
scroll to position [231, 0]
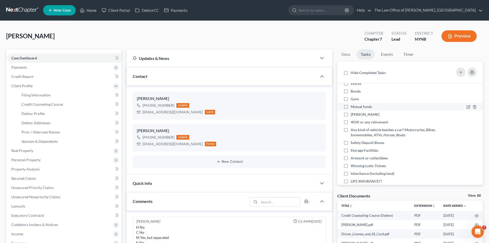
drag, startPoint x: 346, startPoint y: 92, endPoint x: 346, endPoint y: 105, distance: 13.1
click at [351, 91] on label "Bonds" at bounding box center [358, 91] width 14 height 5
click at [353, 91] on input "Bonds" at bounding box center [354, 90] width 3 height 3
checkbox input "true"
click at [351, 99] on label "Guns" at bounding box center [357, 98] width 12 height 5
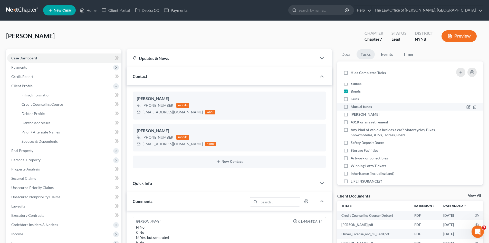
click at [353, 99] on input "Guns" at bounding box center [354, 97] width 3 height 3
checkbox input "true"
click at [351, 105] on label "Mutual funds" at bounding box center [363, 106] width 25 height 5
click at [353, 105] on input "Mutual funds" at bounding box center [354, 105] width 3 height 3
checkbox input "true"
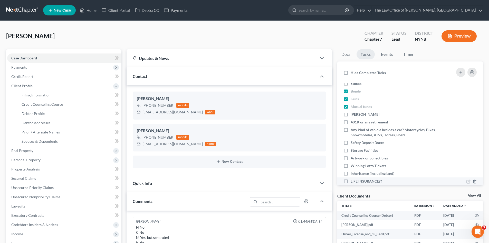
click at [351, 114] on label "[PERSON_NAME]" at bounding box center [367, 114] width 33 height 5
click at [353, 114] on input "[PERSON_NAME]" at bounding box center [354, 113] width 3 height 3
checkbox input "true"
click at [351, 121] on label "401K or any retirement" at bounding box center [372, 121] width 42 height 5
click at [353, 121] on input "401K or any retirement" at bounding box center [354, 120] width 3 height 3
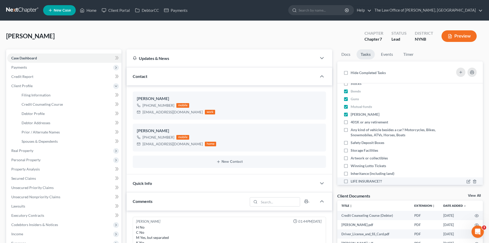
checkbox input "true"
click at [351, 127] on label "Any kind of vehicle besides a car? Motorcycles, Bikes, Snowmobiles, ATVs, Horse…" at bounding box center [393, 132] width 85 height 10
click at [353, 127] on input "Any kind of vehicle besides a car? Motorcycles, Bikes, Snowmobiles, ATVs, Horse…" at bounding box center [354, 128] width 3 height 3
checkbox input "true"
click at [351, 142] on label "Safety Deposit Boxes" at bounding box center [370, 142] width 38 height 5
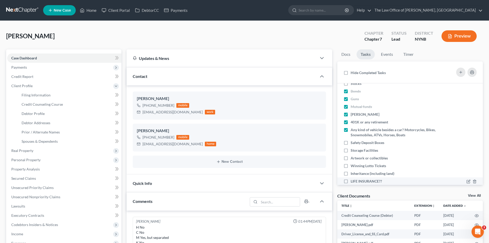
click at [353, 142] on input "Safety Deposit Boxes" at bounding box center [354, 141] width 3 height 3
checkbox input "true"
click at [351, 150] on label "Storage Facilities" at bounding box center [367, 150] width 32 height 5
click at [353, 150] on input "Storage Facilities" at bounding box center [354, 149] width 3 height 3
checkbox input "true"
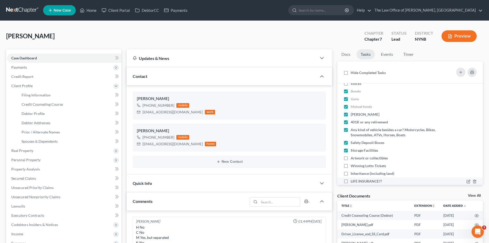
click at [351, 159] on label "Artwork or collectibles" at bounding box center [371, 157] width 41 height 5
click at [353, 159] on input "Artwork or collectibles" at bounding box center [354, 156] width 3 height 3
checkbox input "true"
click at [351, 167] on label "Winning Lotto Tickets" at bounding box center [371, 165] width 40 height 5
click at [353, 167] on input "Winning Lotto Tickets" at bounding box center [354, 164] width 3 height 3
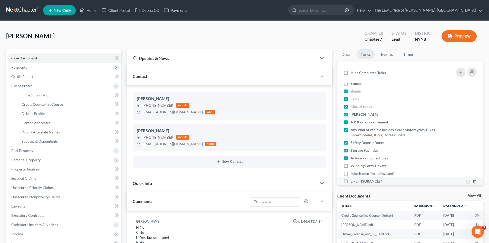
checkbox input "true"
click at [351, 173] on label "Inheritance (including land)" at bounding box center [375, 173] width 48 height 5
click at [353, 173] on input "Inheritance (including land)" at bounding box center [354, 172] width 3 height 3
checkbox input "true"
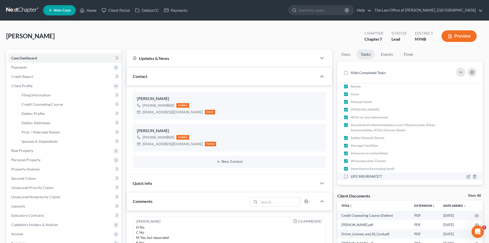
scroll to position [240, 0]
click at [351, 174] on label "LIFE INSURANCE??" at bounding box center [368, 172] width 35 height 5
click at [353, 173] on input "LIFE INSURANCE??" at bounding box center [354, 171] width 3 height 3
checkbox input "true"
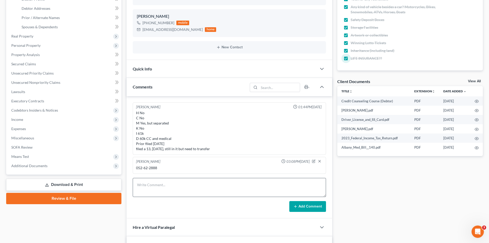
scroll to position [128, 0]
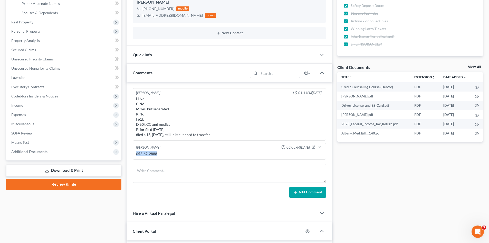
drag, startPoint x: 163, startPoint y: 155, endPoint x: 137, endPoint y: 154, distance: 26.2
click at [137, 154] on div "052-62-2888" at bounding box center [229, 153] width 187 height 5
copy div "052-62-2888"
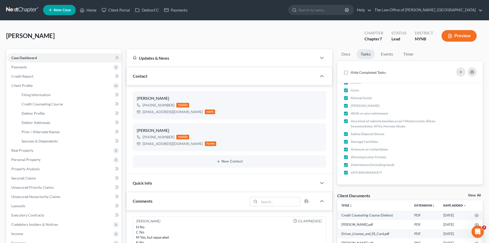
scroll to position [0, 0]
click at [91, 12] on link "Home" at bounding box center [88, 10] width 22 height 9
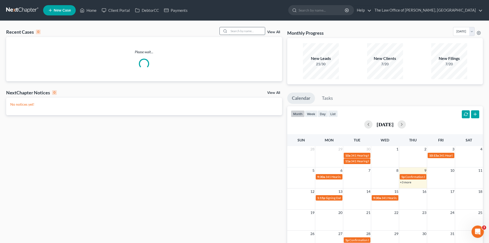
click at [255, 33] on input "search" at bounding box center [247, 30] width 36 height 7
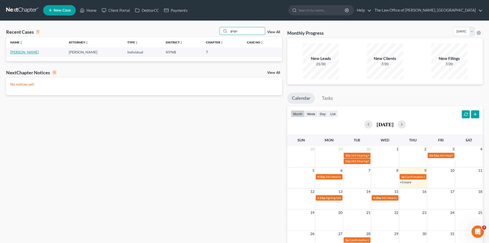
type input "grign"
click at [25, 52] on link "Grignon, Heath" at bounding box center [24, 52] width 29 height 4
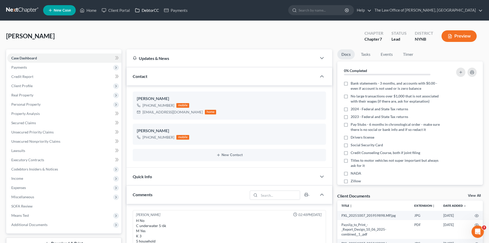
click at [152, 10] on link "DebtorCC" at bounding box center [147, 10] width 29 height 9
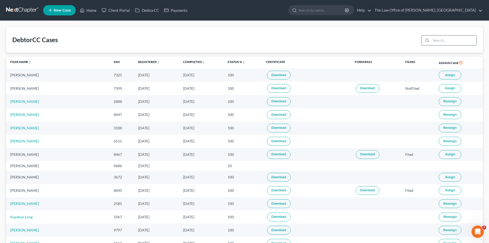
click at [435, 41] on input "search" at bounding box center [453, 40] width 45 height 10
paste input "Grignon"
type input "Grignon"
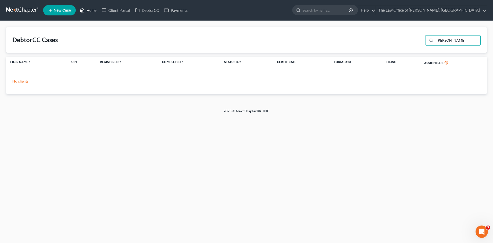
click at [94, 11] on link "Home" at bounding box center [88, 10] width 22 height 9
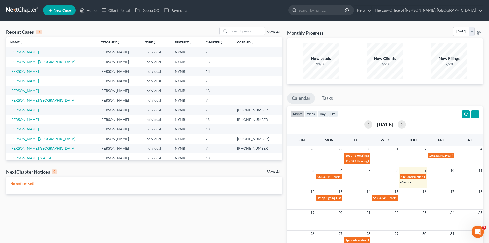
click at [27, 51] on link "Grignon, Heath" at bounding box center [24, 52] width 29 height 4
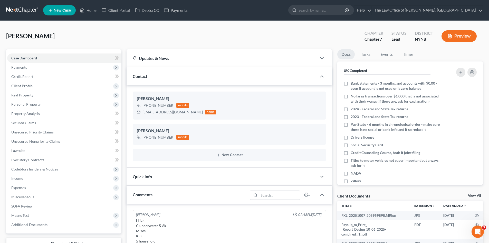
drag, startPoint x: 48, startPoint y: 35, endPoint x: 28, endPoint y: 30, distance: 20.5
click at [3, 35] on div "Grignon, Heath Upgraded Chapter Chapter 7 Status Lead District NYNB Preview Pet…" at bounding box center [244, 239] width 489 height 437
copy span "Grignon, Heath"
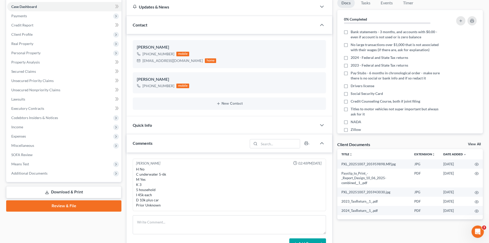
scroll to position [103, 0]
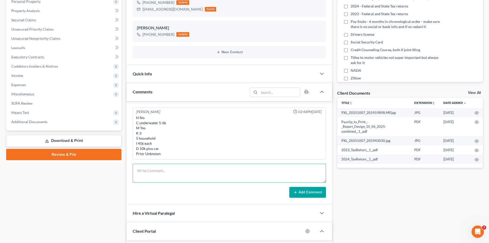
click at [175, 175] on textarea at bounding box center [229, 173] width 193 height 19
type textarea "050-72-6434"
drag, startPoint x: 293, startPoint y: 191, endPoint x: 294, endPoint y: 169, distance: 21.6
click at [294, 191] on button "Add Comment" at bounding box center [308, 192] width 37 height 11
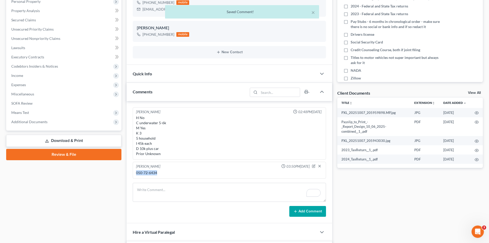
drag, startPoint x: 163, startPoint y: 173, endPoint x: 134, endPoint y: 174, distance: 29.0
click at [134, 174] on div "Christiaan VanNiekerk 03:50PM, 10/09/2025 050-72-6434" at bounding box center [229, 170] width 193 height 17
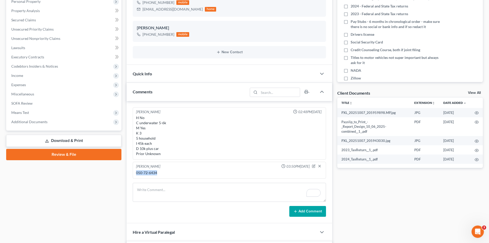
copy div "050-72-6434"
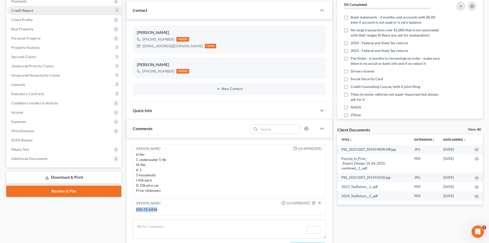
scroll to position [0, 0]
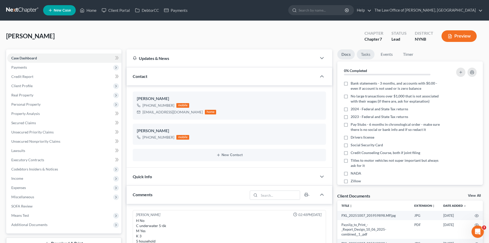
drag, startPoint x: 365, startPoint y: 58, endPoint x: 353, endPoint y: 80, distance: 25.2
click at [365, 58] on link "Tasks" at bounding box center [366, 54] width 18 height 10
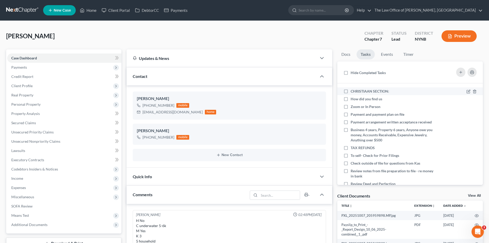
click at [351, 91] on label "CHRISTIAAN SECTION:" at bounding box center [372, 91] width 43 height 5
click at [353, 91] on input "CHRISTIAAN SECTION:" at bounding box center [354, 90] width 3 height 3
checkbox input "true"
click at [468, 99] on icon at bounding box center [469, 98] width 2 height 2
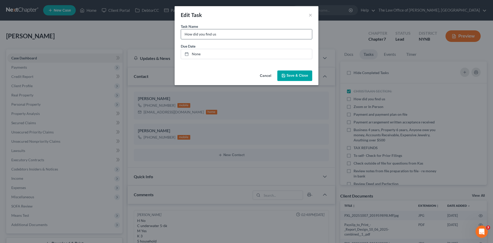
drag, startPoint x: 226, startPoint y: 32, endPoint x: 238, endPoint y: 39, distance: 13.8
click at [226, 32] on input "How did you find us" at bounding box center [246, 34] width 131 height 10
type input "How did you find us google"
click at [284, 75] on icon "button" at bounding box center [284, 75] width 4 height 4
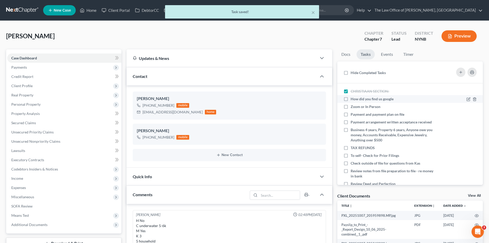
click at [351, 98] on label "How did you find us google" at bounding box center [374, 98] width 47 height 5
click at [353, 98] on input "How did you find us google" at bounding box center [354, 97] width 3 height 3
checkbox input "true"
click at [468, 107] on icon at bounding box center [469, 106] width 2 height 2
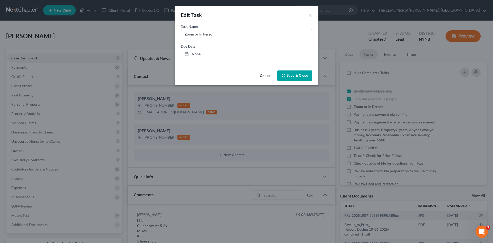
drag, startPoint x: 222, startPoint y: 35, endPoint x: 230, endPoint y: 39, distance: 9.1
click at [223, 35] on input "Zoom or In Person" at bounding box center [246, 34] width 131 height 10
type input "Zoom or In Person - in persn Cp"
click at [295, 73] on span "Save & Close" at bounding box center [298, 75] width 22 height 4
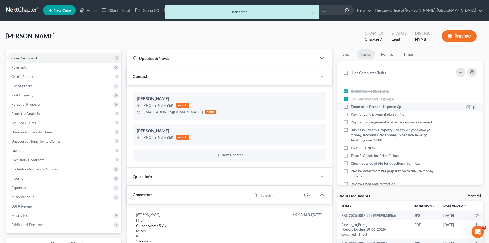
click at [351, 106] on label "Zoom or In Person - in persn Cp" at bounding box center [378, 106] width 55 height 5
click at [353, 106] on input "Zoom or In Person - in persn Cp" at bounding box center [354, 105] width 3 height 3
checkbox input "true"
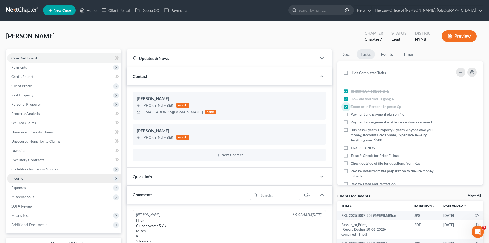
click at [21, 180] on span "Income" at bounding box center [17, 178] width 12 height 4
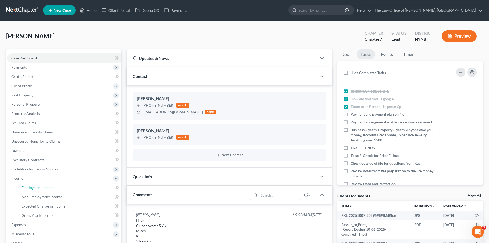
drag, startPoint x: 34, startPoint y: 185, endPoint x: 287, endPoint y: 91, distance: 269.6
click at [34, 185] on span "Employment Income" at bounding box center [38, 187] width 33 height 4
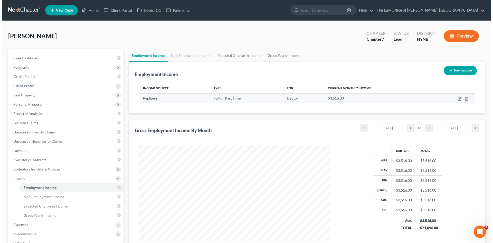
scroll to position [96, 202]
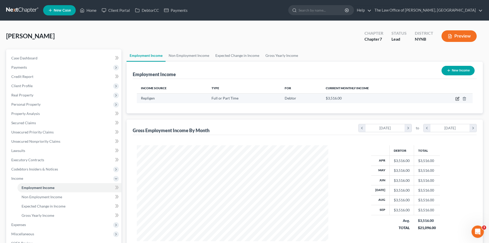
click at [459, 99] on icon "button" at bounding box center [458, 99] width 4 height 4
select select "0"
select select "35"
select select "1"
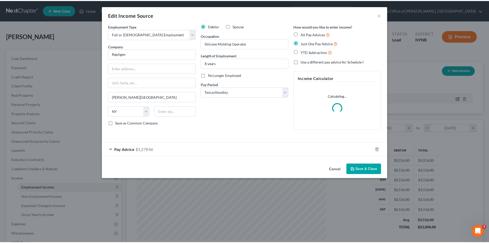
scroll to position [97, 204]
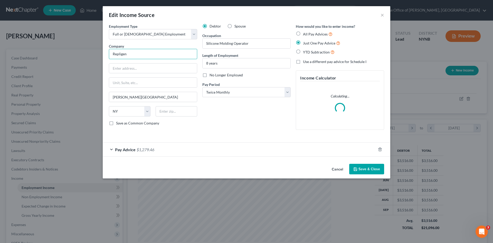
drag, startPoint x: 144, startPoint y: 56, endPoint x: 116, endPoint y: 51, distance: 27.7
click at [109, 55] on input "Repligen" at bounding box center [153, 54] width 88 height 10
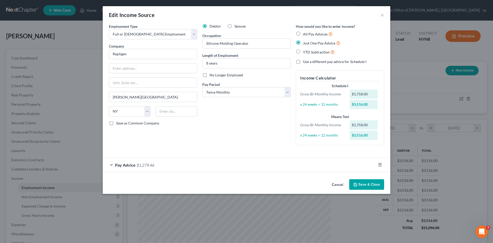
click at [366, 184] on button "Save & Close" at bounding box center [366, 184] width 35 height 11
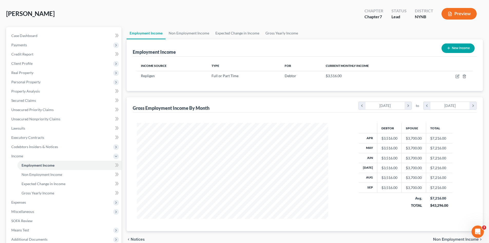
scroll to position [77, 0]
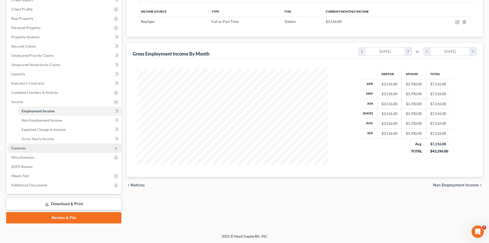
click at [23, 146] on span "Expenses" at bounding box center [18, 148] width 15 height 4
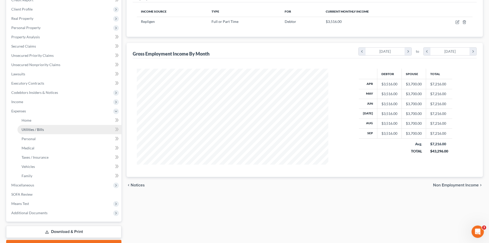
click at [36, 125] on link "Utilities / Bills" at bounding box center [69, 129] width 104 height 9
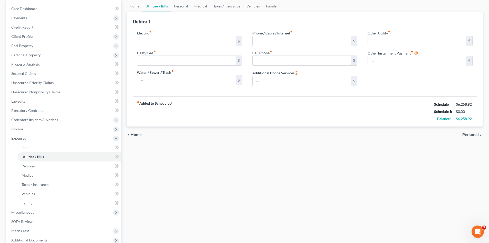
scroll to position [104, 0]
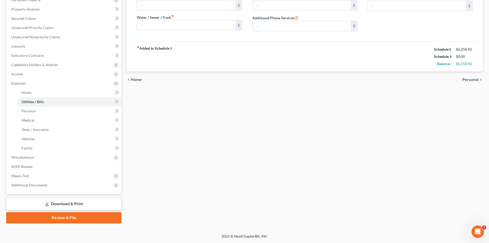
drag, startPoint x: 73, startPoint y: 204, endPoint x: 101, endPoint y: 196, distance: 29.8
click at [73, 204] on link "Download & Print" at bounding box center [63, 204] width 115 height 12
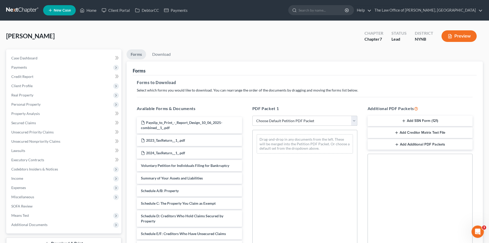
drag, startPoint x: 290, startPoint y: 121, endPoint x: 290, endPoint y: 125, distance: 4.1
click at [290, 121] on select "Choose Default Petition PDF Packet Complete Bankruptcy Petition (all forms and …" at bounding box center [305, 121] width 105 height 10
select select "3"
click at [253, 116] on select "Choose Default Petition PDF Packet Complete Bankruptcy Petition (all forms and …" at bounding box center [305, 121] width 105 height 10
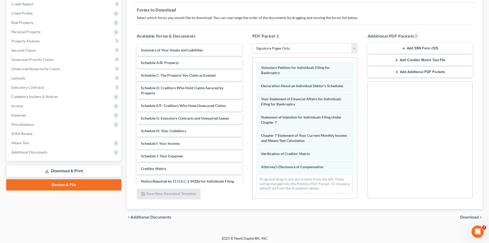
scroll to position [75, 0]
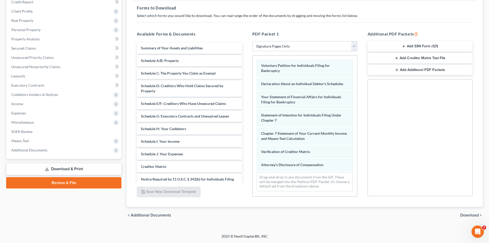
click at [466, 215] on span "Download" at bounding box center [470, 215] width 19 height 4
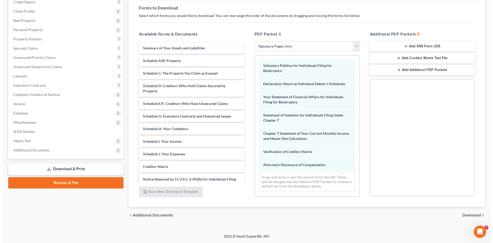
scroll to position [40, 0]
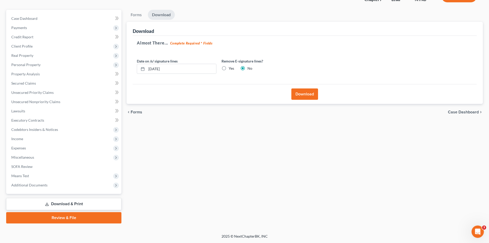
click at [308, 97] on button "Download" at bounding box center [305, 93] width 27 height 11
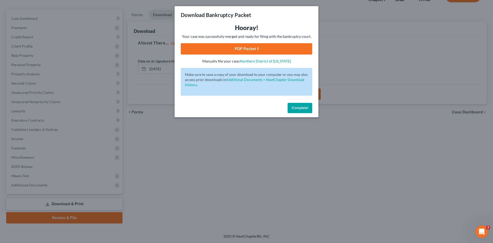
click at [284, 49] on link "PDF Packet 1" at bounding box center [247, 48] width 132 height 11
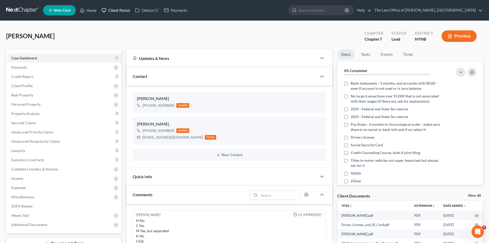
click at [124, 12] on link "Client Portal" at bounding box center [115, 10] width 33 height 9
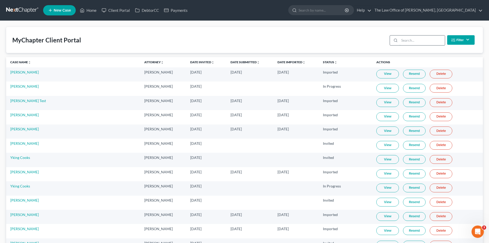
click at [422, 38] on input "search" at bounding box center [422, 40] width 45 height 10
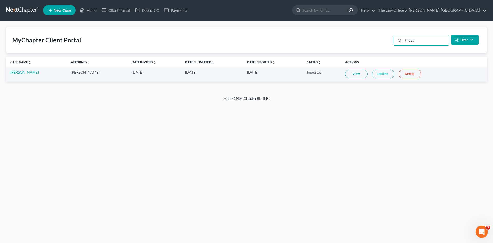
type input "thapa"
click at [17, 73] on link "[PERSON_NAME]" at bounding box center [24, 72] width 29 height 4
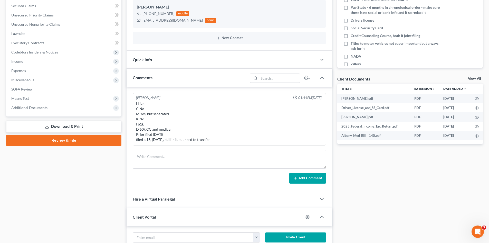
scroll to position [128, 0]
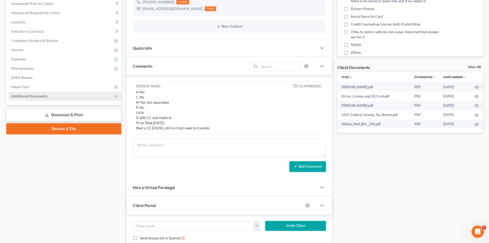
click at [42, 97] on span "Additional Documents" at bounding box center [29, 96] width 36 height 4
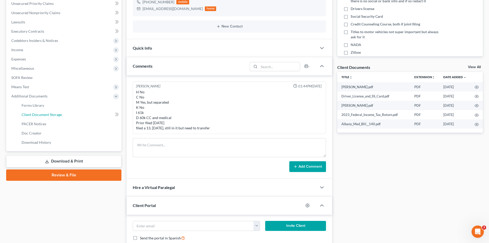
drag, startPoint x: 56, startPoint y: 113, endPoint x: 163, endPoint y: 113, distance: 106.9
click at [56, 113] on span "Client Document Storage" at bounding box center [42, 114] width 40 height 4
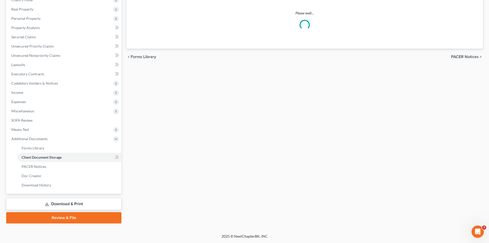
scroll to position [83, 0]
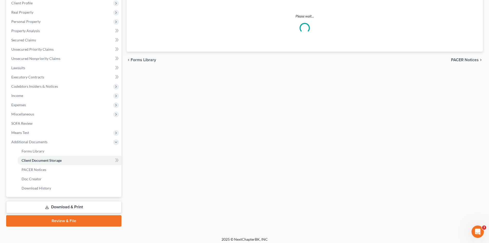
select select "1"
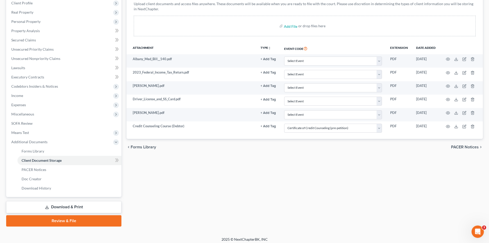
scroll to position [0, 0]
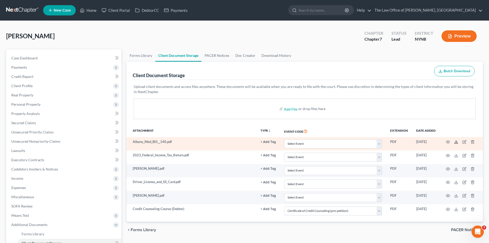
click at [456, 142] on polyline at bounding box center [457, 142] width 2 height 1
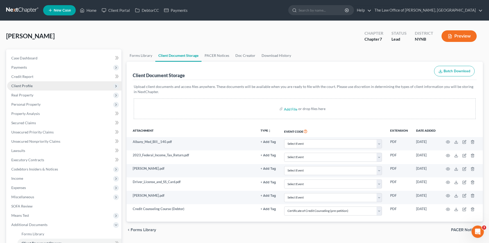
click at [13, 84] on span "Client Profile" at bounding box center [21, 86] width 21 height 4
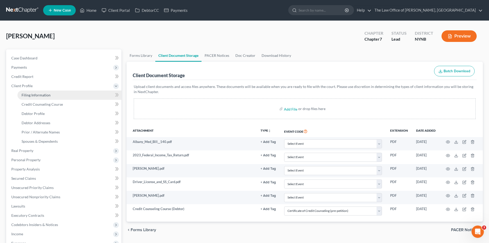
click at [38, 94] on span "Filing Information" at bounding box center [36, 95] width 29 height 4
select select "1"
select select "0"
select select "54"
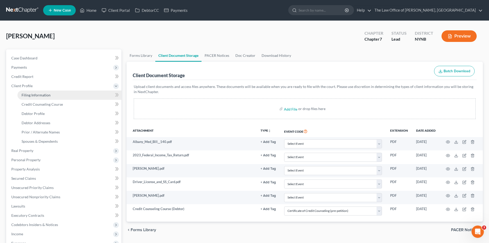
select select "0"
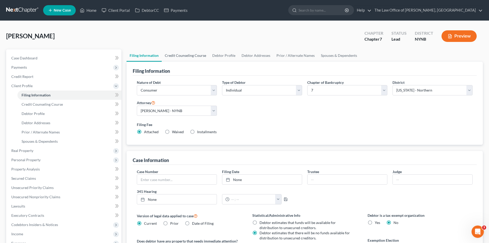
click at [175, 58] on link "Credit Counseling Course" at bounding box center [186, 55] width 48 height 12
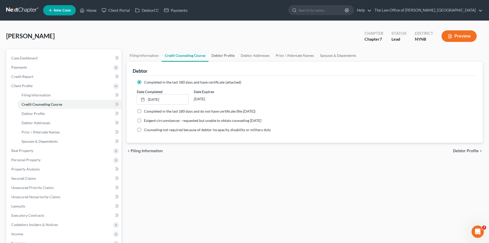
click at [223, 54] on link "Debtor Profile" at bounding box center [223, 55] width 29 height 12
select select "2"
select select "0"
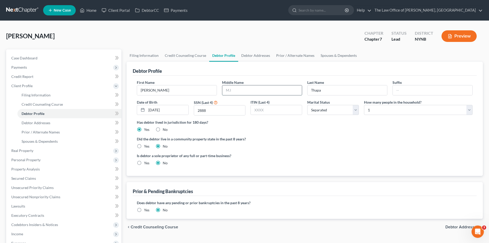
click at [242, 89] on input "text" at bounding box center [263, 90] width 80 height 10
type input "A"
click at [270, 57] on link "Debtor Addresses" at bounding box center [255, 55] width 35 height 12
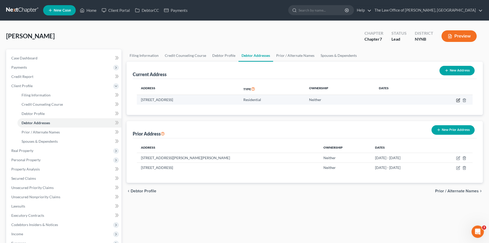
click at [457, 101] on icon "button" at bounding box center [458, 100] width 3 height 3
select select "35"
select select "0"
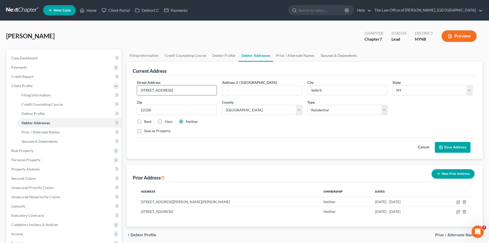
click at [160, 92] on input "[STREET_ADDRESS]" at bounding box center [177, 90] width 80 height 10
type input "[STREET_ADDRESS]"
click at [443, 146] on icon at bounding box center [441, 147] width 4 height 4
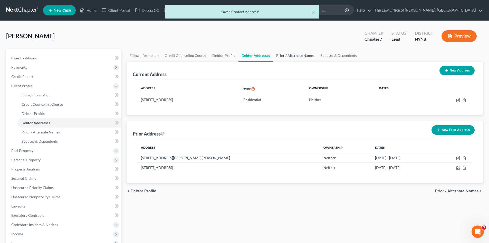
click at [285, 58] on link "Prior / Alternate Names" at bounding box center [295, 55] width 44 height 12
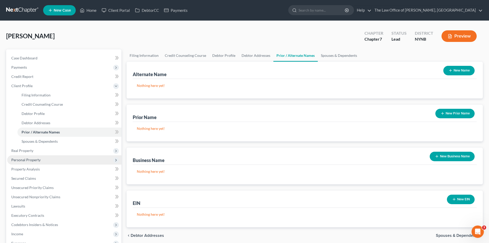
click at [23, 159] on span "Personal Property" at bounding box center [25, 160] width 29 height 4
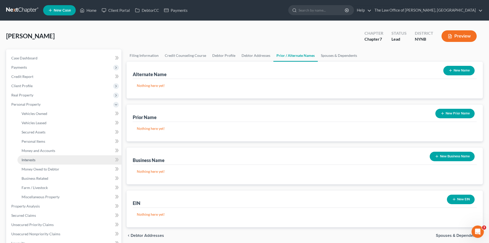
click at [38, 159] on link "Interests" at bounding box center [69, 159] width 104 height 9
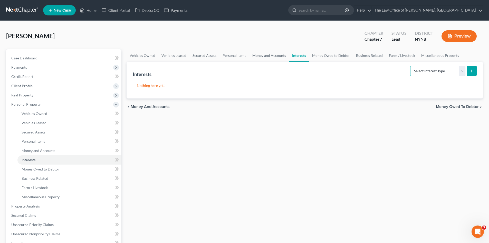
click at [446, 71] on select "Select Interest Type 401K Annuity Bond Education IRA Government Bond Government…" at bounding box center [438, 71] width 55 height 10
select select "whole_life_insurance"
click at [411, 66] on select "Select Interest Type 401K Annuity Bond Education IRA Government Bond Government…" at bounding box center [438, 71] width 55 height 10
click at [473, 69] on icon "submit" at bounding box center [472, 71] width 4 height 4
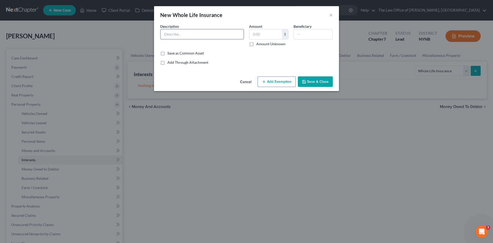
click at [177, 36] on input "text" at bounding box center [202, 34] width 83 height 10
click at [210, 36] on input "text" at bounding box center [202, 34] width 83 height 10
type input "Whole life insurance"
click at [258, 38] on input "text" at bounding box center [266, 34] width 33 height 10
type input "90"
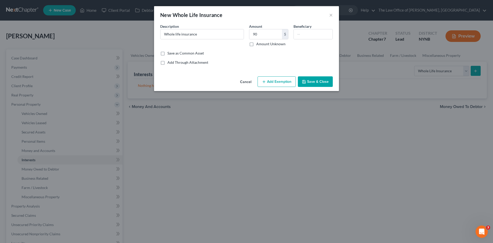
click at [279, 80] on button "Add Exemption" at bounding box center [277, 81] width 38 height 11
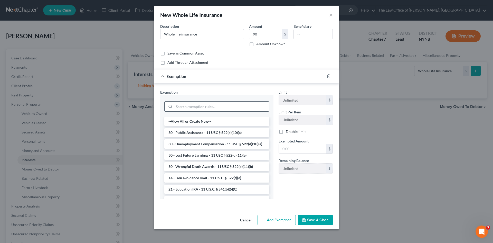
click at [203, 107] on input "search" at bounding box center [221, 106] width 95 height 10
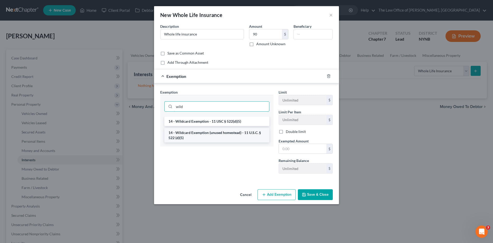
type input "wild"
drag, startPoint x: 231, startPoint y: 139, endPoint x: 243, endPoint y: 142, distance: 12.1
click at [231, 139] on li "14 - Wildcard Exemption (unused homestead) - 11 U.S.C. § 522 (d)(5)" at bounding box center [216, 135] width 105 height 14
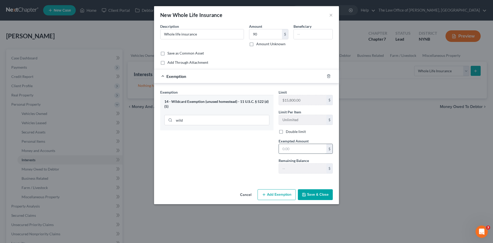
click at [303, 153] on input "text" at bounding box center [303, 149] width 48 height 10
type input "90"
drag, startPoint x: 245, startPoint y: 158, endPoint x: 259, endPoint y: 163, distance: 14.7
click at [247, 159] on div "Exemption Set must be selected for CA. Exemption * 14 - Wildcard Exemption (unu…" at bounding box center [217, 133] width 118 height 88
click at [310, 191] on button "Save & Close" at bounding box center [315, 194] width 35 height 11
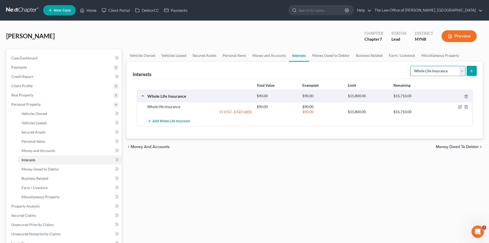
click at [437, 71] on select "Select Interest Type 401K Annuity Bond Education IRA Government Bond Government…" at bounding box center [438, 71] width 55 height 10
select select "government_pension_plan"
click at [411, 66] on select "Select Interest Type 401K Annuity Bond Education IRA Government Bond Government…" at bounding box center [438, 71] width 55 height 10
click at [471, 70] on icon "submit" at bounding box center [472, 71] width 4 height 4
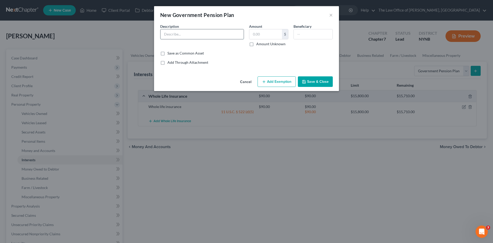
click at [181, 34] on input "text" at bounding box center [202, 34] width 83 height 10
type input "Government Pension Plan"
click at [260, 34] on input "text" at bounding box center [266, 34] width 33 height 10
type input "22,000"
click at [276, 79] on button "Add Exemption" at bounding box center [277, 81] width 38 height 11
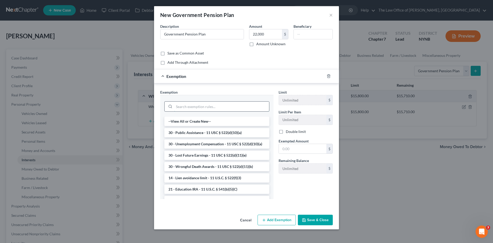
click at [208, 108] on input "search" at bounding box center [221, 106] width 95 height 10
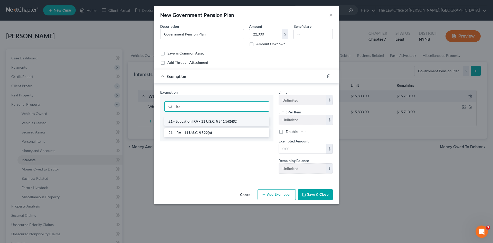
type input "ira"
click at [214, 122] on li "21 - Education IRA - 11 U.S.C. § 541(b)(5)(C)" at bounding box center [216, 121] width 105 height 9
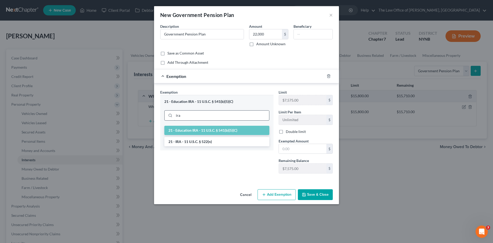
click at [202, 116] on input "ira" at bounding box center [221, 115] width 95 height 10
click at [197, 140] on li "21 - IRA - 11 U.S.C. § 522(n)" at bounding box center [216, 141] width 105 height 9
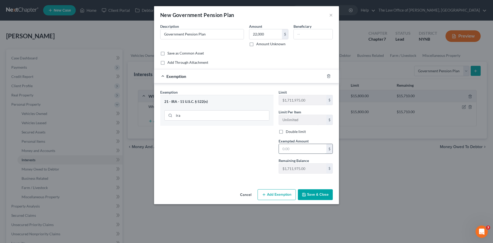
click at [293, 147] on input "text" at bounding box center [303, 149] width 48 height 10
type input "22,000"
click at [310, 194] on button "Save & Close" at bounding box center [315, 194] width 35 height 11
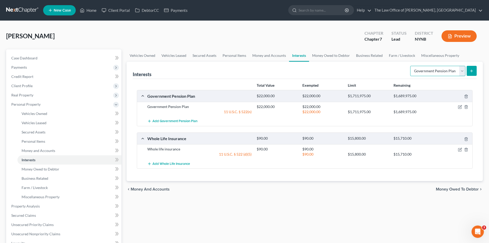
click at [444, 75] on select "Select Interest Type 401K Annuity Bond Education IRA Government Bond Government…" at bounding box center [438, 71] width 55 height 10
select select "401k"
click at [411, 66] on select "Select Interest Type 401K Annuity Bond Education IRA Government Bond Government…" at bounding box center [438, 71] width 55 height 10
click at [470, 75] on button "submit" at bounding box center [472, 71] width 10 height 10
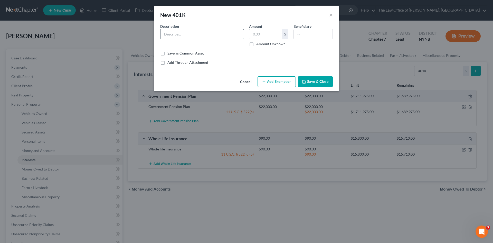
click at [201, 33] on input "text" at bounding box center [202, 34] width 83 height 10
type input "401 K"
click at [255, 36] on input "text" at bounding box center [266, 34] width 33 height 10
type input "12,000"
click at [284, 84] on button "Add Exemption" at bounding box center [277, 81] width 38 height 11
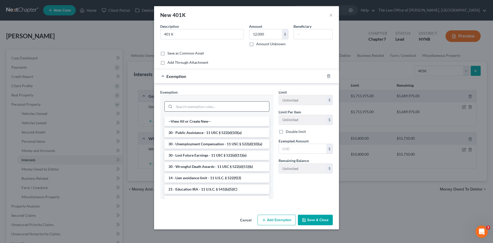
click at [205, 105] on input "search" at bounding box center [221, 106] width 95 height 10
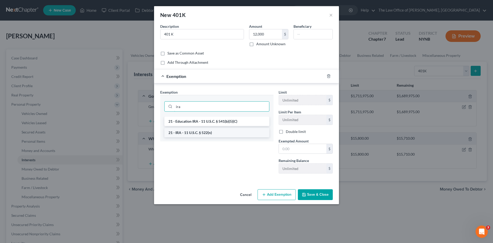
type input "ira"
drag, startPoint x: 213, startPoint y: 129, endPoint x: 246, endPoint y: 138, distance: 34.5
click at [213, 130] on li "21 - IRA - 11 U.S.C. § 522(n)" at bounding box center [216, 132] width 105 height 9
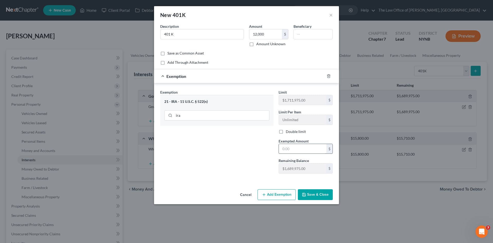
click at [299, 146] on input "text" at bounding box center [303, 149] width 48 height 10
type input "12,000"
drag, startPoint x: 322, startPoint y: 197, endPoint x: 318, endPoint y: 189, distance: 9.8
click at [322, 197] on button "Save & Close" at bounding box center [315, 194] width 35 height 11
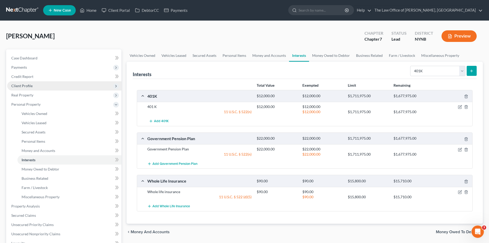
click at [31, 84] on span "Client Profile" at bounding box center [21, 86] width 21 height 4
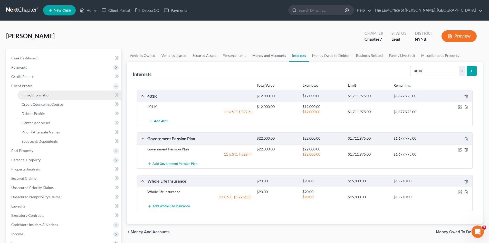
drag, startPoint x: 37, startPoint y: 91, endPoint x: 41, endPoint y: 92, distance: 3.6
click at [37, 92] on link "Filing Information" at bounding box center [69, 94] width 104 height 9
select select "1"
select select "0"
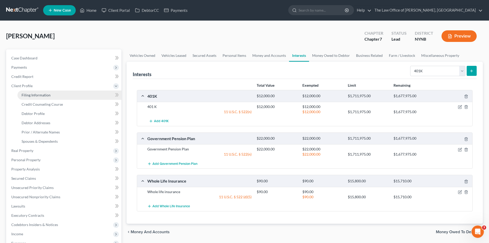
select select "54"
select select "0"
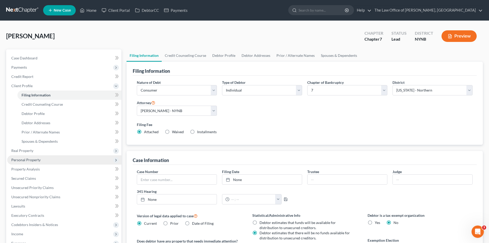
click at [19, 160] on span "Personal Property" at bounding box center [25, 160] width 29 height 4
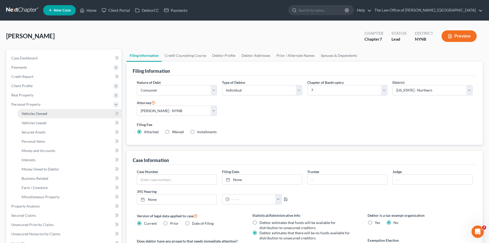
click at [31, 112] on span "Vehicles Owned" at bounding box center [35, 113] width 26 height 4
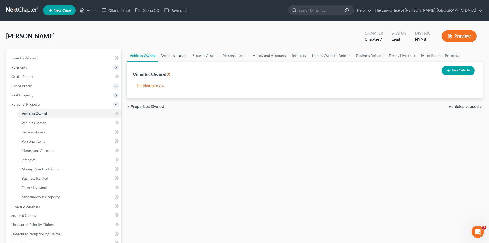
click at [182, 55] on link "Vehicles Leased" at bounding box center [174, 55] width 31 height 12
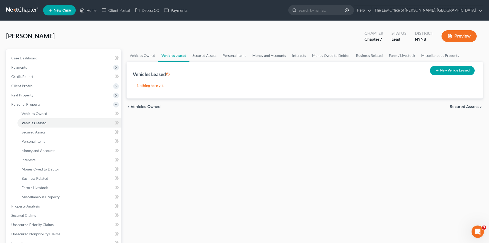
click at [232, 55] on link "Personal Items" at bounding box center [235, 55] width 30 height 12
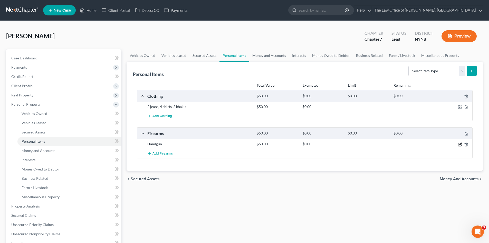
click at [459, 145] on icon "button" at bounding box center [460, 144] width 4 height 4
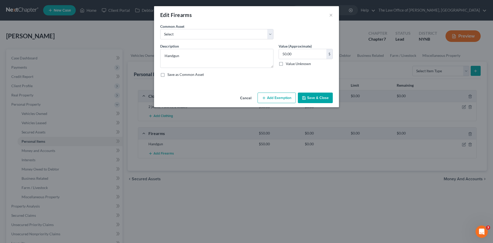
click at [263, 97] on icon "button" at bounding box center [264, 98] width 4 height 4
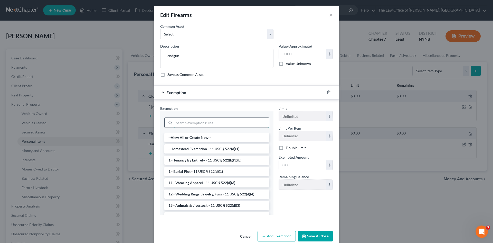
click at [183, 125] on input "search" at bounding box center [221, 123] width 95 height 10
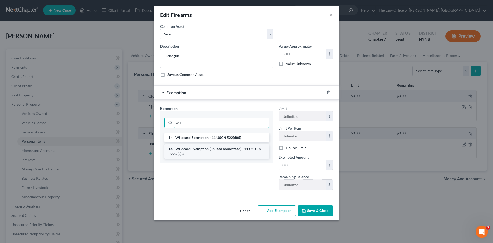
type input "wil"
click at [206, 146] on li "14 - Wildcard Exemption (unused homestead) - 11 U.S.C. § 522 (d)(5)" at bounding box center [216, 151] width 105 height 14
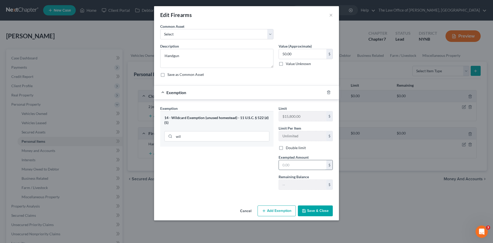
click at [285, 167] on input "text" at bounding box center [303, 165] width 48 height 10
type input "50"
drag, startPoint x: 231, startPoint y: 176, endPoint x: 267, endPoint y: 189, distance: 37.6
click at [238, 179] on div "Exemption Set must be selected for CA. Exemption * 14 - Wildcard Exemption (unu…" at bounding box center [217, 150] width 118 height 88
drag, startPoint x: 312, startPoint y: 207, endPoint x: 324, endPoint y: 206, distance: 12.1
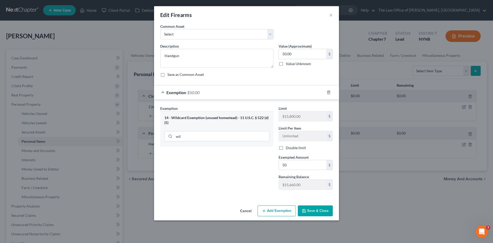
click at [312, 207] on button "Save & Close" at bounding box center [315, 210] width 35 height 11
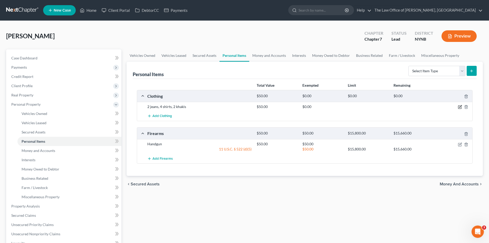
click at [460, 108] on icon "button" at bounding box center [460, 107] width 4 height 4
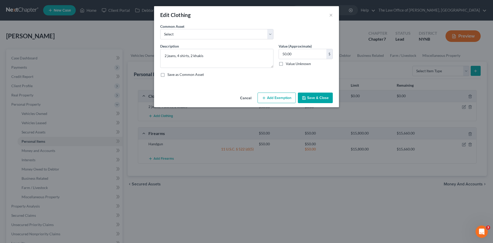
click at [281, 96] on button "Add Exemption" at bounding box center [277, 98] width 38 height 11
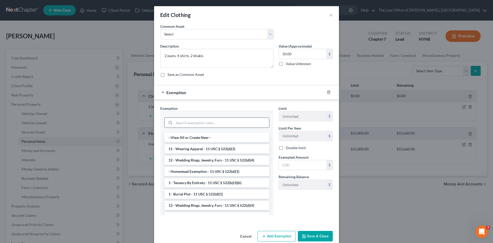
click at [211, 123] on input "search" at bounding box center [221, 123] width 95 height 10
type input "w"
click at [220, 139] on li "11 - Wearing Apparel - 11 USC § 522(d)(3)" at bounding box center [216, 137] width 105 height 9
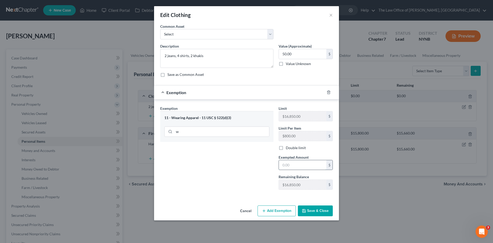
click at [306, 167] on input "text" at bounding box center [303, 165] width 48 height 10
type input "50"
drag, startPoint x: 242, startPoint y: 192, endPoint x: 257, endPoint y: 193, distance: 15.0
click at [243, 192] on div "Exemption Set must be selected for CA. Exemption * 11 - Wearing Apparel - 11 US…" at bounding box center [217, 150] width 118 height 88
click at [310, 213] on button "Save & Close" at bounding box center [315, 210] width 35 height 11
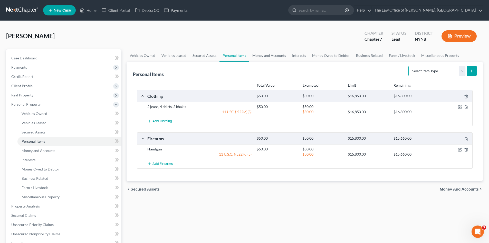
click at [440, 73] on select "Select Item Type Clothing Collectibles Of Value Electronics Firearms Household …" at bounding box center [437, 71] width 57 height 10
select select "household_goods"
click at [409, 66] on select "Select Item Type Clothing Collectibles Of Value Electronics Firearms Household …" at bounding box center [437, 71] width 57 height 10
click at [474, 72] on icon "submit" at bounding box center [472, 71] width 4 height 4
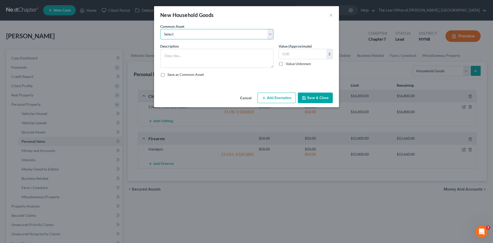
click at [199, 35] on select "Select Basic Household Goods - sofa, beds, tables, chairs" at bounding box center [216, 34] width 113 height 10
select select "0"
click at [160, 29] on select "Select Basic Household Goods - sofa, beds, tables, chairs" at bounding box center [216, 34] width 113 height 10
type textarea "Basic Household Goods - sofa, beds, tables, chairs"
type input "2,500.00"
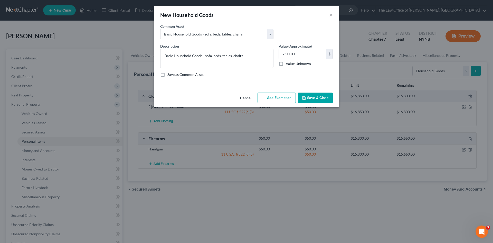
click at [247, 98] on button "Cancel" at bounding box center [246, 98] width 20 height 10
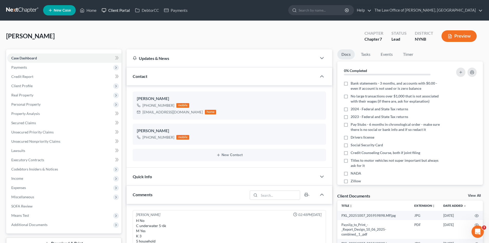
click at [121, 12] on link "Client Portal" at bounding box center [115, 10] width 33 height 9
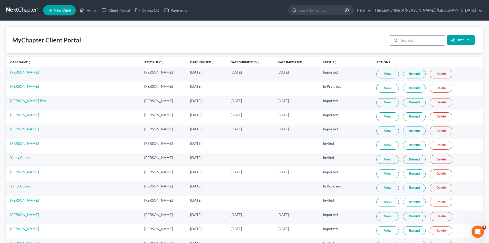
click at [416, 40] on input "search" at bounding box center [422, 40] width 45 height 10
paste input "[PERSON_NAME]"
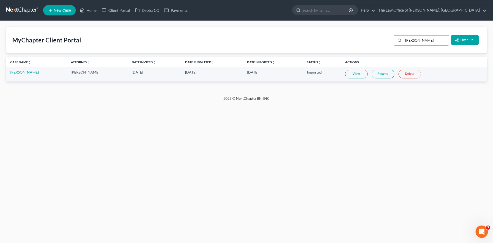
type input "[PERSON_NAME]"
click at [23, 71] on link "[PERSON_NAME]" at bounding box center [24, 72] width 29 height 4
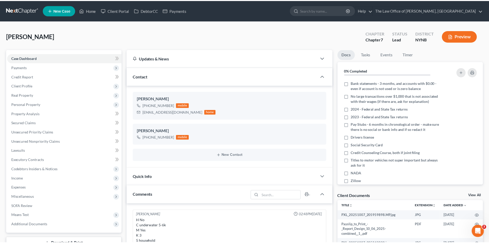
scroll to position [103, 0]
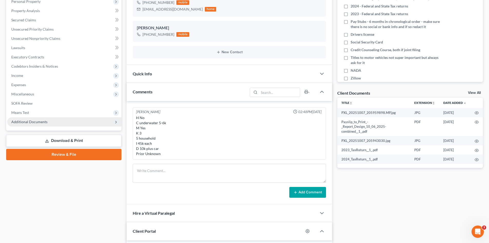
click at [27, 122] on span "Additional Documents" at bounding box center [29, 121] width 36 height 4
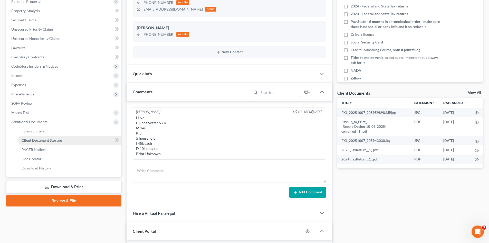
click at [54, 138] on span "Client Document Storage" at bounding box center [42, 140] width 40 height 4
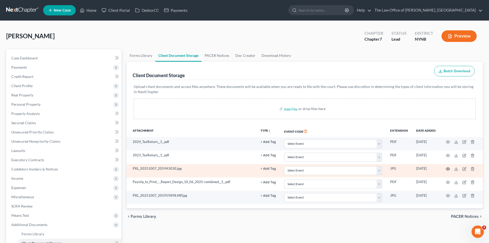
click at [448, 169] on circle "button" at bounding box center [448, 168] width 1 height 1
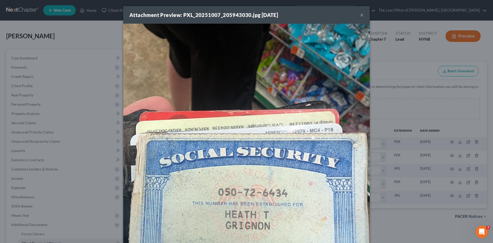
click at [361, 16] on button "×" at bounding box center [362, 15] width 4 height 6
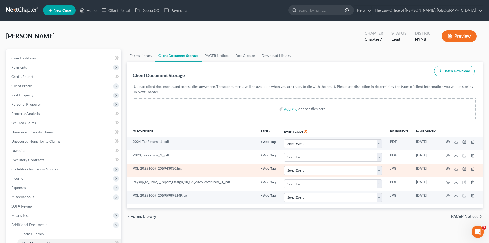
click at [268, 169] on button "+ Add Tag" at bounding box center [268, 168] width 15 height 3
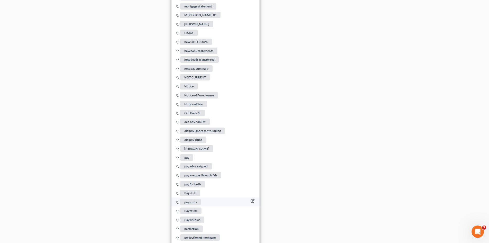
scroll to position [1439, 0]
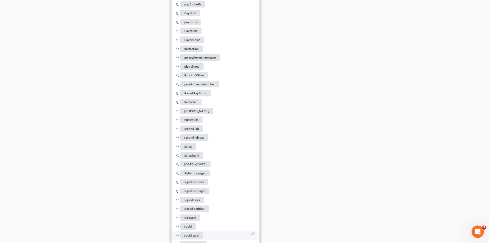
click at [188, 233] on span "social card" at bounding box center [191, 235] width 23 height 6
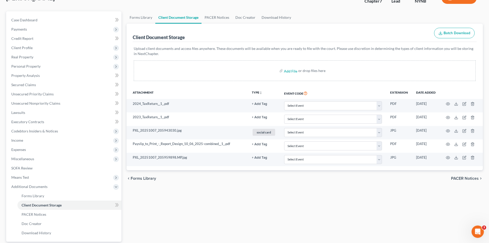
scroll to position [0, 0]
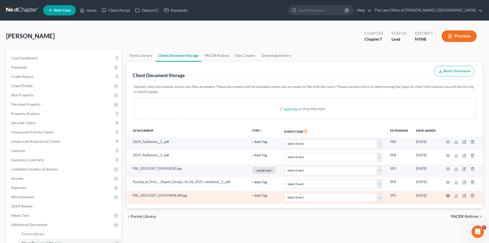
click at [448, 195] on icon "button" at bounding box center [448, 195] width 4 height 4
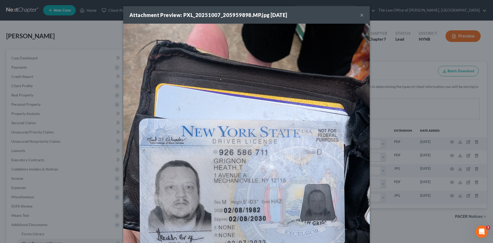
click at [395, 109] on div "Attachment Preview: PXL_20251007_205959898.MP.jpg 10/09/2025 × Download" at bounding box center [246, 121] width 493 height 243
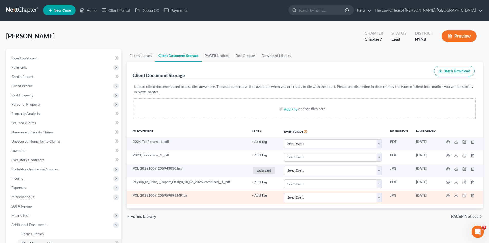
click at [257, 194] on button "+ Add Tag" at bounding box center [259, 195] width 15 height 3
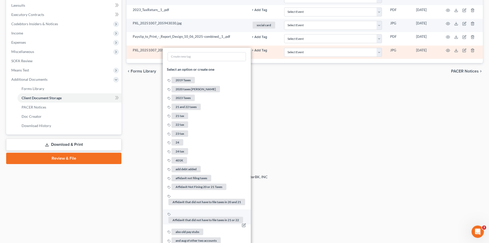
scroll to position [154, 0]
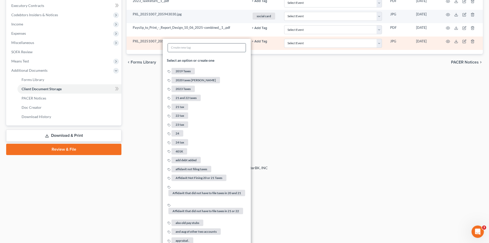
click at [202, 50] on input "text" at bounding box center [207, 47] width 78 height 8
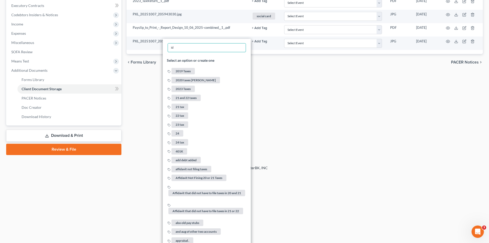
type input "id"
click at [285, 105] on div "Forms Library Client Document Storage PACER Notices Doc Creator Download Histor…" at bounding box center [305, 25] width 362 height 260
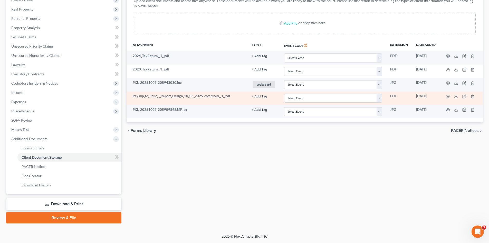
scroll to position [86, 0]
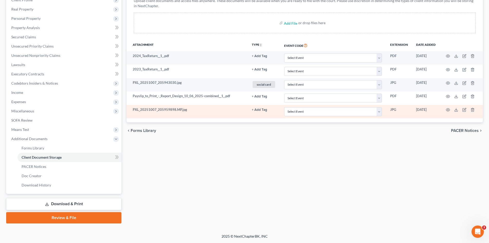
click at [261, 110] on button "+ Add Tag" at bounding box center [259, 109] width 15 height 3
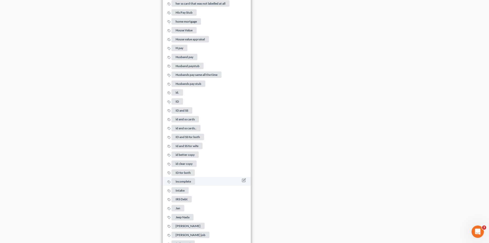
scroll to position [908, 0]
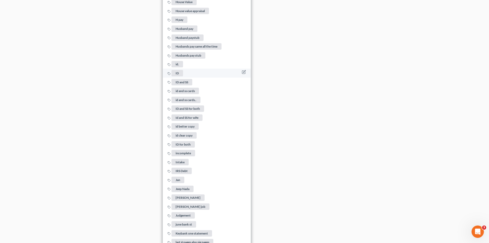
click at [177, 70] on span "ID" at bounding box center [178, 73] width 12 height 6
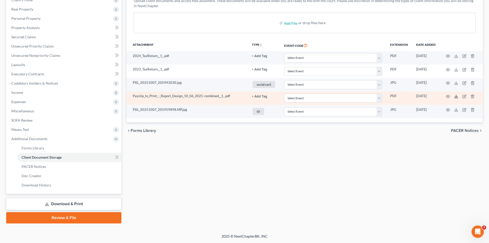
click at [456, 96] on icon at bounding box center [457, 96] width 4 height 4
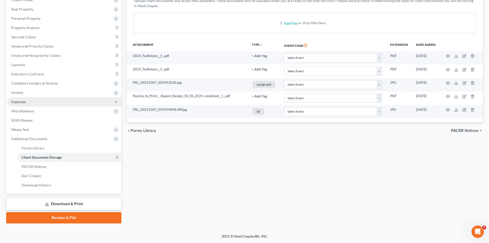
drag, startPoint x: 19, startPoint y: 97, endPoint x: 23, endPoint y: 98, distance: 4.8
click at [19, 97] on span "Income" at bounding box center [64, 92] width 114 height 9
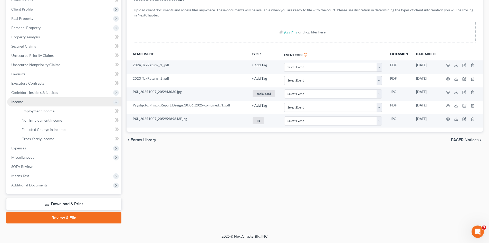
click at [27, 99] on span "Income" at bounding box center [64, 101] width 114 height 9
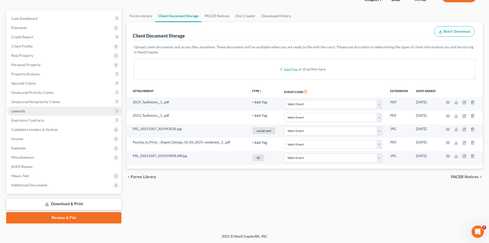
click at [30, 109] on link "Lawsuits" at bounding box center [64, 110] width 114 height 9
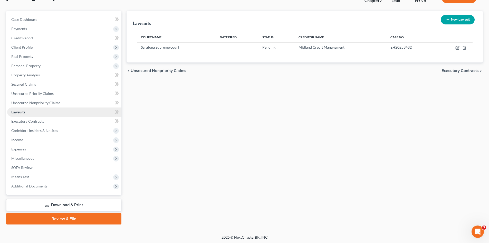
scroll to position [40, 0]
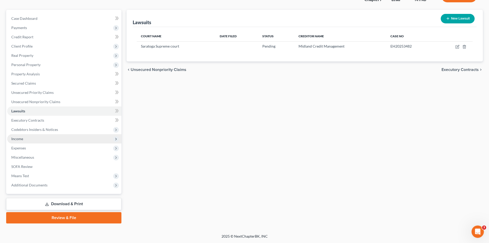
click at [22, 138] on span "Income" at bounding box center [17, 138] width 12 height 4
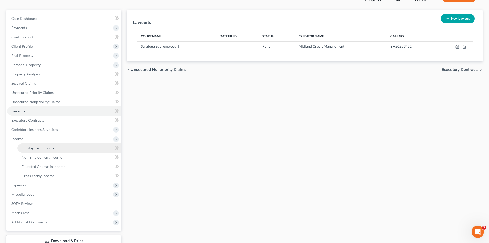
click at [51, 148] on span "Employment Income" at bounding box center [38, 148] width 33 height 4
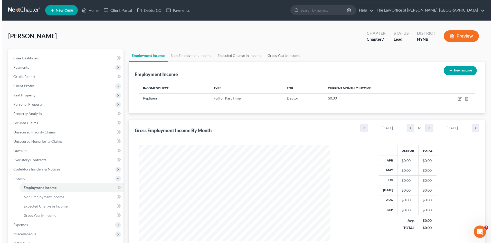
scroll to position [96, 202]
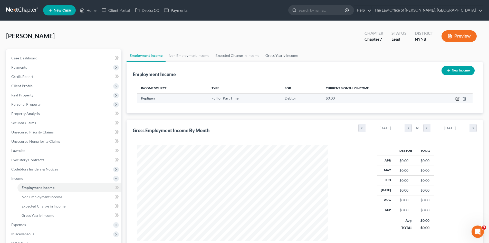
click at [459, 99] on icon "button" at bounding box center [458, 99] width 4 height 4
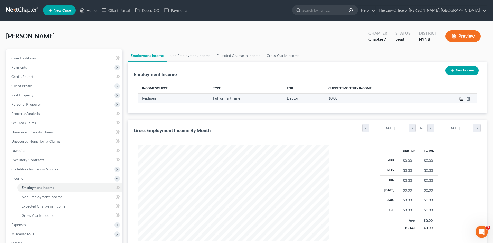
select select "0"
select select "35"
select select "1"
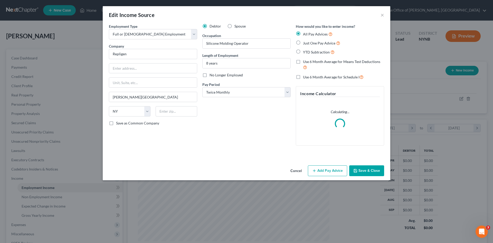
scroll to position [97, 204]
click at [301, 46] on div "All Pay Advices Just One Pay Advice YTD Subtraction" at bounding box center [340, 43] width 88 height 24
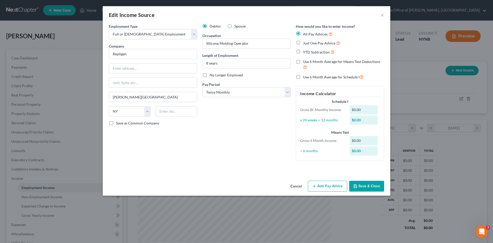
click at [303, 44] on label "Just One Pay Advice" at bounding box center [321, 43] width 37 height 6
click at [305, 43] on input "Just One Pay Advice" at bounding box center [306, 41] width 3 height 3
radio input "true"
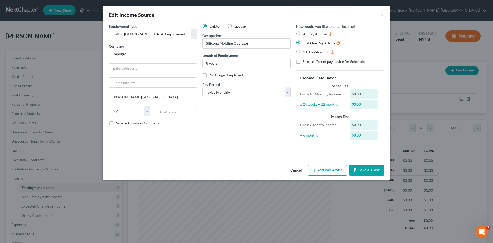
click at [325, 168] on button "Add Pay Advice" at bounding box center [327, 170] width 39 height 11
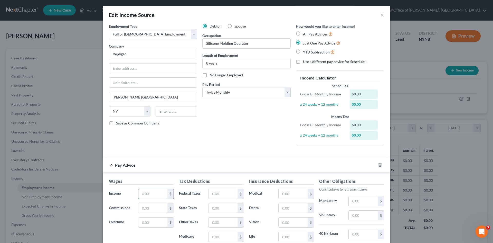
click at [147, 191] on input "text" at bounding box center [152, 194] width 29 height 10
type input "1,758"
click at [218, 191] on input "text" at bounding box center [223, 194] width 29 height 10
type input "318"
click at [351, 215] on input "text" at bounding box center [363, 215] width 29 height 10
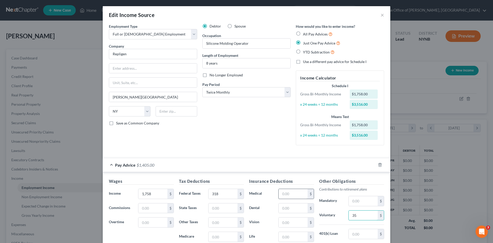
type input "35"
drag, startPoint x: 284, startPoint y: 196, endPoint x: 288, endPoint y: 192, distance: 5.7
click at [284, 196] on input "text" at bounding box center [293, 194] width 29 height 10
type input "84"
click at [285, 226] on input "text" at bounding box center [293, 222] width 29 height 10
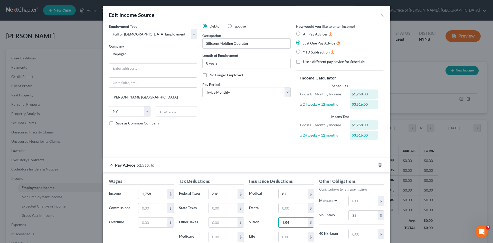
type input "1.54"
click at [357, 201] on input "text" at bounding box center [363, 201] width 29 height 10
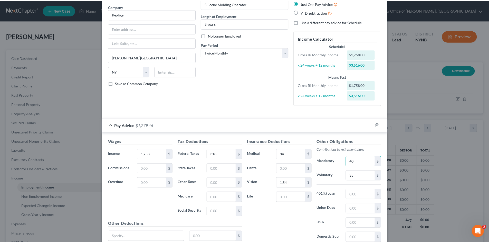
scroll to position [83, 0]
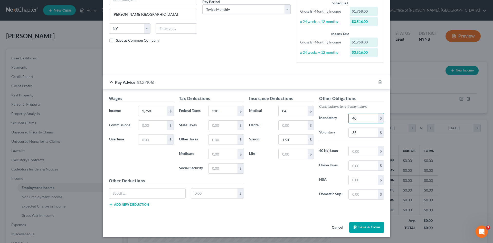
type input "40"
click at [352, 227] on button "Save & Close" at bounding box center [366, 227] width 35 height 11
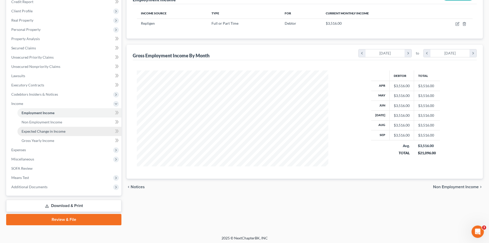
scroll to position [77, 0]
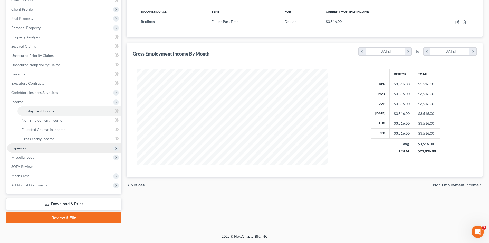
click at [31, 148] on span "Expenses" at bounding box center [64, 147] width 114 height 9
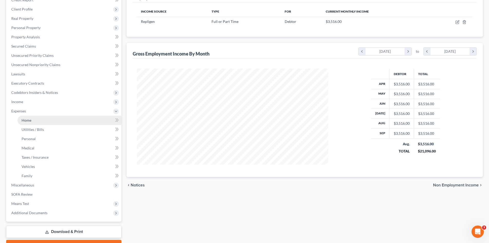
click at [37, 123] on link "Home" at bounding box center [69, 120] width 104 height 9
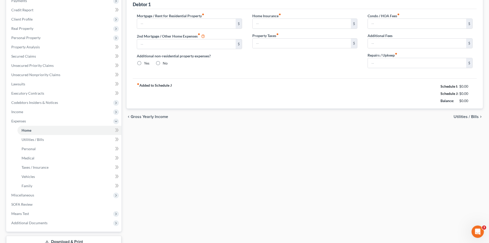
radio input "true"
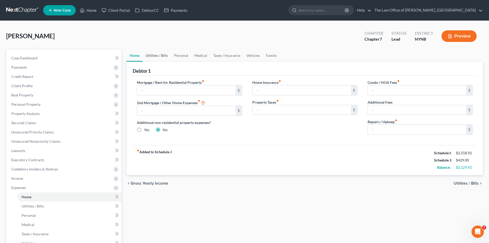
click at [166, 58] on link "Utilities / Bills" at bounding box center [157, 55] width 29 height 12
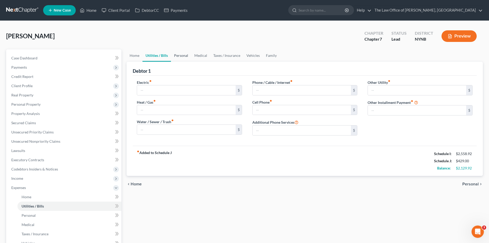
click at [184, 59] on link "Personal" at bounding box center [181, 55] width 20 height 12
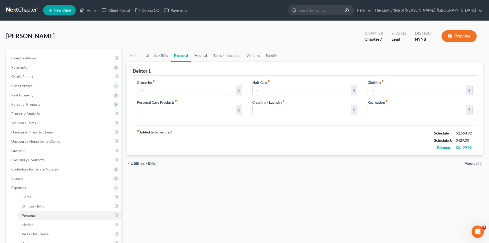
click at [198, 57] on link "Medical" at bounding box center [200, 55] width 19 height 12
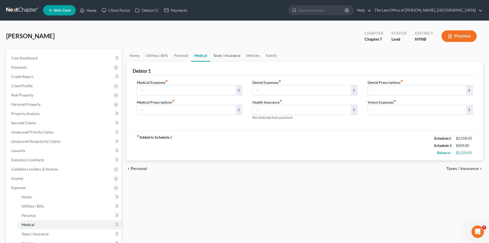
click at [227, 56] on link "Taxes / Insurance" at bounding box center [226, 55] width 33 height 12
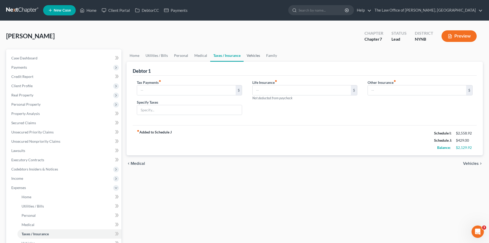
click at [253, 55] on link "Vehicles" at bounding box center [254, 55] width 20 height 12
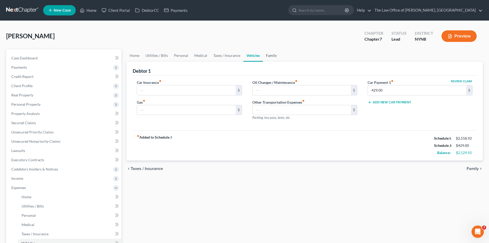
click at [273, 56] on link "Family" at bounding box center [271, 55] width 17 height 12
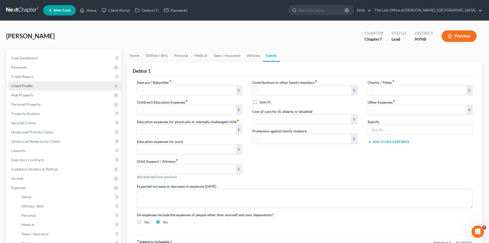
click at [28, 86] on span "Client Profile" at bounding box center [21, 86] width 21 height 4
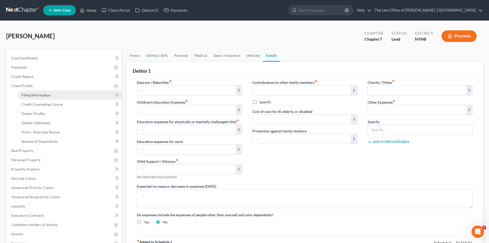
click at [36, 93] on span "Filing Information" at bounding box center [36, 95] width 29 height 4
select select "1"
select select "0"
select select "54"
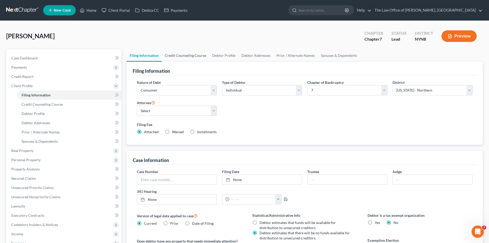
click at [200, 60] on link "Credit Counseling Course" at bounding box center [186, 55] width 48 height 12
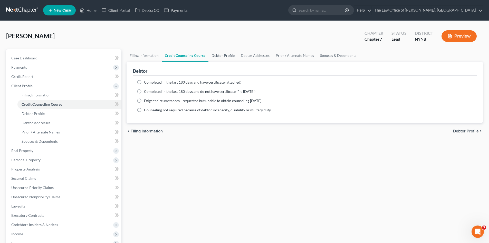
click at [222, 57] on link "Debtor Profile" at bounding box center [223, 55] width 29 height 12
select select "1"
select select "4"
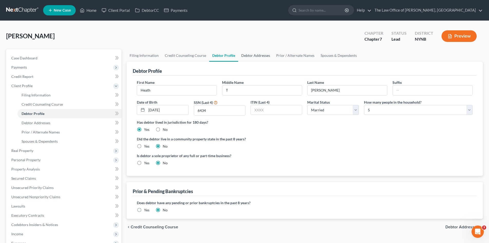
click at [264, 58] on link "Debtor Addresses" at bounding box center [255, 55] width 35 height 12
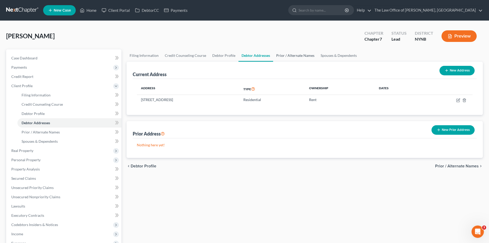
click at [287, 56] on link "Prior / Alternate Names" at bounding box center [295, 55] width 44 height 12
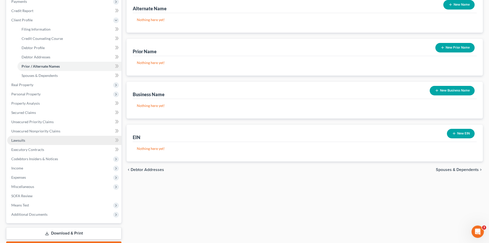
scroll to position [95, 0]
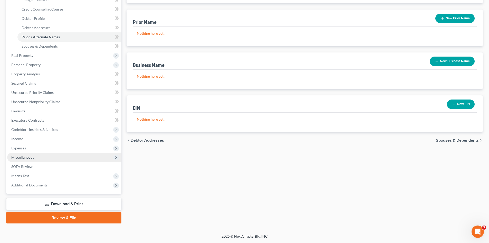
click at [32, 154] on span "Miscellaneous" at bounding box center [64, 157] width 114 height 9
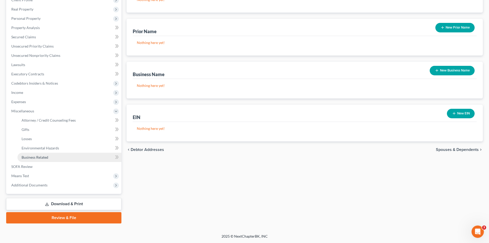
scroll to position [86, 0]
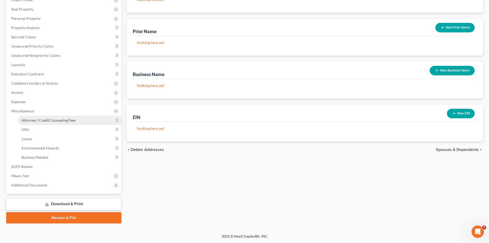
click at [39, 121] on span "Attorney / Credit Counseling Fees" at bounding box center [49, 120] width 54 height 4
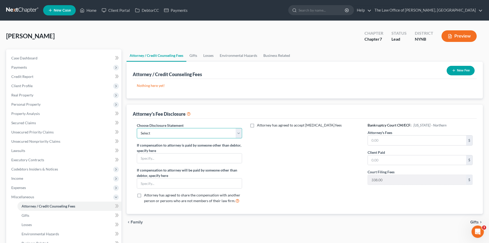
click at [148, 137] on select "Select Southern District The Law Office of Christiaan van Niekerk, PLLC" at bounding box center [189, 133] width 105 height 10
select select "1"
click at [137, 128] on select "Select Southern District The Law Office of Christiaan van Niekerk, PLLC" at bounding box center [189, 133] width 105 height 10
click at [376, 141] on input "text" at bounding box center [417, 140] width 98 height 10
type input "2,250"
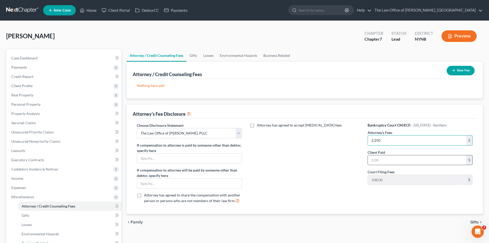
click at [386, 160] on input "text" at bounding box center [417, 160] width 98 height 10
type input "350"
click at [467, 67] on button "New Fee" at bounding box center [461, 71] width 28 height 10
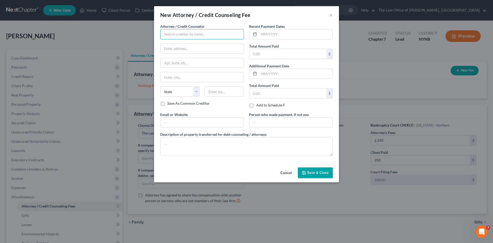
click at [191, 36] on input "text" at bounding box center [202, 34] width 84 height 10
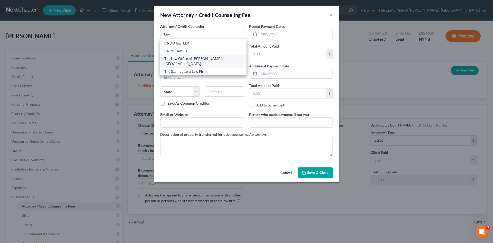
click at [188, 61] on div "The Law Office of [PERSON_NAME], [GEOGRAPHIC_DATA]" at bounding box center [203, 61] width 78 height 10
type input "The Law Office of [PERSON_NAME], [GEOGRAPHIC_DATA]"
type input "146 Jay Street"
type input "Schenectady"
select select "35"
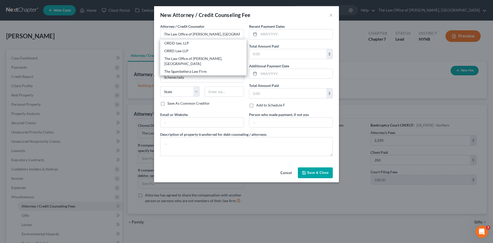
type input "12309"
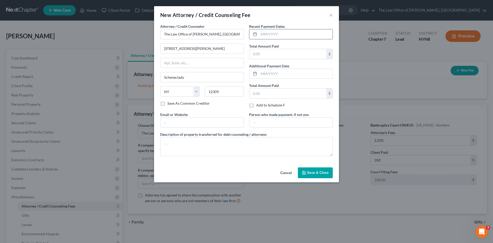
click at [262, 33] on input "text" at bounding box center [296, 34] width 74 height 10
type input "10/2025"
click at [261, 52] on input "text" at bounding box center [288, 54] width 77 height 10
type input "350"
click at [308, 171] on span "Save & Close" at bounding box center [318, 172] width 22 height 4
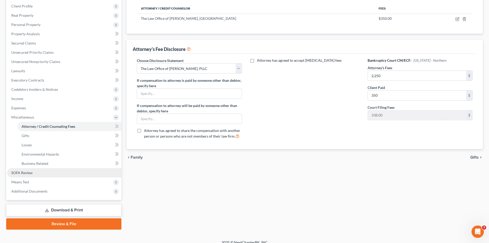
scroll to position [86, 0]
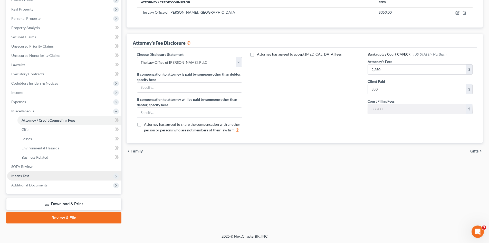
click at [35, 176] on span "Means Test" at bounding box center [64, 175] width 114 height 9
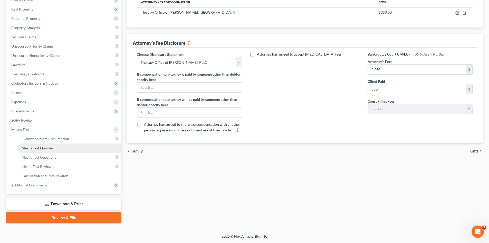
click at [47, 151] on link "Means Test Qualifier" at bounding box center [69, 147] width 104 height 9
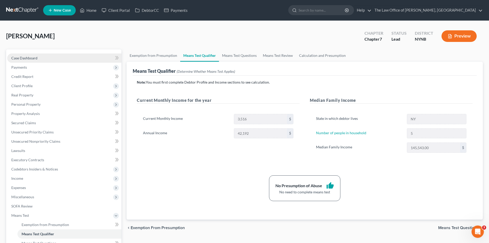
click at [30, 59] on span "Case Dashboard" at bounding box center [24, 58] width 26 height 4
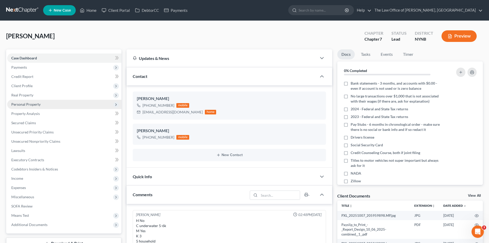
click at [25, 105] on span "Personal Property" at bounding box center [25, 104] width 29 height 4
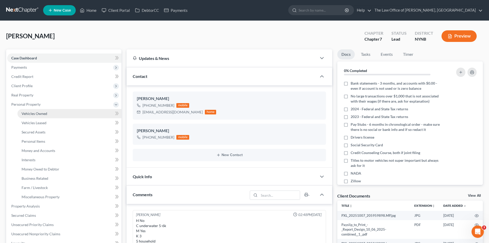
click at [36, 113] on span "Vehicles Owned" at bounding box center [35, 113] width 26 height 4
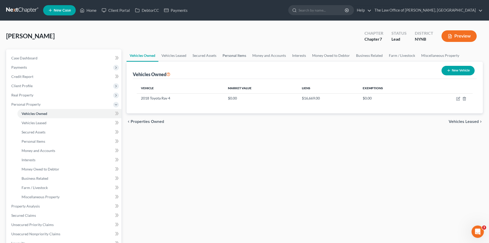
click at [232, 56] on link "Personal Items" at bounding box center [235, 55] width 30 height 12
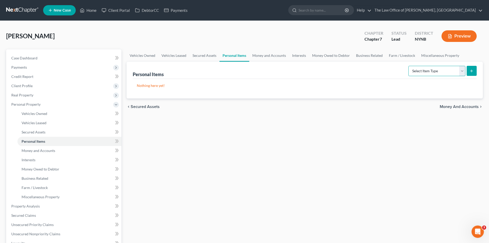
click at [419, 72] on select "Select Item Type Clothing Collectibles Of Value Electronics Firearms Household …" at bounding box center [437, 71] width 57 height 10
select select "clothing"
click at [409, 66] on select "Select Item Type Clothing Collectibles Of Value Electronics Firearms Household …" at bounding box center [437, 71] width 57 height 10
click at [477, 68] on div "Personal Items Select Item Type Clothing Collectibles Of Value Electronics Fire…" at bounding box center [305, 80] width 357 height 37
click at [478, 71] on div "Personal Items Select Item Type Clothing Collectibles Of Value Electronics Fire…" at bounding box center [305, 80] width 357 height 37
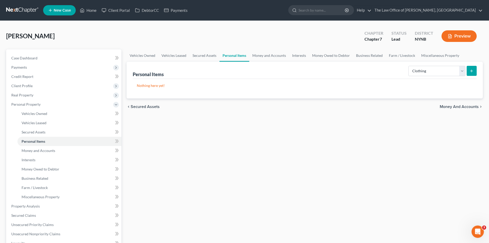
click at [471, 71] on icon "submit" at bounding box center [472, 71] width 4 height 4
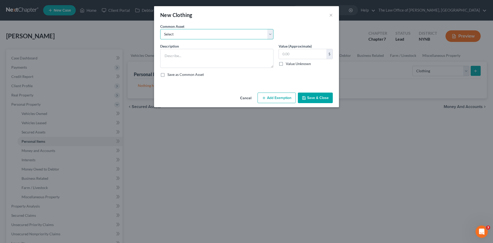
click at [190, 38] on select "Select Basic Clothing" at bounding box center [216, 34] width 113 height 10
select select "0"
click at [160, 29] on select "Select Basic Clothing" at bounding box center [216, 34] width 113 height 10
type textarea "Basic Clothing"
type input "500.00"
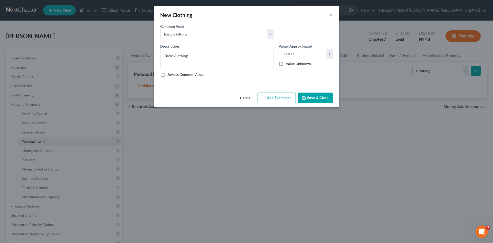
drag, startPoint x: 268, startPoint y: 101, endPoint x: 207, endPoint y: 119, distance: 63.0
click at [267, 101] on button "Add Exemption" at bounding box center [277, 98] width 38 height 11
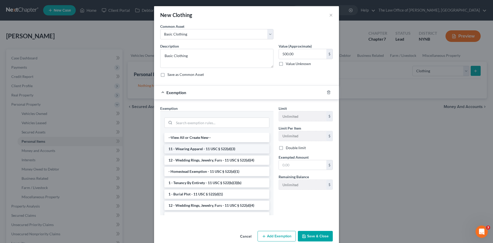
click at [185, 146] on li "11 - Wearing Apparel - 11 USC § 522(d)(3)" at bounding box center [216, 148] width 105 height 9
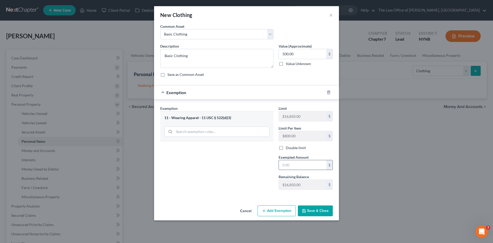
click at [292, 167] on input "text" at bounding box center [303, 165] width 48 height 10
type input "500"
drag, startPoint x: 253, startPoint y: 187, endPoint x: 307, endPoint y: 201, distance: 56.1
click at [282, 197] on div "Exemption Set must be selected for CA. Exemption * 11 - Wearing Apparel - 11 US…" at bounding box center [246, 148] width 185 height 99
drag, startPoint x: 309, startPoint y: 209, endPoint x: 371, endPoint y: 187, distance: 65.9
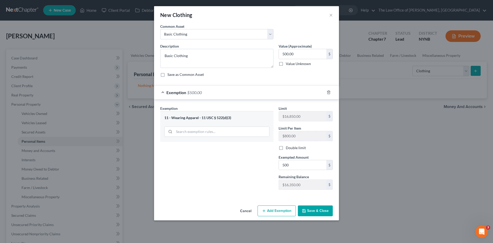
click at [308, 209] on button "Save & Close" at bounding box center [315, 210] width 35 height 11
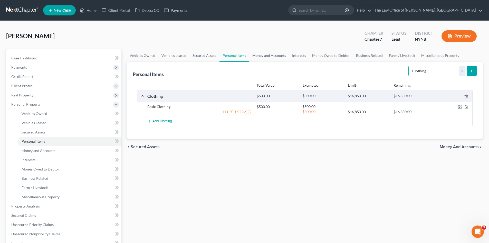
click at [442, 68] on select "Select Item Type Clothing Collectibles Of Value Electronics Firearms Household …" at bounding box center [437, 71] width 57 height 10
select select "electronics"
click at [409, 66] on select "Select Item Type Clothing Collectibles Of Value Electronics Firearms Household …" at bounding box center [437, 71] width 57 height 10
click at [475, 68] on button "submit" at bounding box center [472, 71] width 10 height 10
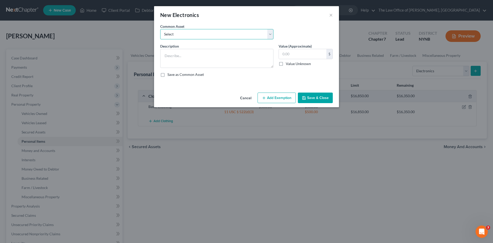
drag, startPoint x: 208, startPoint y: 36, endPoint x: 204, endPoint y: 39, distance: 5.0
click at [208, 36] on select "Select Basic Electronics - laptop, computer, tv, fridge, freezer, cellphone," at bounding box center [216, 34] width 113 height 10
select select "0"
click at [160, 29] on select "Select Basic Electronics - laptop, computer, tv, fridge, freezer, cellphone," at bounding box center [216, 34] width 113 height 10
type textarea "Basic Electronics - laptop, computer, tv, fridge, freezer, cellphone,"
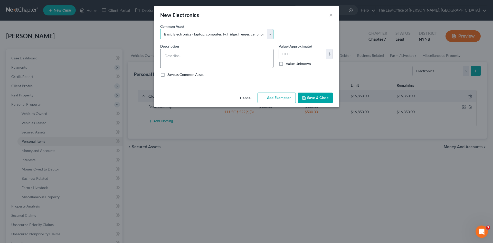
type input "1,500.00"
click at [267, 101] on button "Add Exemption" at bounding box center [277, 98] width 38 height 11
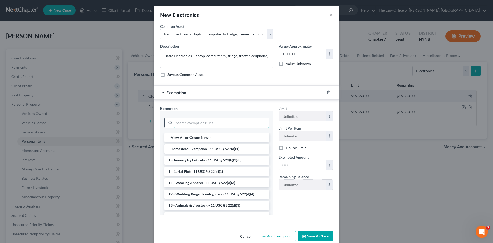
click at [203, 124] on input "search" at bounding box center [221, 123] width 95 height 10
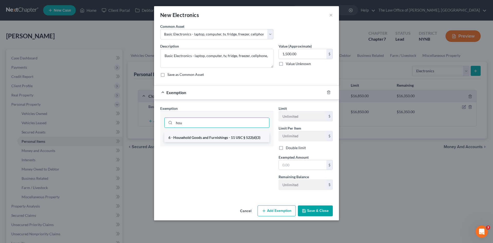
type input "hou"
drag, startPoint x: 218, startPoint y: 134, endPoint x: 233, endPoint y: 140, distance: 15.8
click at [218, 135] on li "6 - Household Goods and Furnishings - 11 USC § 522(d)(3)" at bounding box center [216, 137] width 105 height 9
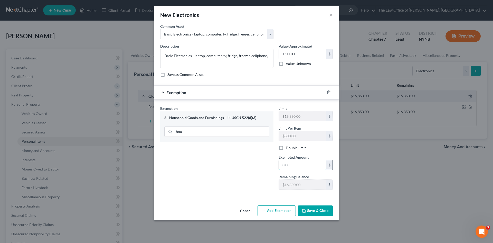
click at [296, 164] on input "text" at bounding box center [303, 165] width 48 height 10
type input "1,500"
drag, startPoint x: 162, startPoint y: 162, endPoint x: 263, endPoint y: 198, distance: 107.1
click at [178, 170] on div "Exemption Set must be selected for CA. Exemption * 6 - Household Goods and Furn…" at bounding box center [217, 150] width 118 height 88
click at [309, 211] on button "Save & Close" at bounding box center [315, 210] width 35 height 11
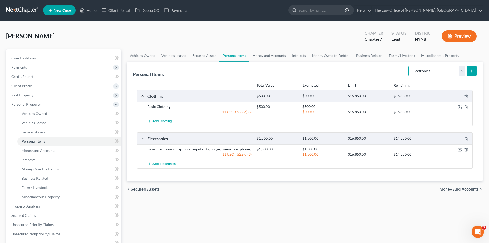
click at [427, 74] on select "Select Item Type Clothing Collectibles Of Value Electronics Firearms Household …" at bounding box center [437, 71] width 57 height 10
select select "household_goods"
click at [409, 66] on select "Select Item Type Clothing Collectibles Of Value Electronics Firearms Household …" at bounding box center [437, 71] width 57 height 10
click at [470, 70] on icon "submit" at bounding box center [472, 71] width 4 height 4
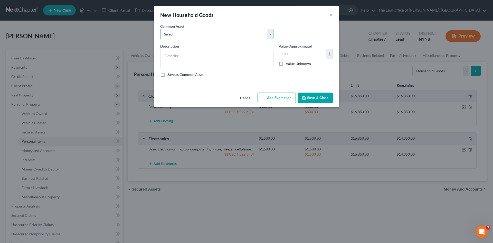
drag, startPoint x: 195, startPoint y: 33, endPoint x: 193, endPoint y: 37, distance: 4.5
click at [195, 33] on select "Select Basic Household Goods - sofa, beds, tables, chairs" at bounding box center [216, 34] width 113 height 10
select select "0"
click at [160, 29] on select "Select Basic Household Goods - sofa, beds, tables, chairs" at bounding box center [216, 34] width 113 height 10
type textarea "Basic Household Goods - sofa, beds, tables, chairs"
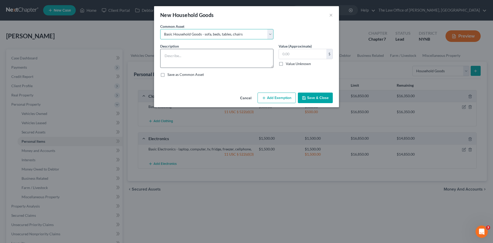
type input "2,500.00"
click at [268, 98] on button "Add Exemption" at bounding box center [277, 98] width 38 height 11
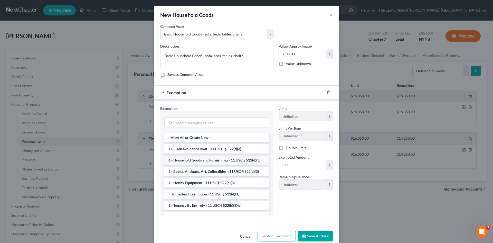
click at [194, 158] on li "6 - Household Goods and Furnishings - 11 USC § 522(d)(3)" at bounding box center [216, 159] width 105 height 9
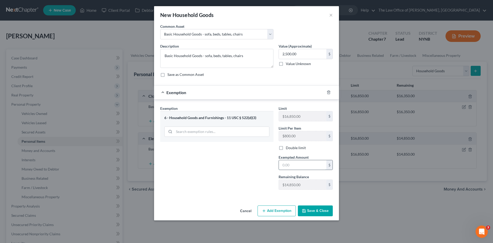
click at [289, 165] on input "text" at bounding box center [303, 165] width 48 height 10
type input "2,500"
drag, startPoint x: 239, startPoint y: 174, endPoint x: 289, endPoint y: 194, distance: 54.3
click at [265, 186] on div "Exemption Set must be selected for CA. Exemption * 6 - Household Goods and Furn…" at bounding box center [217, 150] width 118 height 88
drag, startPoint x: 302, startPoint y: 210, endPoint x: 340, endPoint y: 204, distance: 37.7
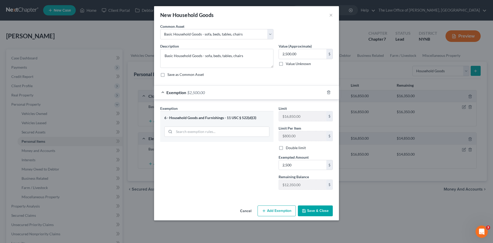
click at [302, 210] on icon "button" at bounding box center [304, 211] width 4 height 4
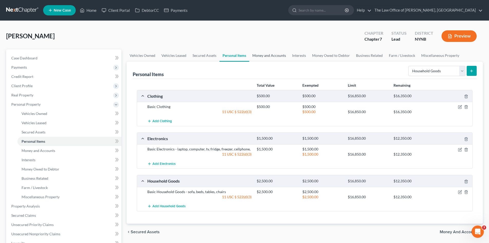
click at [279, 54] on link "Money and Accounts" at bounding box center [270, 55] width 40 height 12
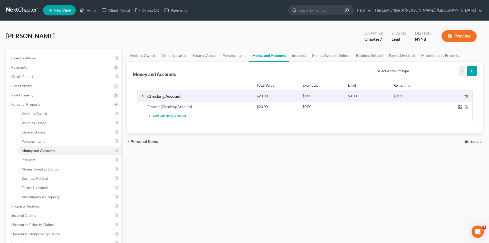
click at [459, 106] on icon "button" at bounding box center [460, 107] width 4 height 4
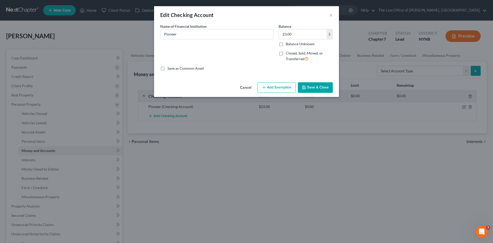
click at [281, 88] on button "Add Exemption" at bounding box center [277, 87] width 38 height 11
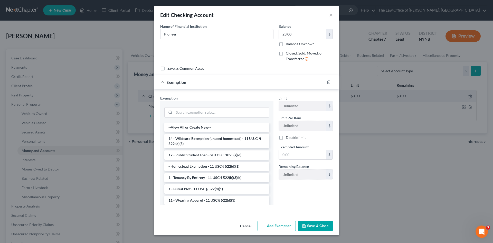
drag, startPoint x: 209, startPoint y: 141, endPoint x: 246, endPoint y: 147, distance: 37.9
click at [209, 141] on li "14 - Wildcard Exemption (unused homestead) - 11 U.S.C. § 522 (d)(5)" at bounding box center [216, 141] width 105 height 14
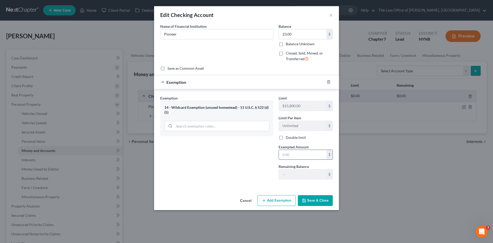
click at [297, 156] on input "text" at bounding box center [303, 155] width 48 height 10
type input "23"
drag, startPoint x: 227, startPoint y: 180, endPoint x: 295, endPoint y: 208, distance: 73.5
click at [232, 183] on div "Exemption Set must be selected for CA. Exemption * 14 - Wildcard Exemption (unu…" at bounding box center [247, 139] width 178 height 88
click at [322, 204] on button "Save & Close" at bounding box center [315, 200] width 35 height 11
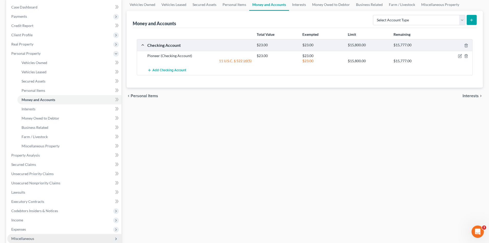
scroll to position [103, 0]
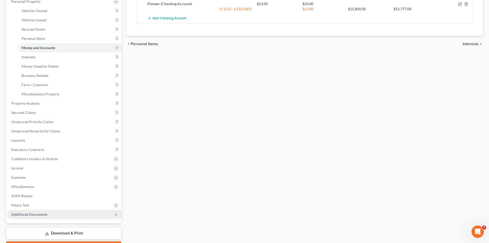
click at [49, 213] on span "Additional Documents" at bounding box center [64, 214] width 114 height 9
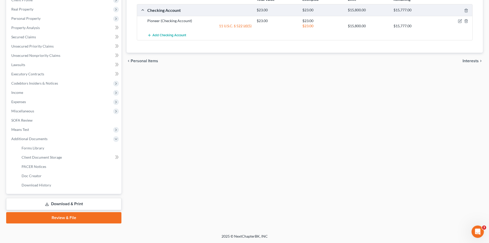
scroll to position [86, 0]
drag, startPoint x: 59, startPoint y: 158, endPoint x: 309, endPoint y: 121, distance: 253.4
click at [59, 158] on span "Client Document Storage" at bounding box center [42, 157] width 40 height 4
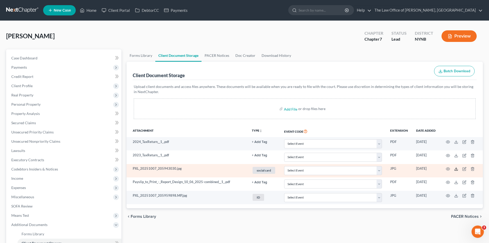
click at [457, 169] on line at bounding box center [457, 168] width 0 height 2
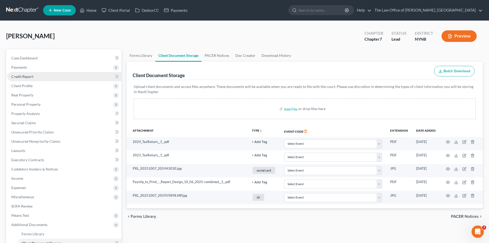
click at [24, 76] on span "Credit Report" at bounding box center [22, 76] width 22 height 4
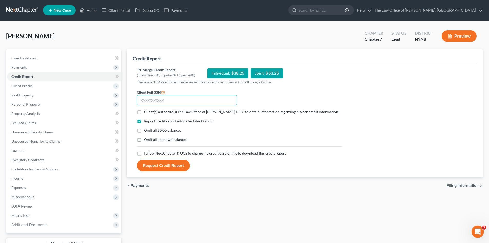
click at [161, 101] on input "text" at bounding box center [187, 100] width 100 height 10
paste input "050-72-6434"
type input "050-72-6434"
click at [144, 113] on label "Client(s) authorize(s) The Law Office of Christiaan Van Niekerk, PLLC to obtain…" at bounding box center [241, 111] width 195 height 5
click at [146, 113] on input "Client(s) authorize(s) The Law Office of Christiaan Van Niekerk, PLLC to obtain…" at bounding box center [147, 110] width 3 height 3
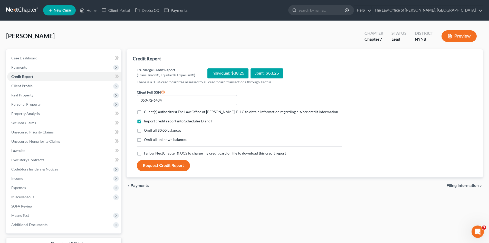
checkbox input "true"
click at [144, 156] on label "I allow NextChapter & UCS to charge my credit card on file to download this cre…" at bounding box center [215, 153] width 142 height 5
click at [146, 154] on input "I allow NextChapter & UCS to charge my credit card on file to download this cre…" at bounding box center [147, 152] width 3 height 3
checkbox input "true"
click at [156, 170] on button "Request Credit Report" at bounding box center [163, 165] width 53 height 11
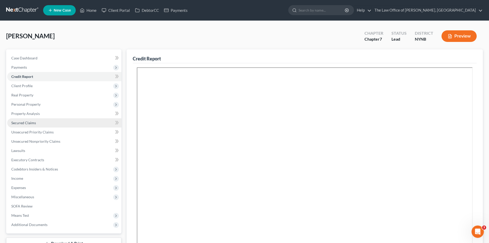
click at [23, 122] on span "Secured Claims" at bounding box center [23, 123] width 25 height 4
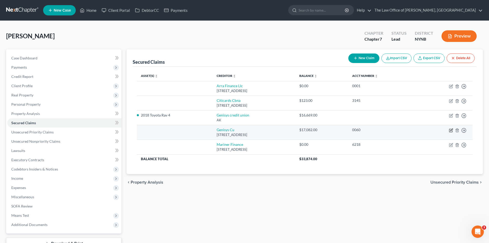
click at [452, 130] on icon "button" at bounding box center [451, 130] width 4 height 4
select select "23"
select select "0"
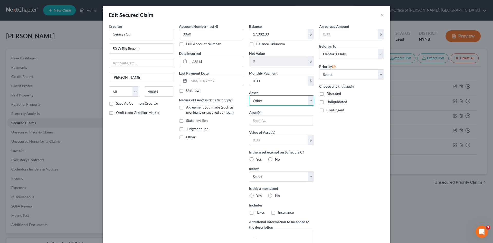
drag, startPoint x: 269, startPoint y: 101, endPoint x: 266, endPoint y: 105, distance: 4.3
click at [269, 101] on select "Select Other Multiple Assets 2018 Toyota Rav 4 - $0.0 Household Goods - Basic H…" at bounding box center [281, 100] width 65 height 10
select select "2"
click at [249, 95] on select "Select Other Multiple Assets 2018 Toyota Rav 4 - $0.0 Household Goods - Basic H…" at bounding box center [281, 100] width 65 height 10
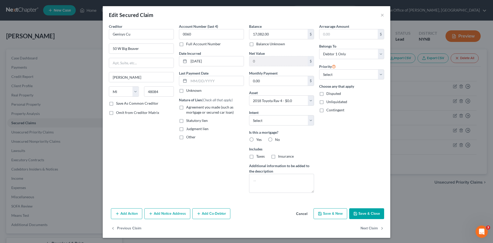
click at [186, 107] on label "Agreement you made (such as mortgage or secured car loan)" at bounding box center [215, 110] width 58 height 10
click at [188, 107] on input "Agreement you made (such as mortgage or secured car loan)" at bounding box center [189, 106] width 3 height 3
checkbox input "true"
click at [263, 123] on select "Select Surrender Redeem Reaffirm Avoid Other" at bounding box center [281, 120] width 65 height 10
select select "2"
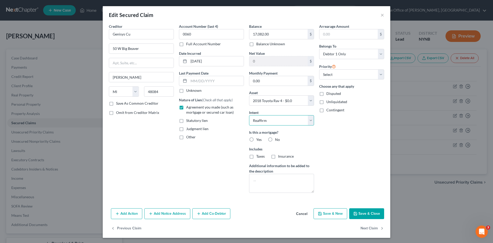
click at [249, 115] on select "Select Surrender Redeem Reaffirm Avoid Other" at bounding box center [281, 120] width 65 height 10
drag, startPoint x: 357, startPoint y: 215, endPoint x: 364, endPoint y: 206, distance: 11.3
click at [358, 215] on button "Save & Close" at bounding box center [366, 213] width 35 height 11
select select
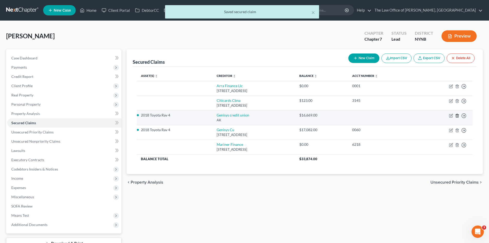
click at [458, 117] on icon "button" at bounding box center [458, 116] width 4 height 4
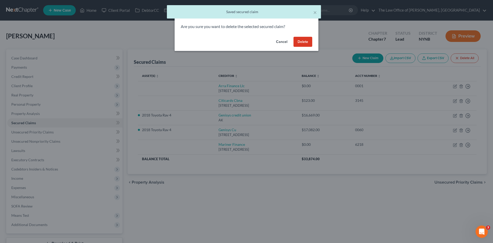
click at [307, 43] on button "Delete" at bounding box center [303, 42] width 19 height 10
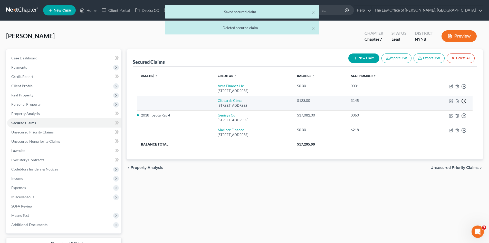
click at [465, 99] on icon "button" at bounding box center [464, 100] width 5 height 5
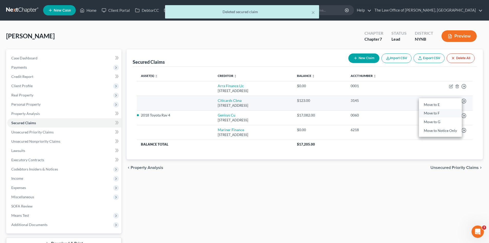
click at [431, 112] on link "Move to F" at bounding box center [440, 113] width 43 height 9
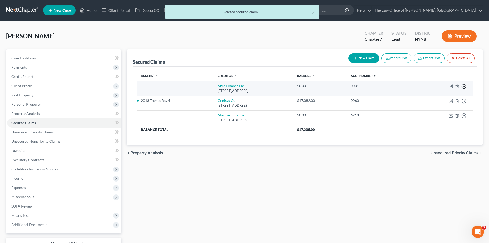
click at [466, 85] on circle "button" at bounding box center [464, 86] width 4 height 4
click at [436, 97] on link "Move to F" at bounding box center [440, 98] width 43 height 9
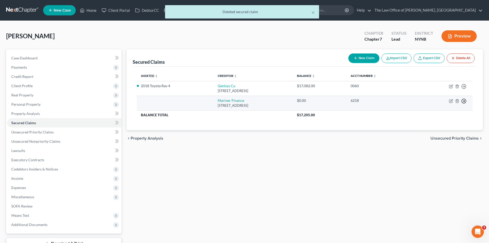
click at [464, 101] on icon "button" at bounding box center [464, 100] width 5 height 5
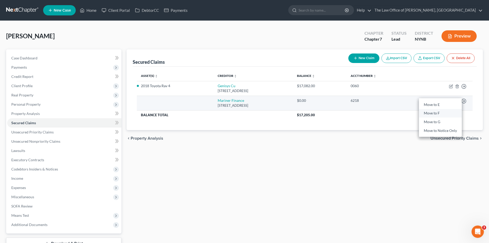
click at [437, 115] on link "Move to F" at bounding box center [440, 113] width 43 height 9
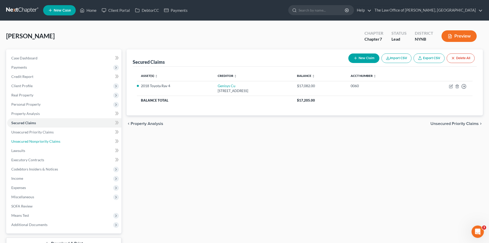
drag, startPoint x: 65, startPoint y: 141, endPoint x: 162, endPoint y: 140, distance: 97.1
click at [65, 141] on link "Unsecured Nonpriority Claims" at bounding box center [64, 141] width 114 height 9
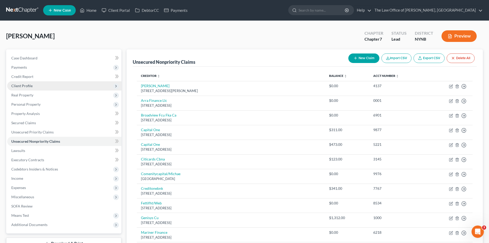
click at [34, 85] on span "Client Profile" at bounding box center [64, 85] width 114 height 9
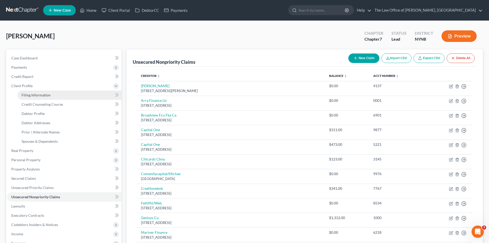
click at [38, 95] on span "Filing Information" at bounding box center [36, 95] width 29 height 4
select select "1"
select select "0"
select select "54"
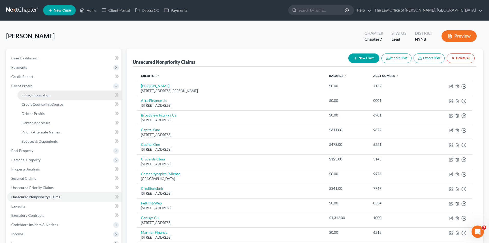
select select "0"
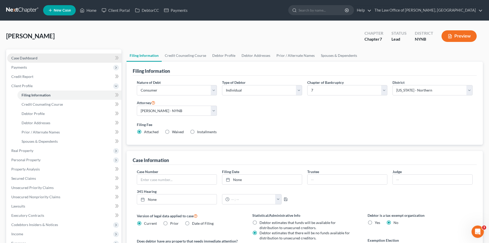
click at [36, 59] on span "Case Dashboard" at bounding box center [24, 58] width 26 height 4
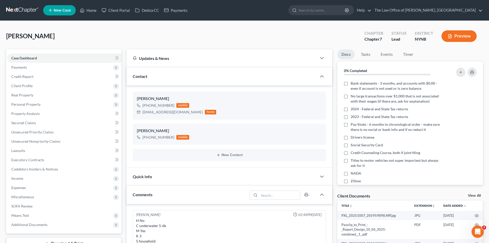
scroll to position [103, 0]
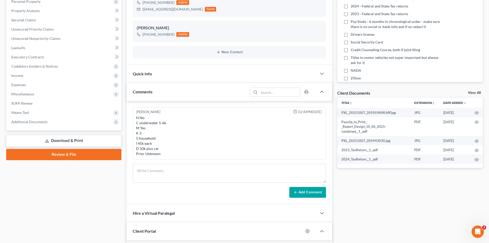
click at [148, 128] on div "H No C underwater 5-6k M Yes K 3 5 household I 45k each D 10k plus car Prior Un…" at bounding box center [229, 135] width 187 height 41
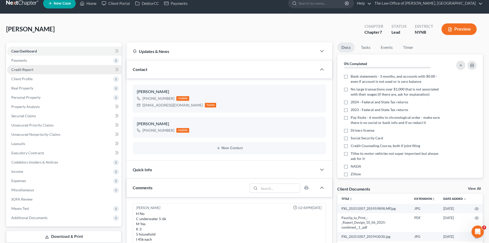
scroll to position [0, 0]
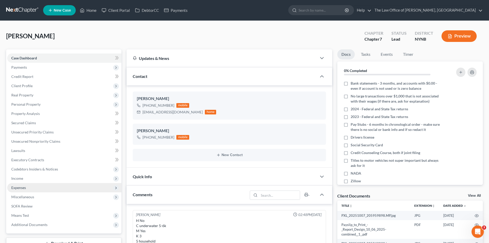
drag, startPoint x: 21, startPoint y: 182, endPoint x: 31, endPoint y: 189, distance: 12.0
click at [21, 182] on span "Income" at bounding box center [64, 178] width 114 height 9
click at [36, 190] on link "Employment Income" at bounding box center [69, 187] width 104 height 9
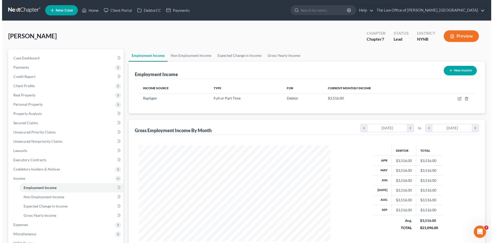
scroll to position [96, 202]
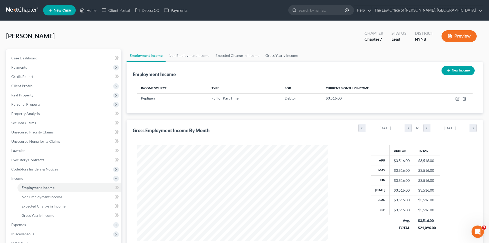
click at [450, 71] on icon "button" at bounding box center [449, 70] width 4 height 4
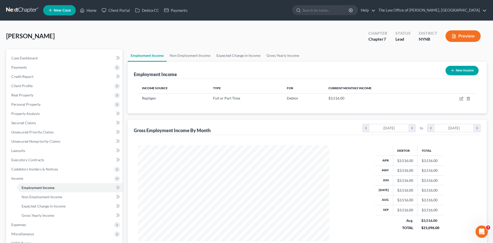
select select "0"
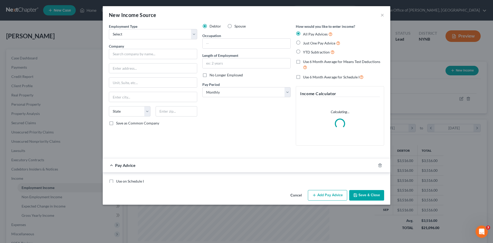
scroll to position [97, 204]
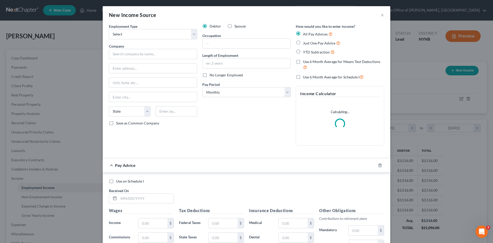
click at [235, 26] on label "Spouse" at bounding box center [240, 26] width 11 height 5
click at [237, 26] on input "Spouse" at bounding box center [238, 25] width 3 height 3
radio input "true"
click at [136, 55] on input "text" at bounding box center [153, 54] width 88 height 10
paste input "Repligen"
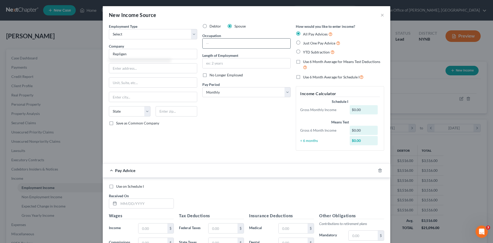
click at [225, 45] on input "text" at bounding box center [247, 44] width 88 height 10
type input "Repligen"
type input "Quality"
click at [304, 48] on div "All Pay Advices Just One Pay Advice YTD Subtraction" at bounding box center [340, 43] width 88 height 24
click at [303, 44] on label "Just One Pay Advice" at bounding box center [321, 43] width 37 height 6
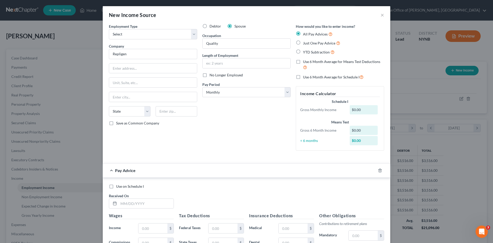
click at [305, 43] on input "Just One Pay Advice" at bounding box center [306, 41] width 3 height 3
radio input "true"
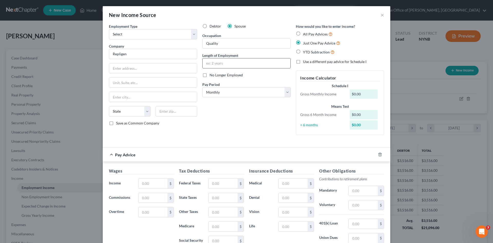
drag, startPoint x: 243, startPoint y: 66, endPoint x: 240, endPoint y: 60, distance: 6.7
click at [243, 66] on input "text" at bounding box center [247, 63] width 88 height 10
type input "4 years"
click at [225, 92] on select "Select Monthly Twice Monthly Every Other Week Weekly" at bounding box center [246, 92] width 88 height 10
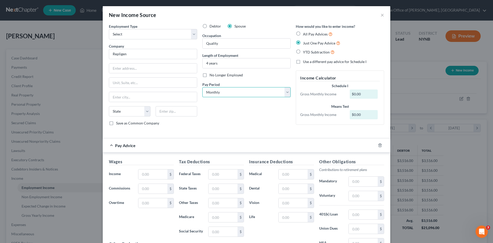
select select "1"
click at [202, 87] on select "Select Monthly Twice Monthly Every Other Week Weekly" at bounding box center [246, 92] width 88 height 10
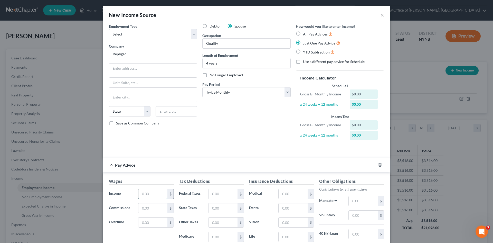
drag, startPoint x: 160, startPoint y: 194, endPoint x: 162, endPoint y: 189, distance: 6.1
click at [160, 194] on input "text" at bounding box center [152, 194] width 29 height 10
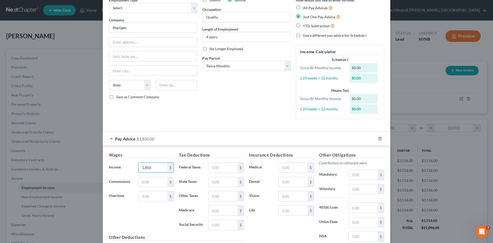
scroll to position [83, 0]
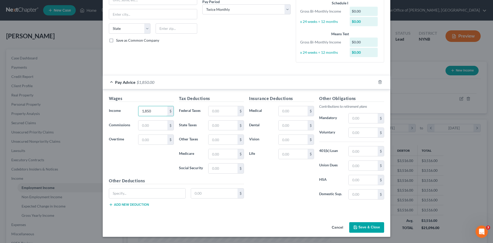
type input "1,850"
click at [358, 230] on button "Save & Close" at bounding box center [366, 227] width 35 height 11
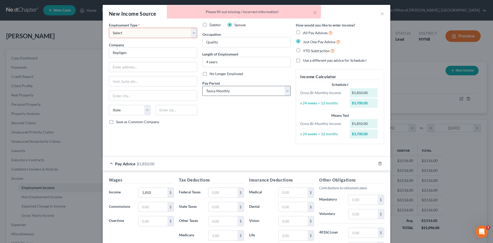
scroll to position [0, 0]
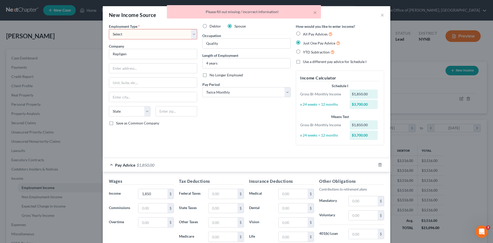
drag, startPoint x: 164, startPoint y: 35, endPoint x: 161, endPoint y: 39, distance: 4.6
click at [164, 35] on select "Select Full or Part Time Employment Self Employment" at bounding box center [153, 34] width 88 height 10
select select "0"
click at [109, 29] on select "Select Full or Part Time Employment Self Employment" at bounding box center [153, 34] width 88 height 10
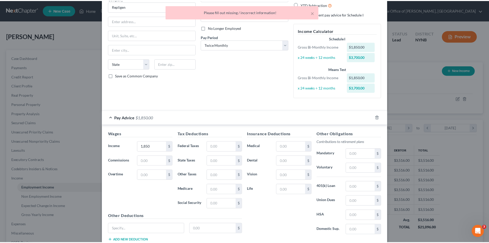
scroll to position [83, 0]
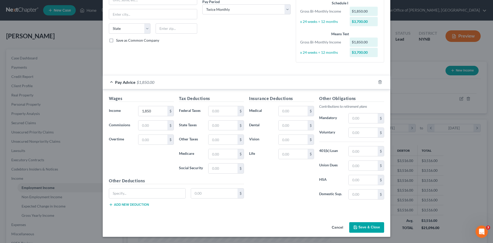
click at [354, 226] on icon "button" at bounding box center [355, 227] width 3 height 3
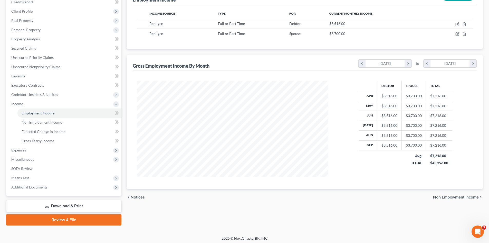
scroll to position [77, 0]
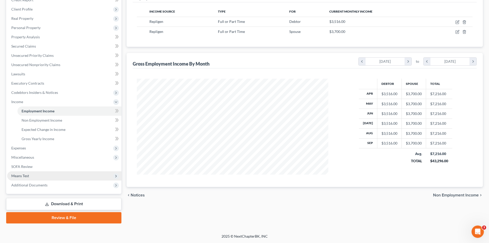
drag, startPoint x: 28, startPoint y: 179, endPoint x: 38, endPoint y: 187, distance: 13.0
click at [28, 179] on span "Means Test" at bounding box center [64, 175] width 114 height 9
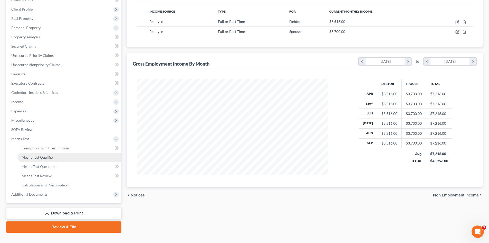
click at [49, 156] on span "Means Test Qualifier" at bounding box center [38, 157] width 33 height 4
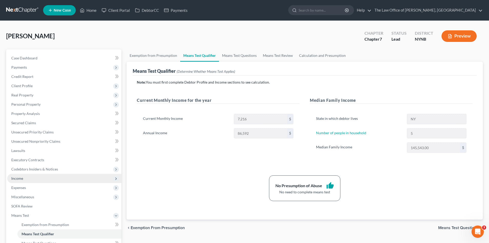
click at [54, 174] on span "Income" at bounding box center [64, 178] width 114 height 9
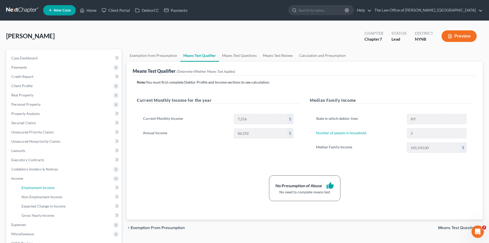
drag, startPoint x: 41, startPoint y: 187, endPoint x: 130, endPoint y: 161, distance: 93.0
click at [41, 187] on span "Employment Income" at bounding box center [38, 187] width 33 height 4
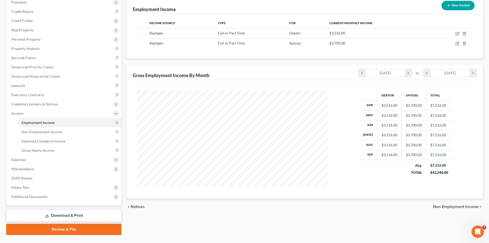
scroll to position [77, 0]
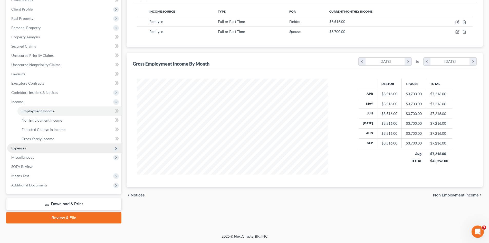
click at [30, 151] on span "Expenses" at bounding box center [64, 147] width 114 height 9
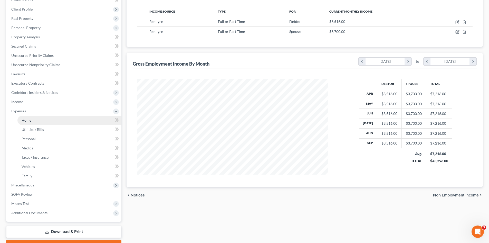
click at [38, 121] on link "Home" at bounding box center [69, 120] width 104 height 9
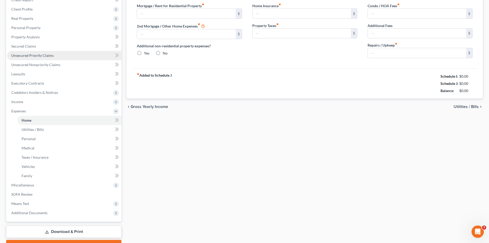
radio input "true"
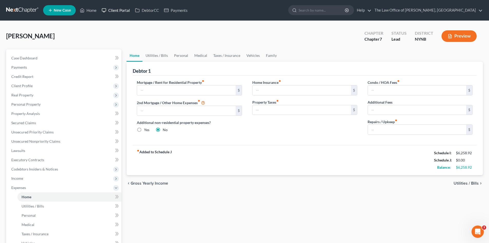
click at [124, 13] on link "Client Portal" at bounding box center [115, 10] width 33 height 9
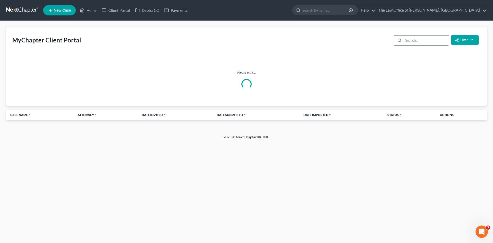
click at [415, 43] on input "search" at bounding box center [426, 40] width 45 height 10
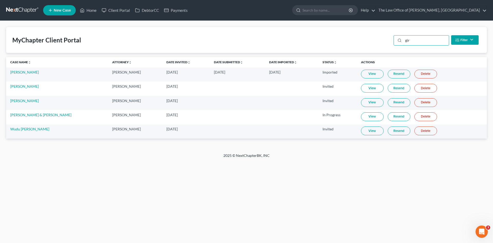
drag, startPoint x: 424, startPoint y: 41, endPoint x: 379, endPoint y: 50, distance: 45.7
click at [382, 47] on div "MyChapter Client Portal gir Filter Status Filter... Invited With Payment Invite…" at bounding box center [246, 40] width 481 height 26
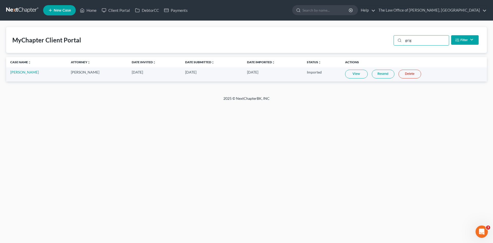
type input "grig"
click at [390, 73] on link "Resend" at bounding box center [383, 74] width 23 height 9
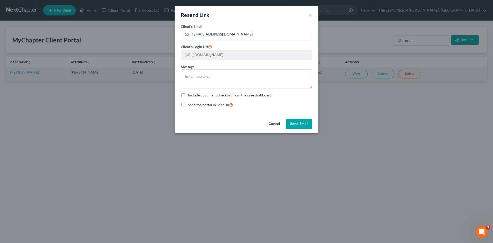
drag, startPoint x: 185, startPoint y: 94, endPoint x: 224, endPoint y: 100, distance: 39.0
click at [188, 94] on label "Include document checklist from the case dashboard" at bounding box center [230, 95] width 84 height 5
click at [190, 94] on input "Include document checklist from the case dashboard" at bounding box center [191, 94] width 3 height 3
checkbox input "true"
click at [300, 124] on button "Send Email" at bounding box center [299, 124] width 26 height 10
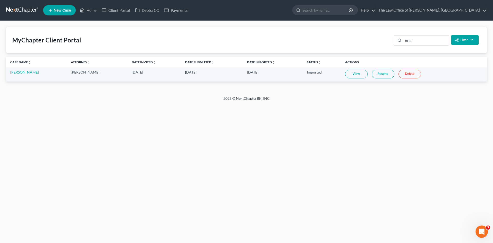
click at [22, 72] on link "Heath Grignon" at bounding box center [24, 72] width 29 height 4
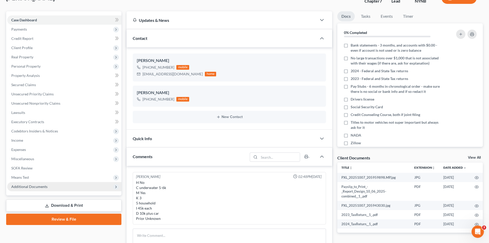
scroll to position [26, 0]
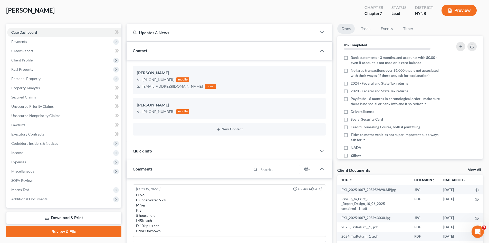
click at [72, 233] on link "Review & File" at bounding box center [63, 231] width 115 height 11
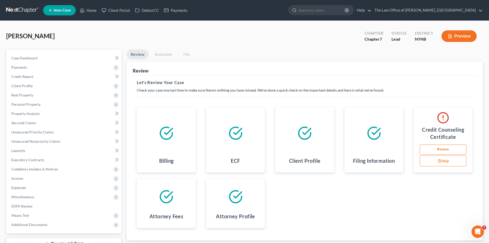
click at [168, 54] on link "Assemble" at bounding box center [163, 54] width 25 height 10
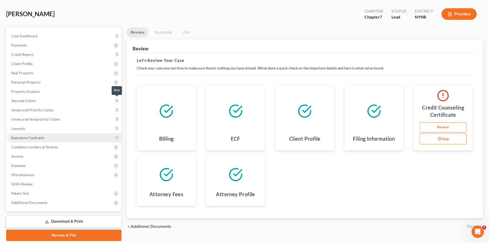
scroll to position [40, 0]
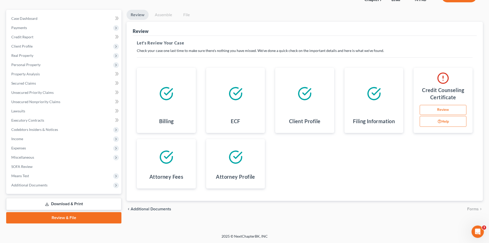
drag, startPoint x: 78, startPoint y: 205, endPoint x: 87, endPoint y: 199, distance: 10.5
click at [78, 205] on link "Download & Print" at bounding box center [63, 204] width 115 height 12
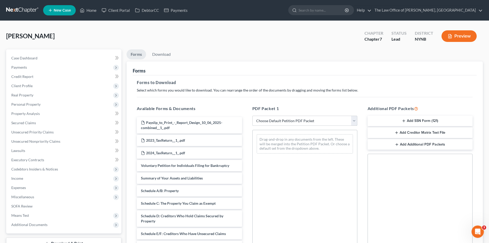
click at [280, 124] on select "Choose Default Petition PDF Packet Complete Bankruptcy Petition (all forms and …" at bounding box center [305, 121] width 105 height 10
select select "0"
click at [253, 116] on select "Choose Default Petition PDF Packet Complete Bankruptcy Petition (all forms and …" at bounding box center [305, 121] width 105 height 10
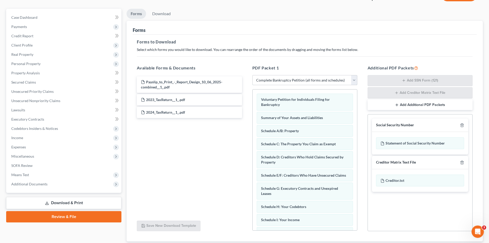
scroll to position [51, 0]
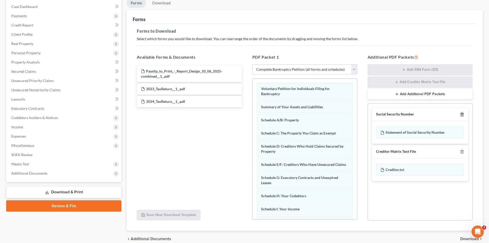
click at [464, 113] on icon "button" at bounding box center [462, 114] width 4 height 4
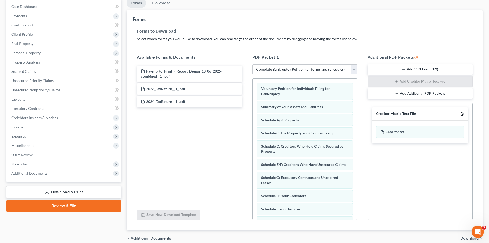
click at [463, 114] on icon "button" at bounding box center [462, 114] width 4 height 4
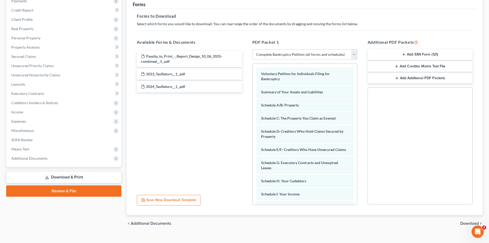
scroll to position [75, 0]
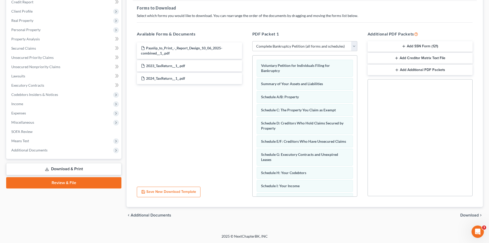
click at [464, 213] on div "chevron_left Additional Documents Download chevron_right" at bounding box center [305, 215] width 357 height 16
click at [463, 214] on span "Download" at bounding box center [470, 215] width 19 height 4
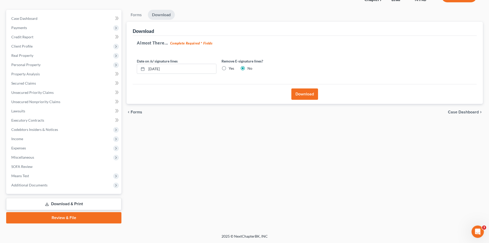
scroll to position [40, 0]
click at [307, 94] on button "Download" at bounding box center [305, 93] width 27 height 11
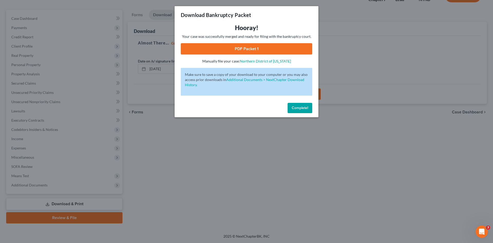
click at [272, 52] on link "PDF Packet 1" at bounding box center [247, 48] width 132 height 11
click at [33, 102] on div "Download Bankruptcy Packet Hooray! Your case was successfully merged and ready …" at bounding box center [246, 121] width 493 height 243
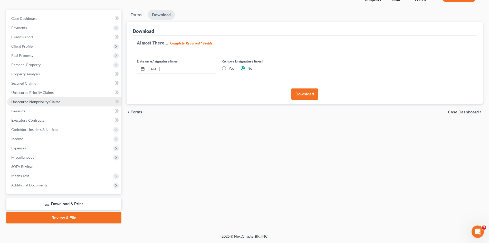
click at [38, 99] on span "Unsecured Nonpriority Claims" at bounding box center [35, 101] width 49 height 4
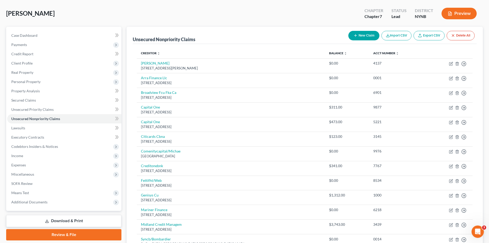
scroll to position [11, 0]
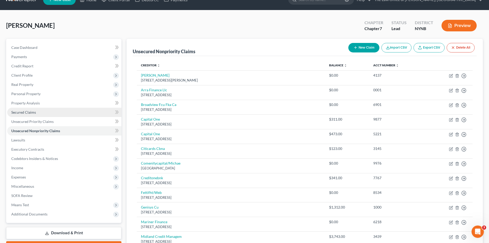
click at [34, 115] on link "Secured Claims" at bounding box center [64, 112] width 114 height 9
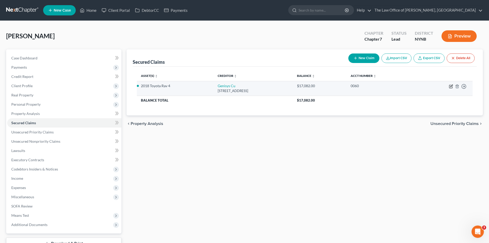
click at [452, 86] on icon "button" at bounding box center [451, 86] width 4 height 4
select select "23"
select select "2"
select select "0"
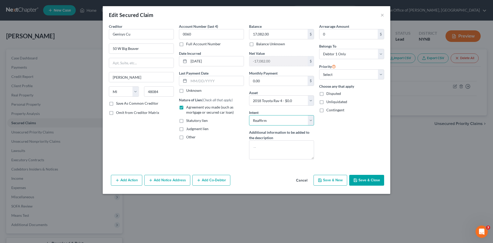
click at [292, 120] on select "Select Surrender Redeem Reaffirm Avoid Other" at bounding box center [281, 120] width 65 height 10
select select "0"
click at [249, 115] on select "Select Surrender Redeem Reaffirm Avoid Other" at bounding box center [281, 120] width 65 height 10
click at [357, 177] on button "Save & Close" at bounding box center [366, 180] width 35 height 11
select select
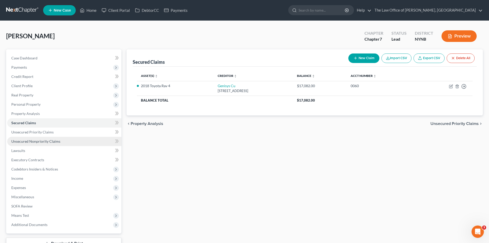
click at [37, 141] on span "Unsecured Nonpriority Claims" at bounding box center [35, 141] width 49 height 4
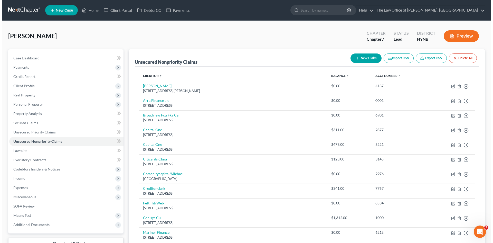
scroll to position [113, 0]
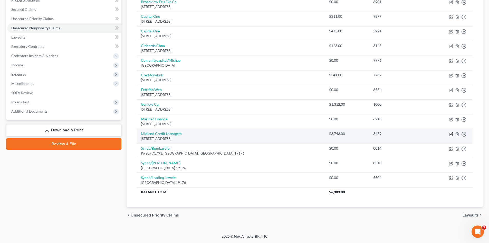
click at [451, 134] on icon "button" at bounding box center [452, 133] width 2 height 2
select select "23"
select select "0"
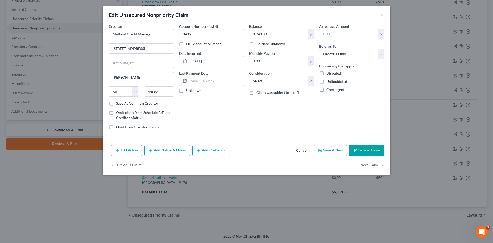
drag, startPoint x: 165, startPoint y: 152, endPoint x: 35, endPoint y: 234, distance: 153.9
click at [166, 152] on button "Add Notice Address" at bounding box center [167, 150] width 46 height 11
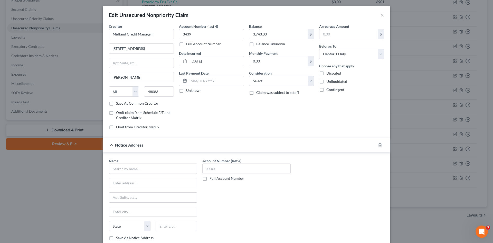
click at [334, 169] on div "Name * State AL AK AR AZ CA CO CT DE DC FL GA GU HI ID IL IN IA KS KY LA ME MD …" at bounding box center [246, 201] width 281 height 86
click at [125, 168] on input "text" at bounding box center [153, 168] width 88 height 10
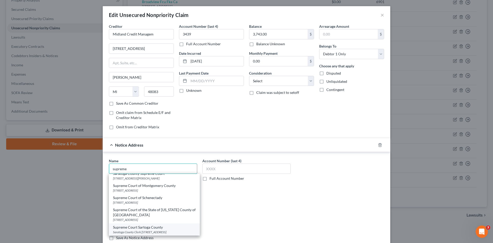
scroll to position [8, 0]
click at [154, 230] on div "Saratoga County Clerk 40 McMaster Street, Ballston Spa, NY 12020" at bounding box center [154, 232] width 83 height 4
type input "Supreme Court Sartoga County"
type input "Saratoga County Clerk 40"
type input "McMaster Street"
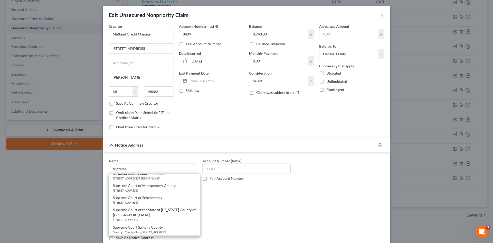
type input "Ballston Spa"
select select "35"
type input "12020"
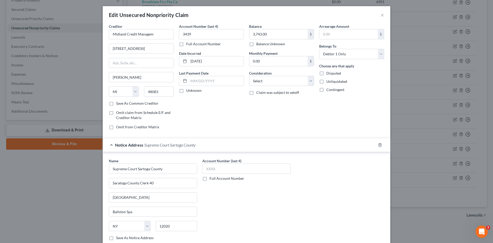
scroll to position [0, 0]
click at [210, 179] on label "Full Account Number" at bounding box center [227, 178] width 35 height 5
click at [212, 179] on input "Full Account Number" at bounding box center [213, 177] width 3 height 3
click at [216, 169] on input "text" at bounding box center [246, 168] width 88 height 10
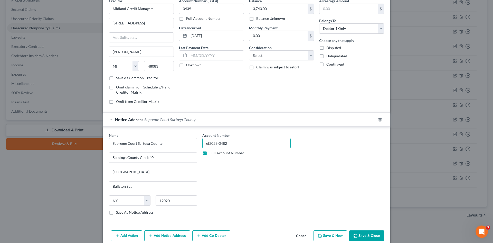
scroll to position [49, 0]
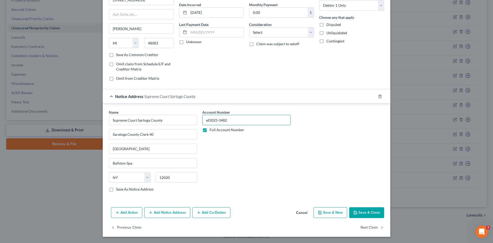
type input "ef2025-3482"
click at [172, 211] on button "Add Notice Address" at bounding box center [167, 212] width 46 height 11
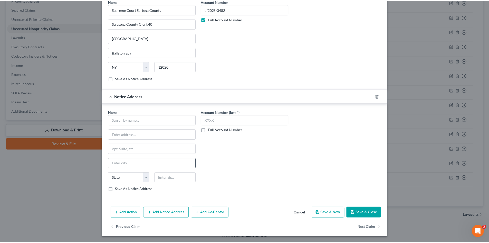
scroll to position [160, 0]
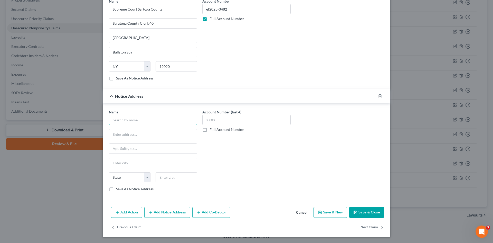
click at [147, 121] on input "text" at bounding box center [153, 120] width 88 height 10
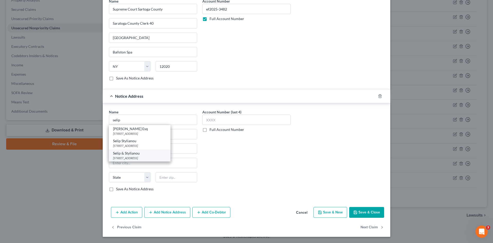
click at [128, 153] on div "Selip & Stylianou" at bounding box center [139, 153] width 53 height 5
type input "Selip & Stylianou"
type input "199 Crossways Park Dr"
type input "Woodbury"
select select "35"
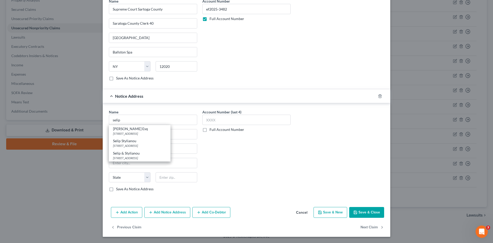
type input "11797"
click at [210, 130] on label "Full Account Number" at bounding box center [227, 129] width 35 height 5
click at [212, 130] on input "Full Account Number" at bounding box center [213, 128] width 3 height 3
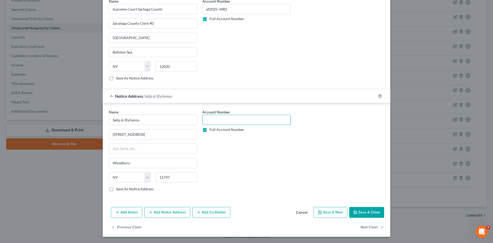
click at [220, 115] on input "text" at bounding box center [246, 120] width 88 height 10
type input "c629450"
click at [354, 212] on icon "button" at bounding box center [356, 212] width 4 height 4
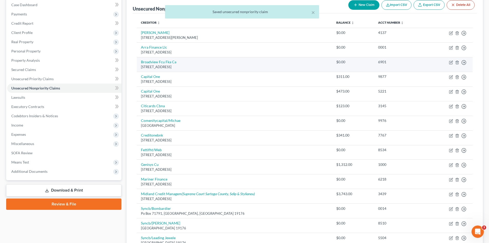
scroll to position [0, 0]
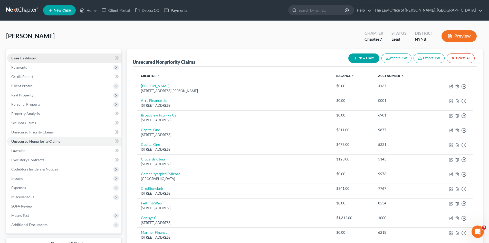
drag, startPoint x: 47, startPoint y: 59, endPoint x: 51, endPoint y: 57, distance: 4.8
click at [47, 59] on link "Case Dashboard" at bounding box center [64, 57] width 114 height 9
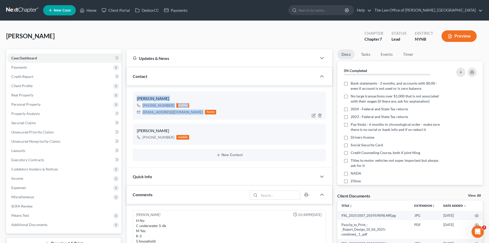
drag, startPoint x: 181, startPoint y: 112, endPoint x: 136, endPoint y: 97, distance: 47.4
click at [136, 97] on div "Heath Grignon +1 (518) 960-0680 mobile hgrignon82@gmail.com home" at bounding box center [229, 105] width 193 height 28
drag, startPoint x: 61, startPoint y: 34, endPoint x: 5, endPoint y: 34, distance: 56.3
click at [5, 34] on div "Grignon, Heath Upgraded Chapter Chapter 7 Status Lead District NYNB Preview Pet…" at bounding box center [244, 239] width 489 height 437
copy span "[PERSON_NAME]"
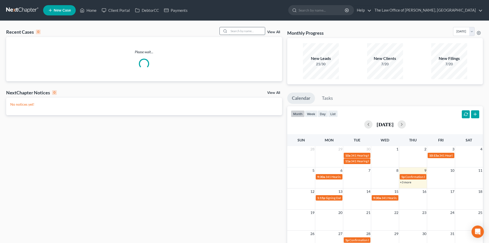
click at [257, 31] on input "search" at bounding box center [247, 30] width 36 height 7
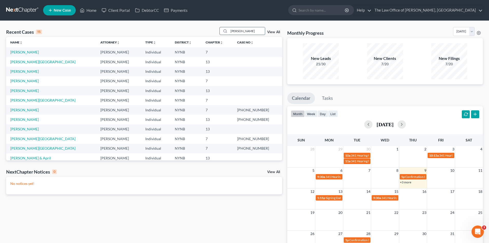
type input "[PERSON_NAME]"
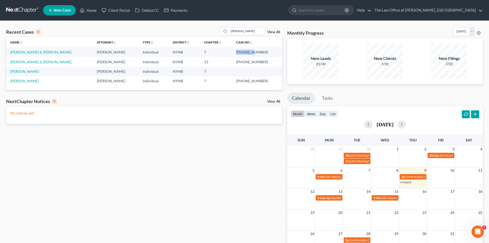
drag, startPoint x: 264, startPoint y: 52, endPoint x: 247, endPoint y: 54, distance: 17.3
click at [247, 54] on td "[PHONE_NUMBER]" at bounding box center [257, 52] width 50 height 10
copy td "25-10983"
